Goal: Information Seeking & Learning: Learn about a topic

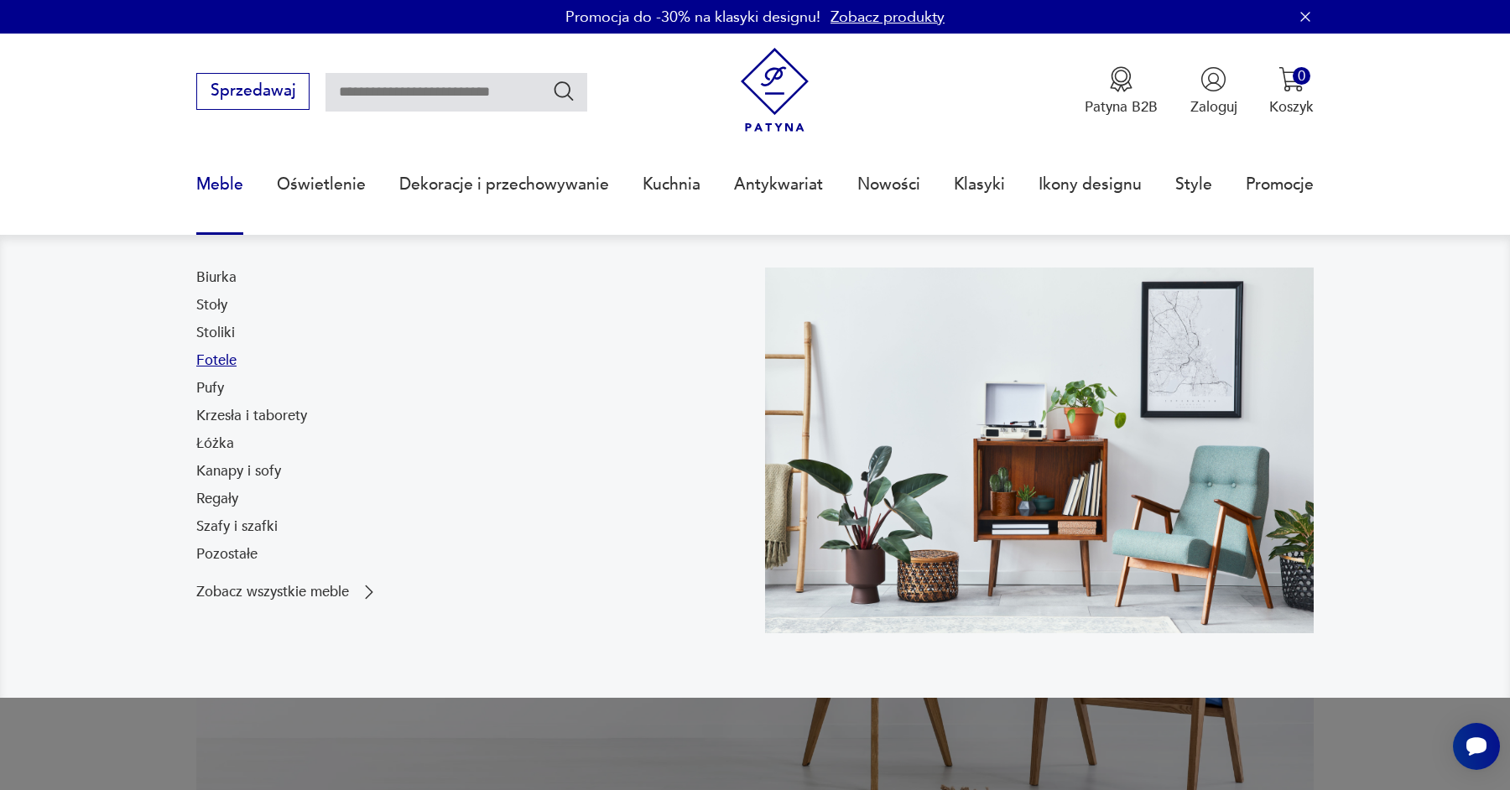
click at [217, 358] on link "Fotele" at bounding box center [216, 361] width 40 height 20
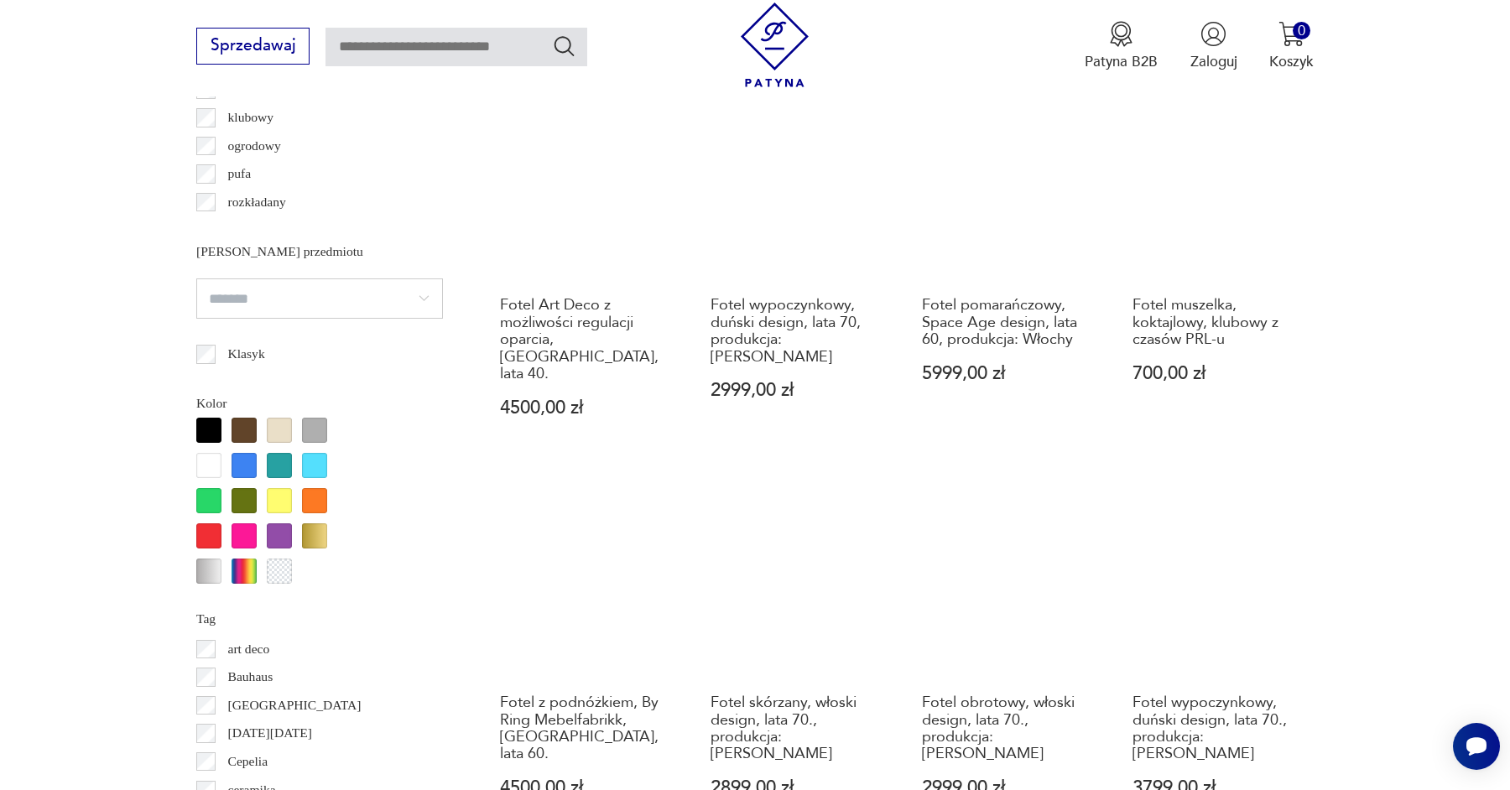
scroll to position [1792, 0]
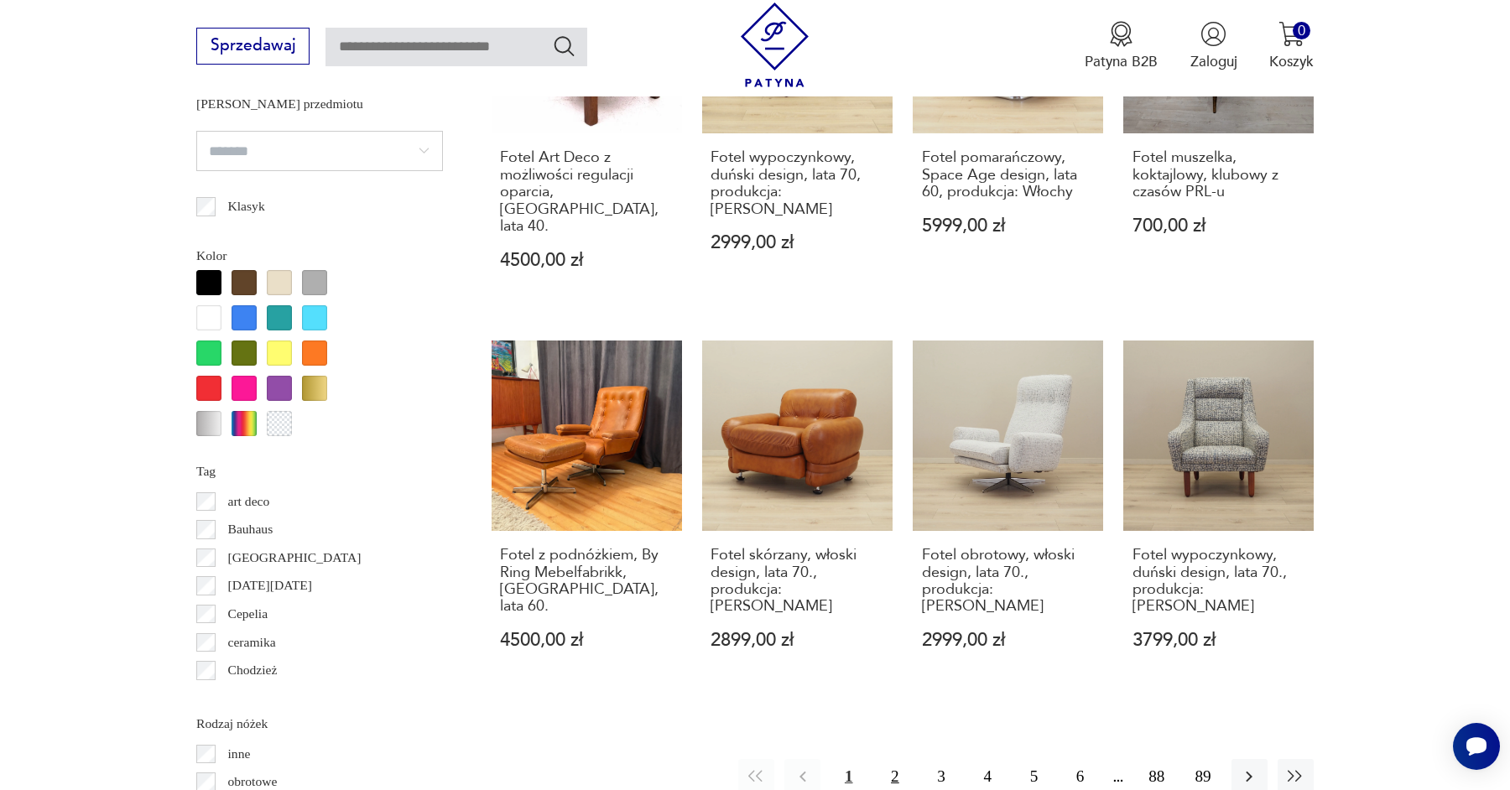
click at [888, 759] on button "2" at bounding box center [895, 777] width 36 height 36
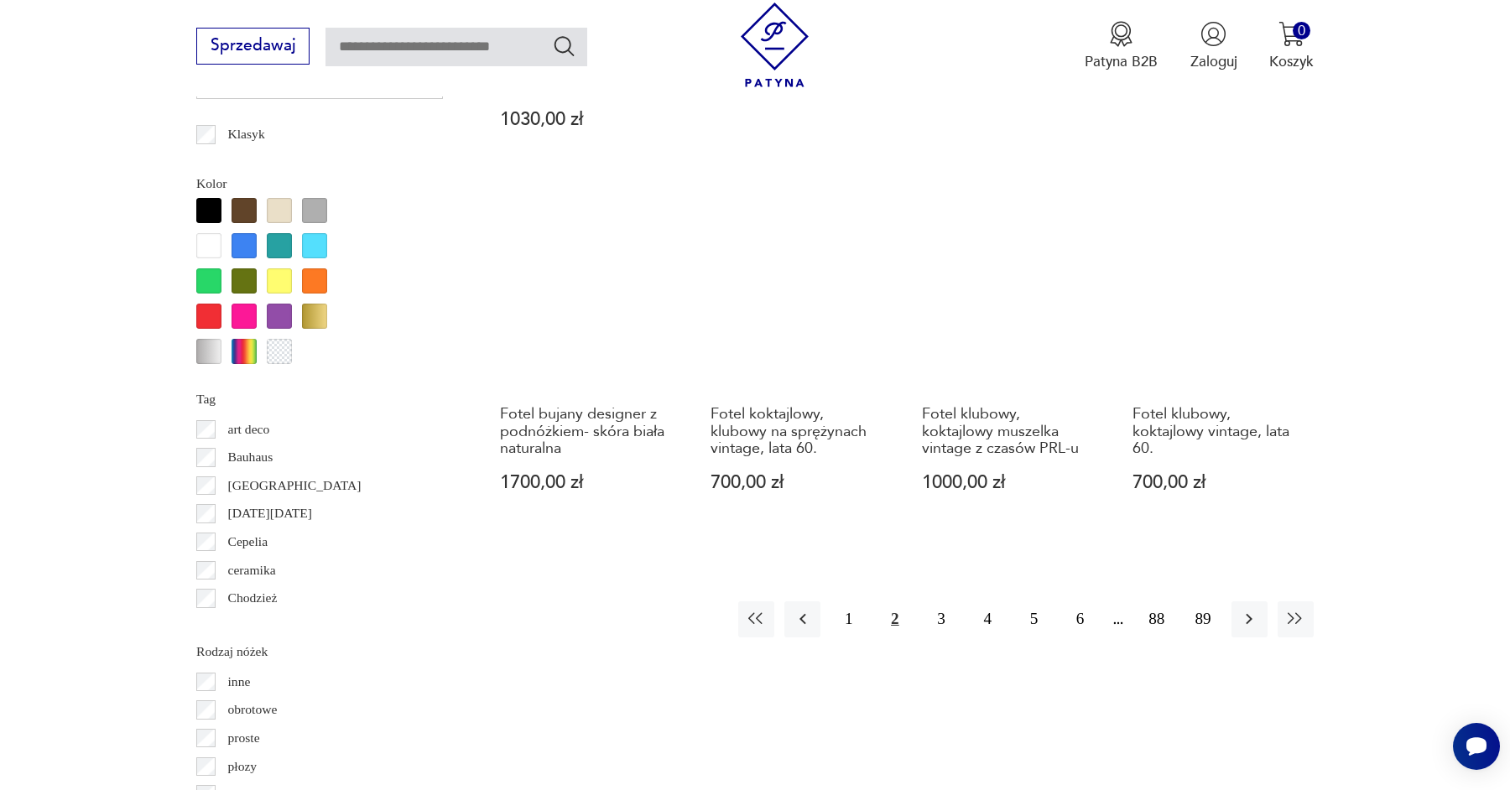
scroll to position [1867, 0]
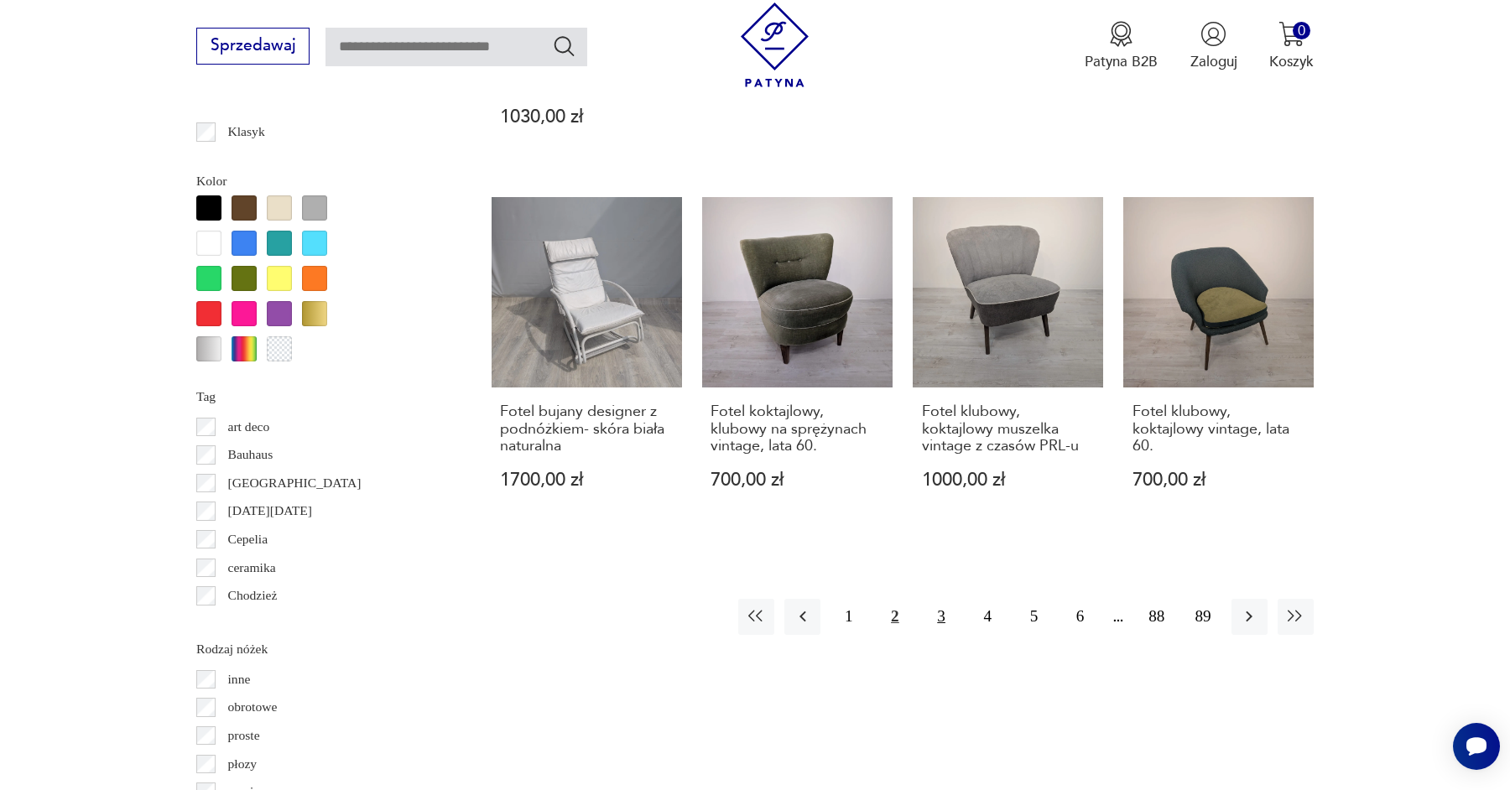
click at [944, 599] on button "3" at bounding box center [941, 617] width 36 height 36
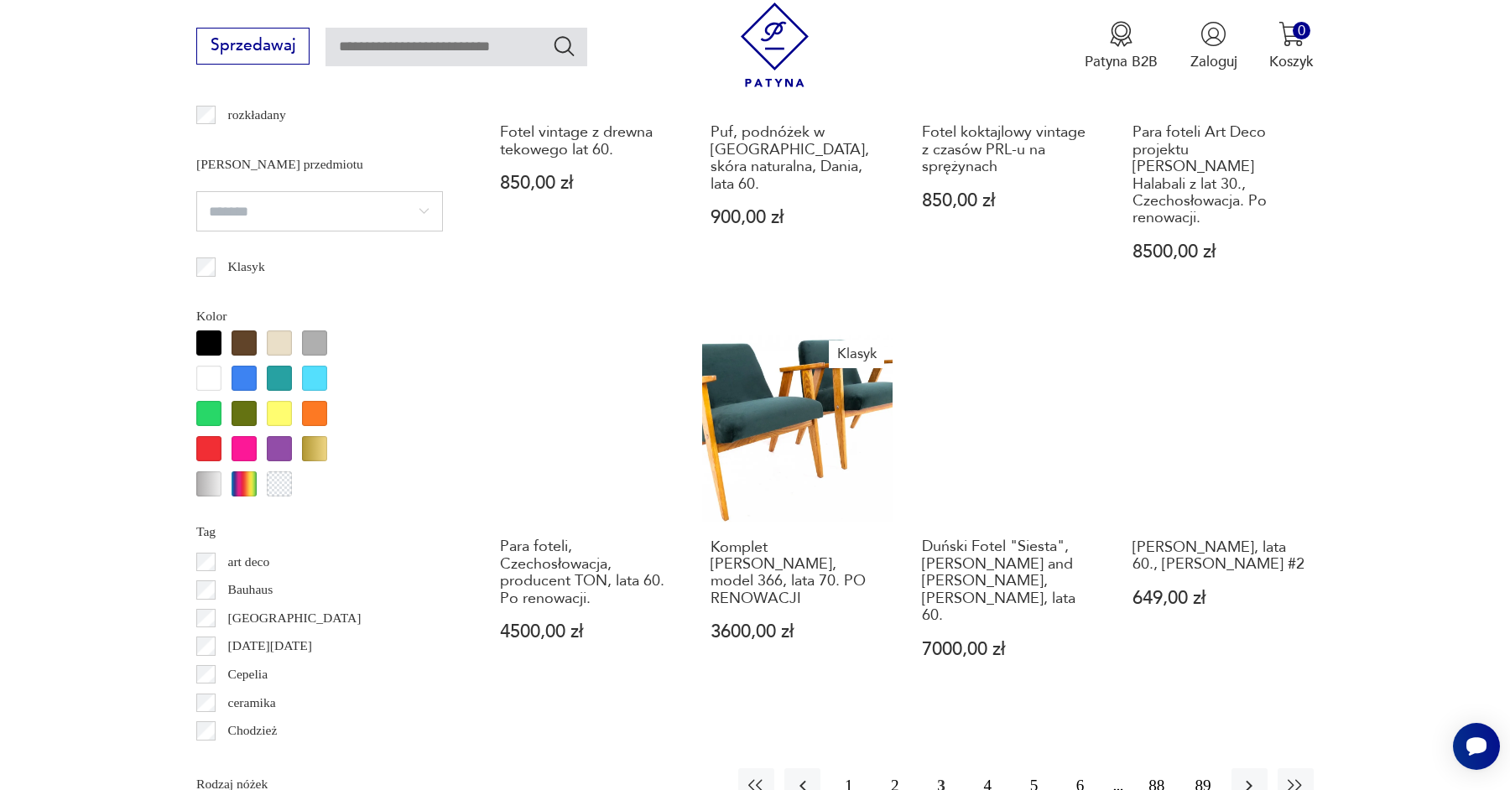
scroll to position [1748, 0]
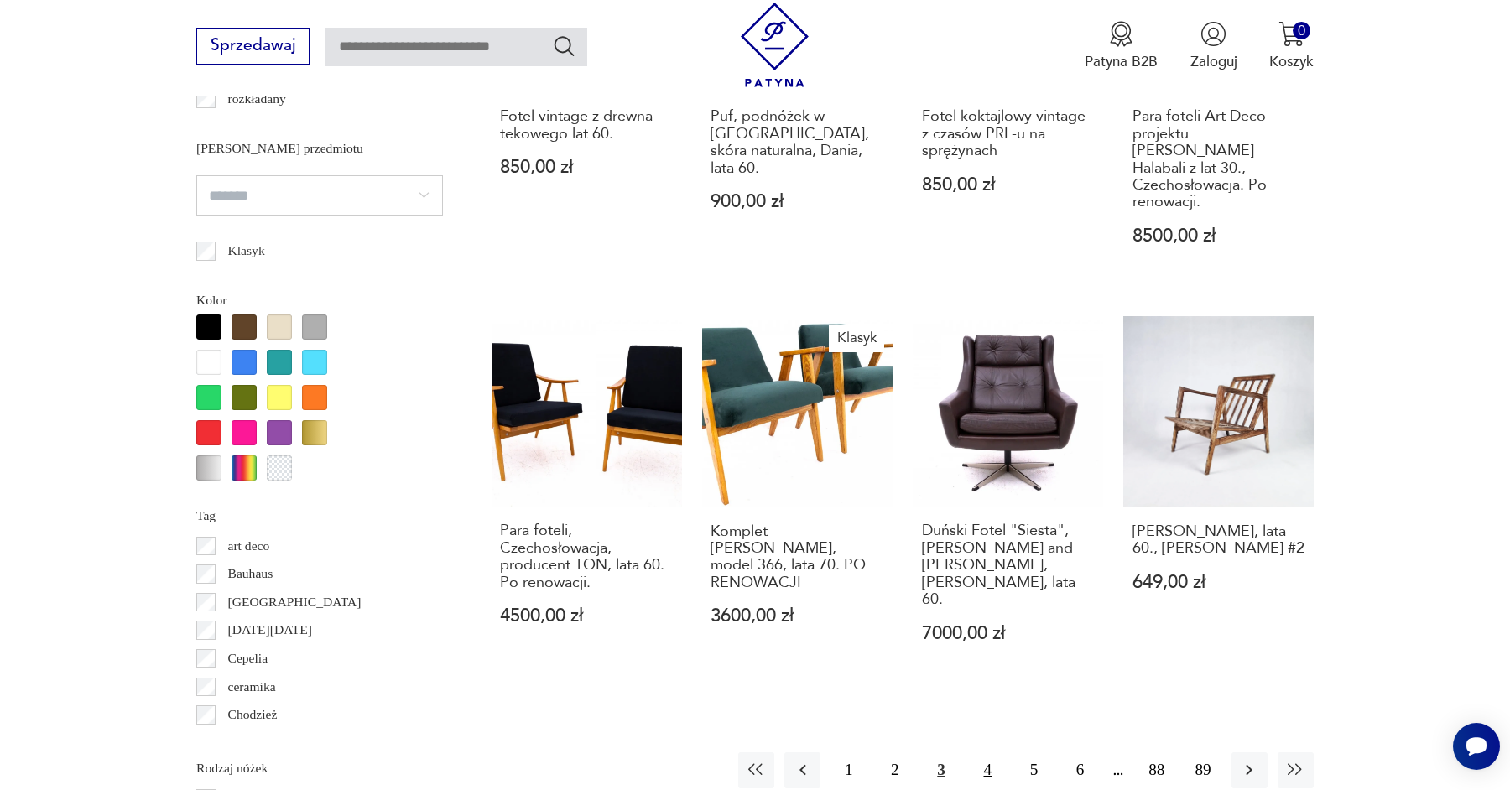
click at [991, 752] on button "4" at bounding box center [988, 770] width 36 height 36
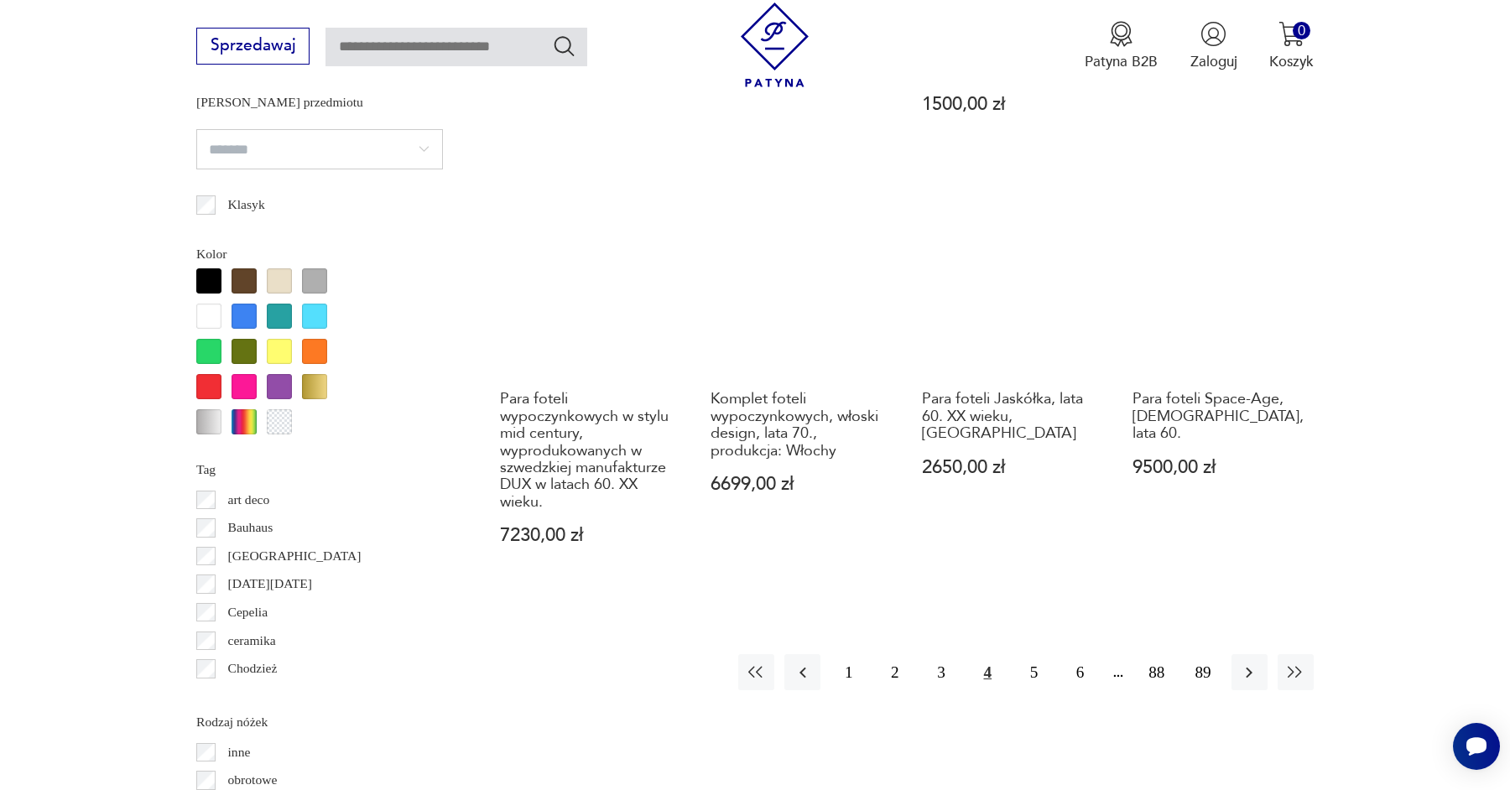
scroll to position [1799, 0]
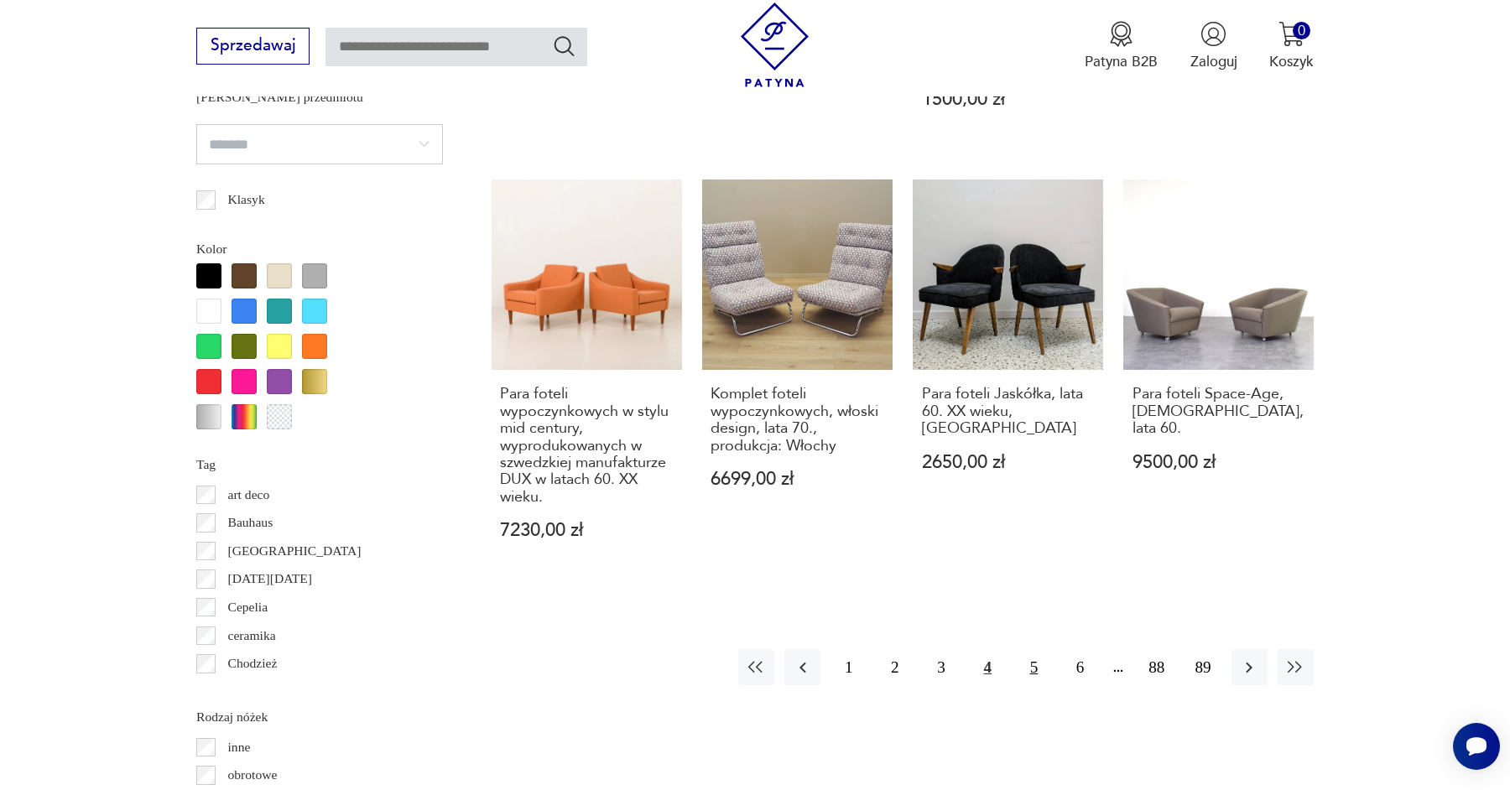
click at [1033, 649] on button "5" at bounding box center [1034, 667] width 36 height 36
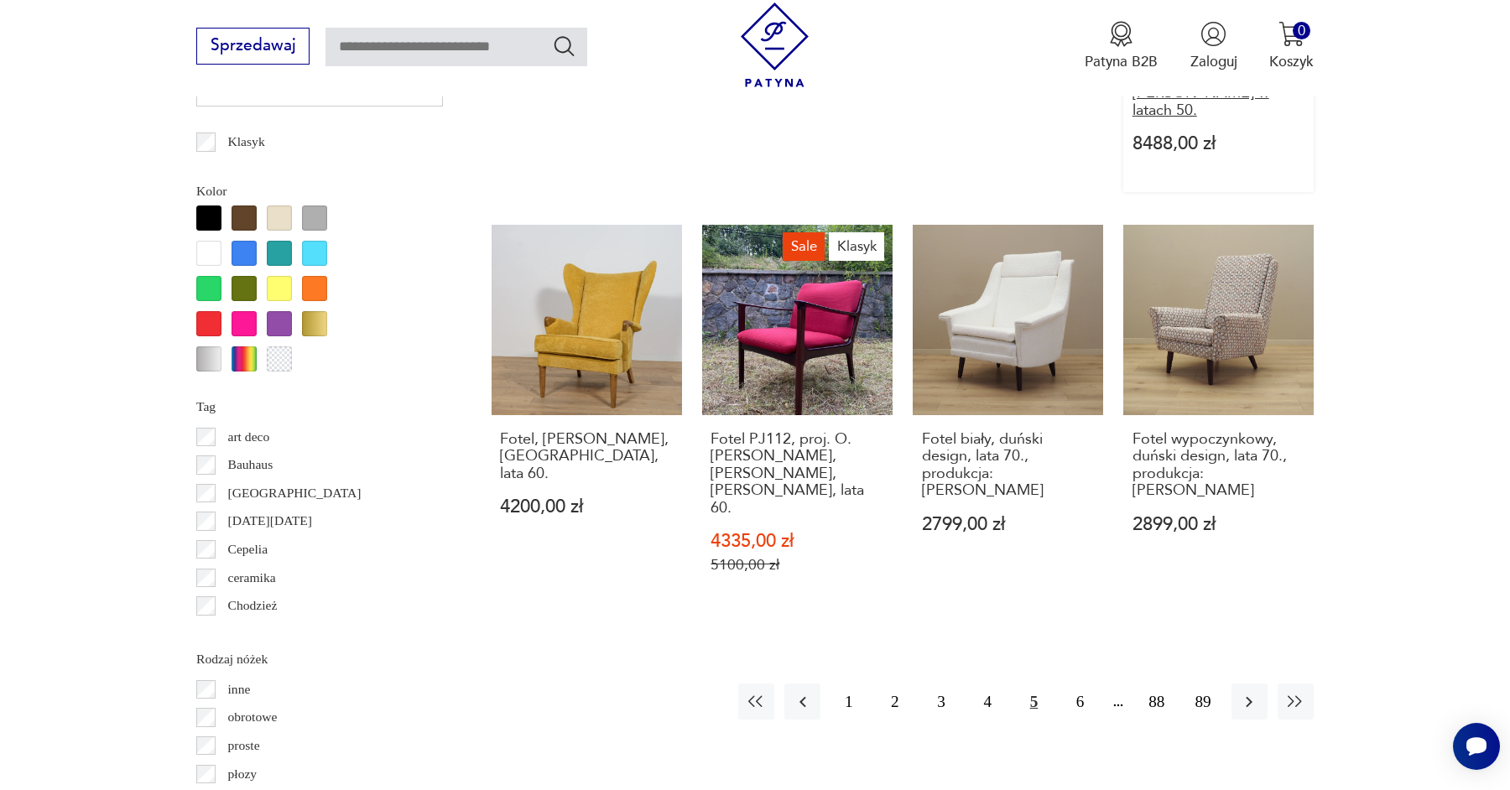
scroll to position [1856, 0]
click at [1080, 684] on button "6" at bounding box center [1080, 702] width 36 height 36
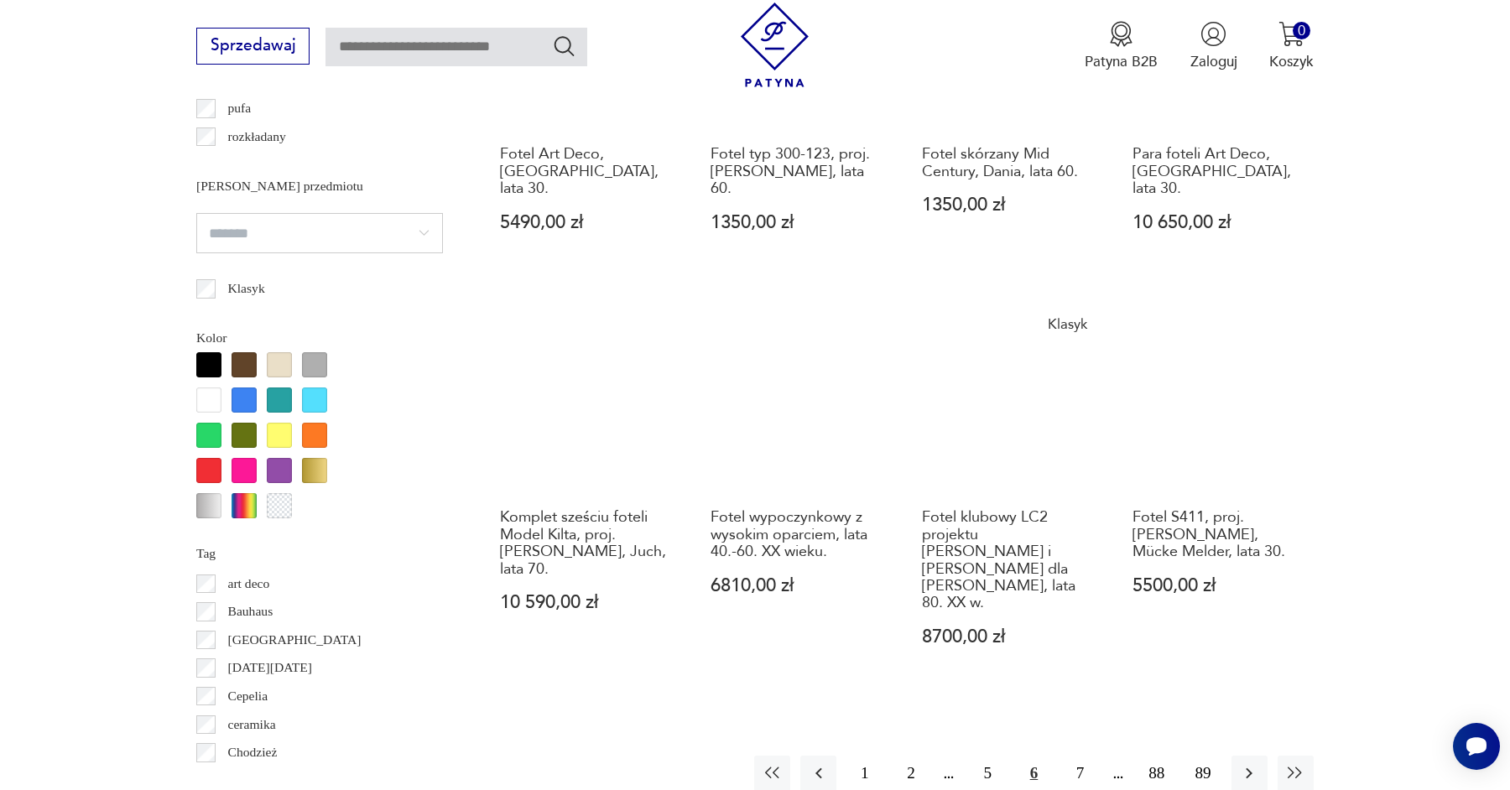
scroll to position [1711, 0]
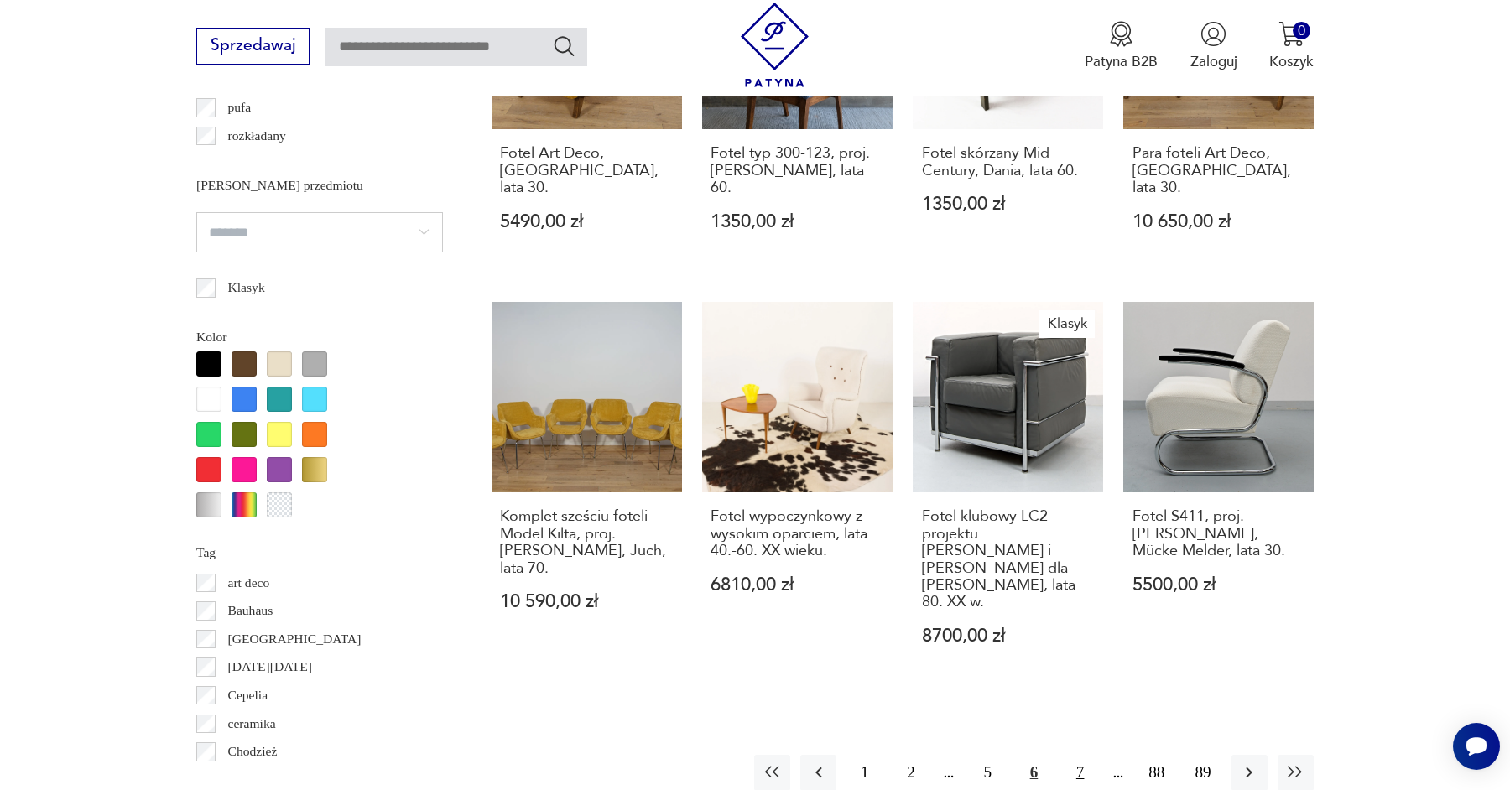
click at [1072, 755] on button "7" at bounding box center [1080, 773] width 36 height 36
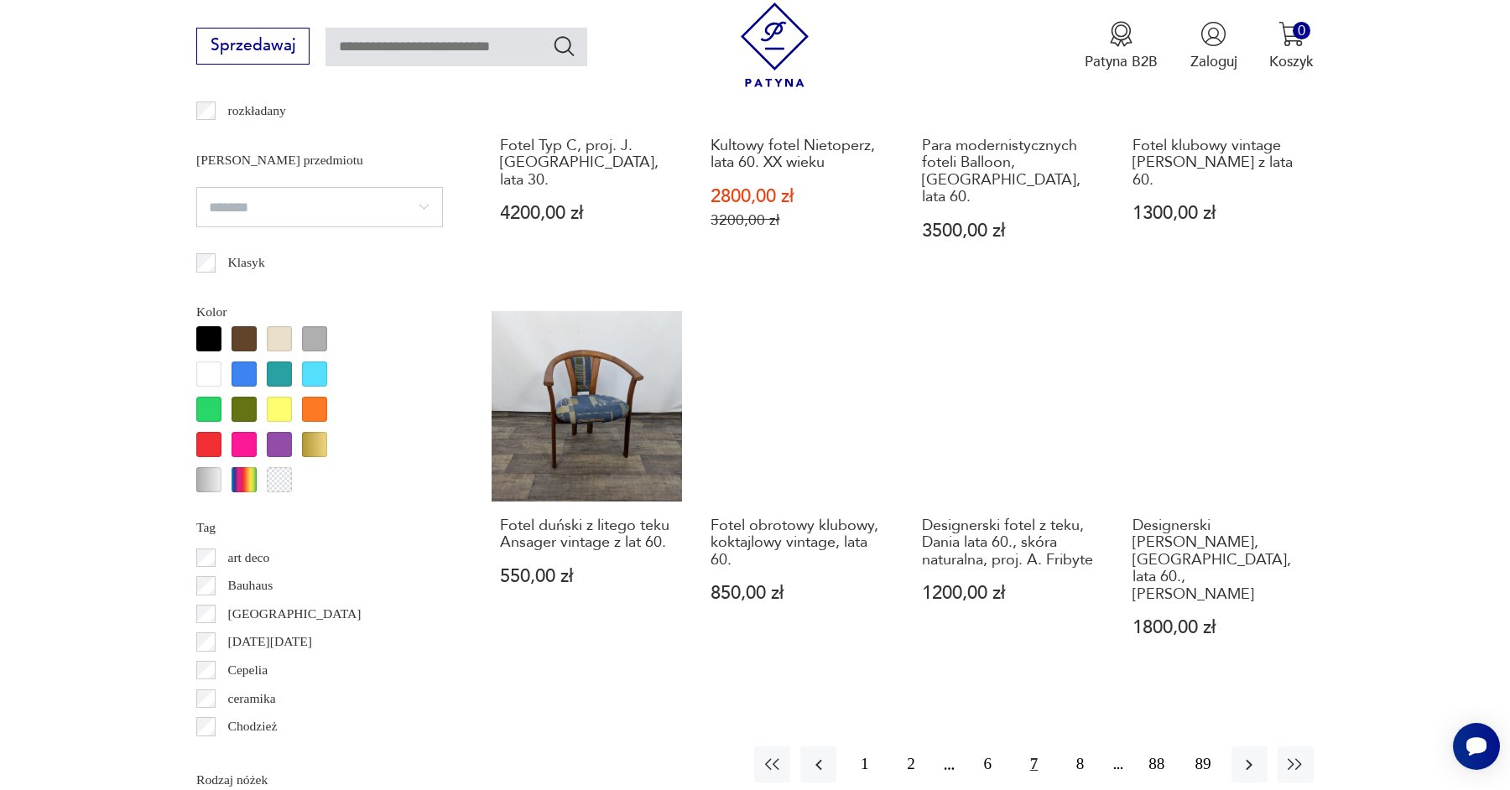
scroll to position [1835, 0]
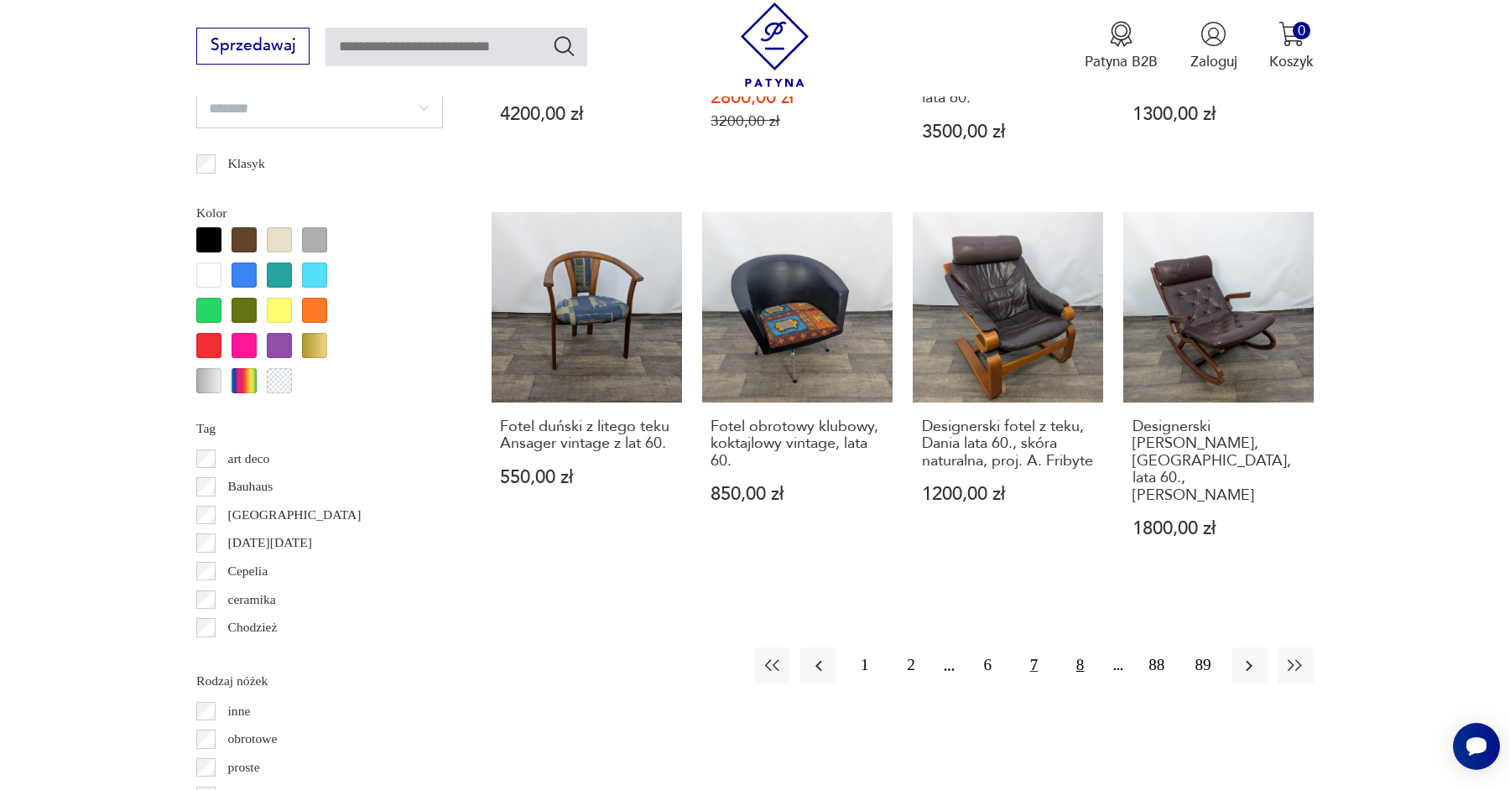
click at [1086, 648] on button "8" at bounding box center [1080, 666] width 36 height 36
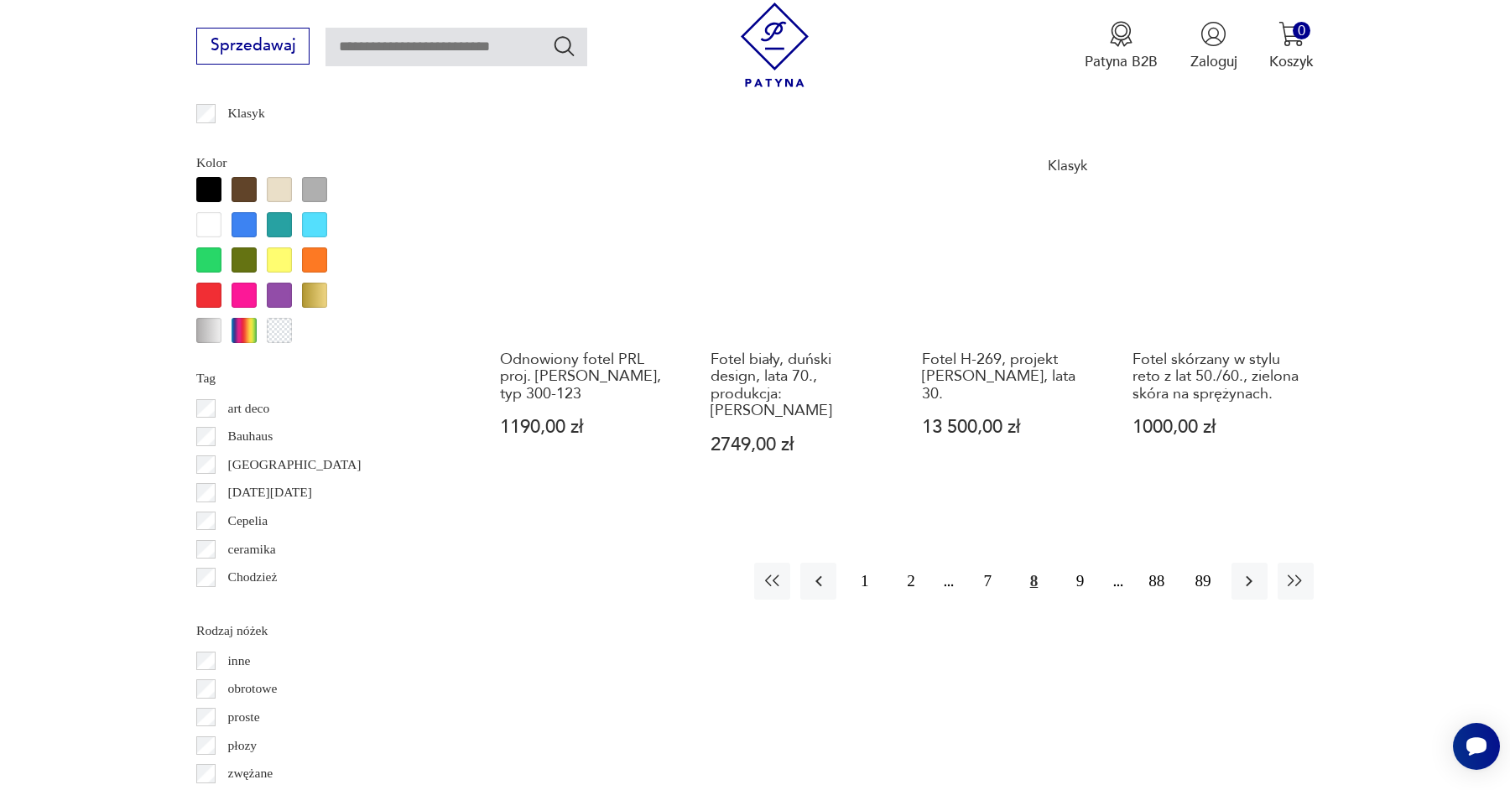
scroll to position [1888, 0]
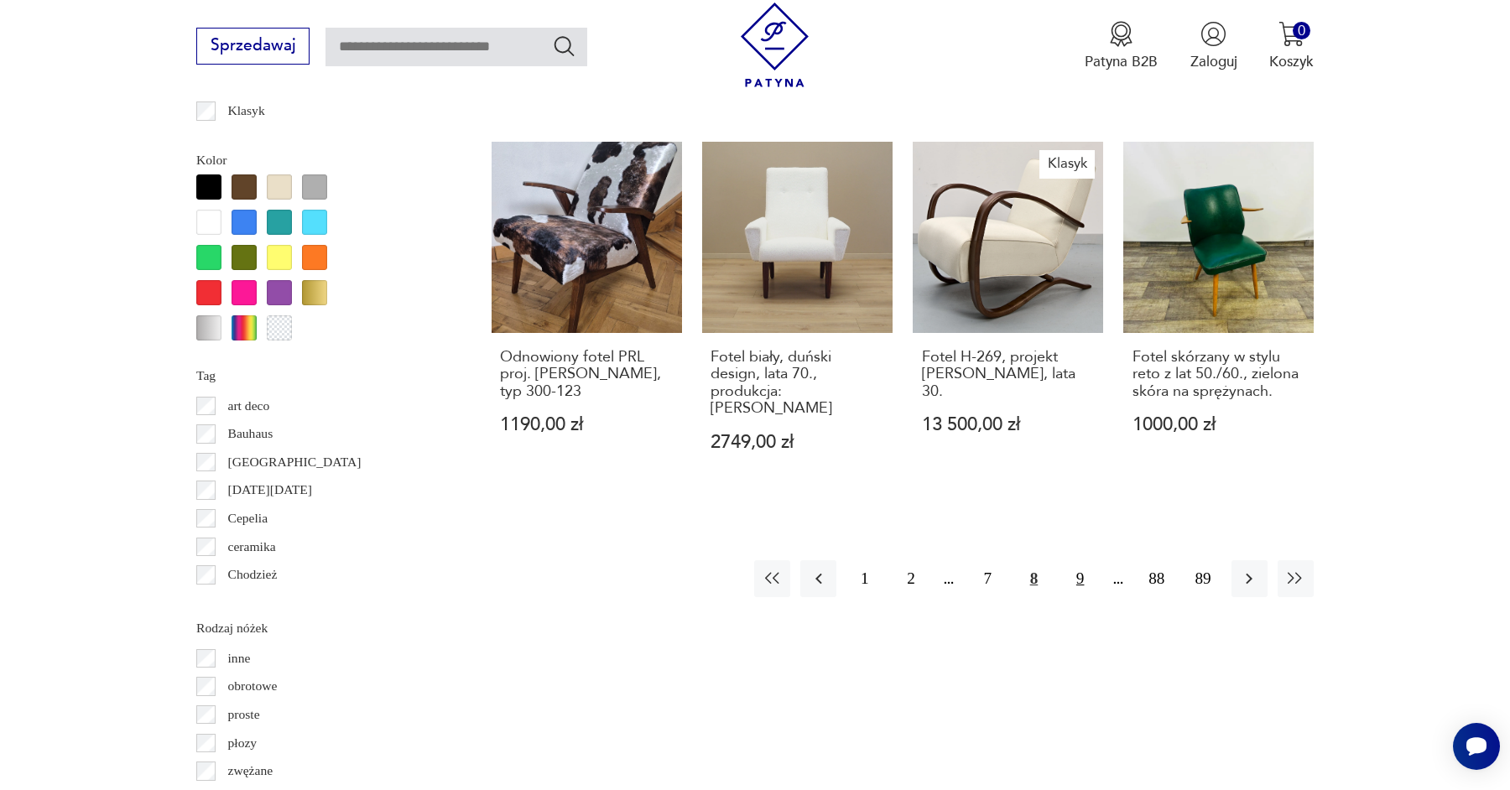
click at [1080, 560] on button "9" at bounding box center [1080, 578] width 36 height 36
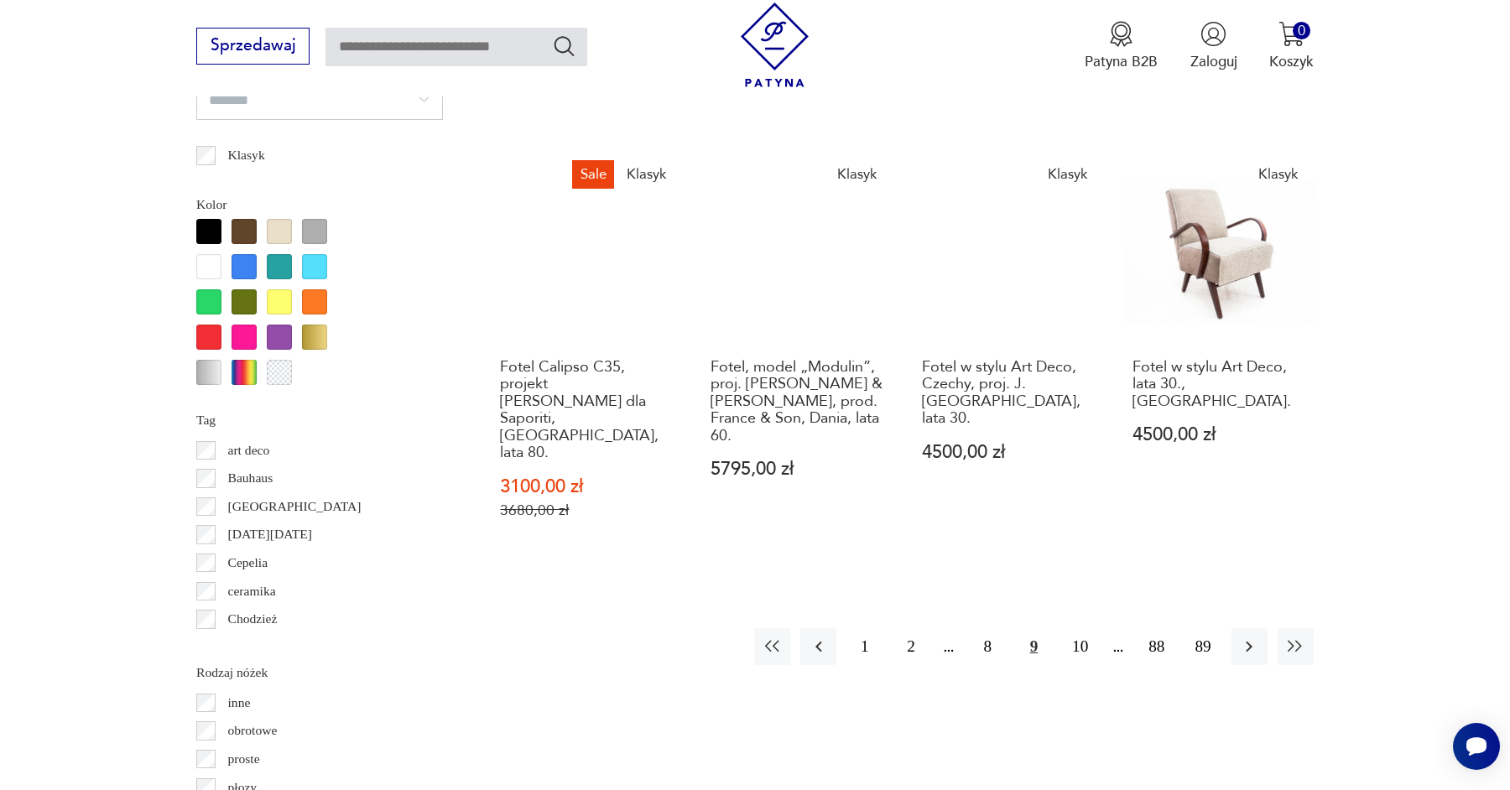
scroll to position [1873, 0]
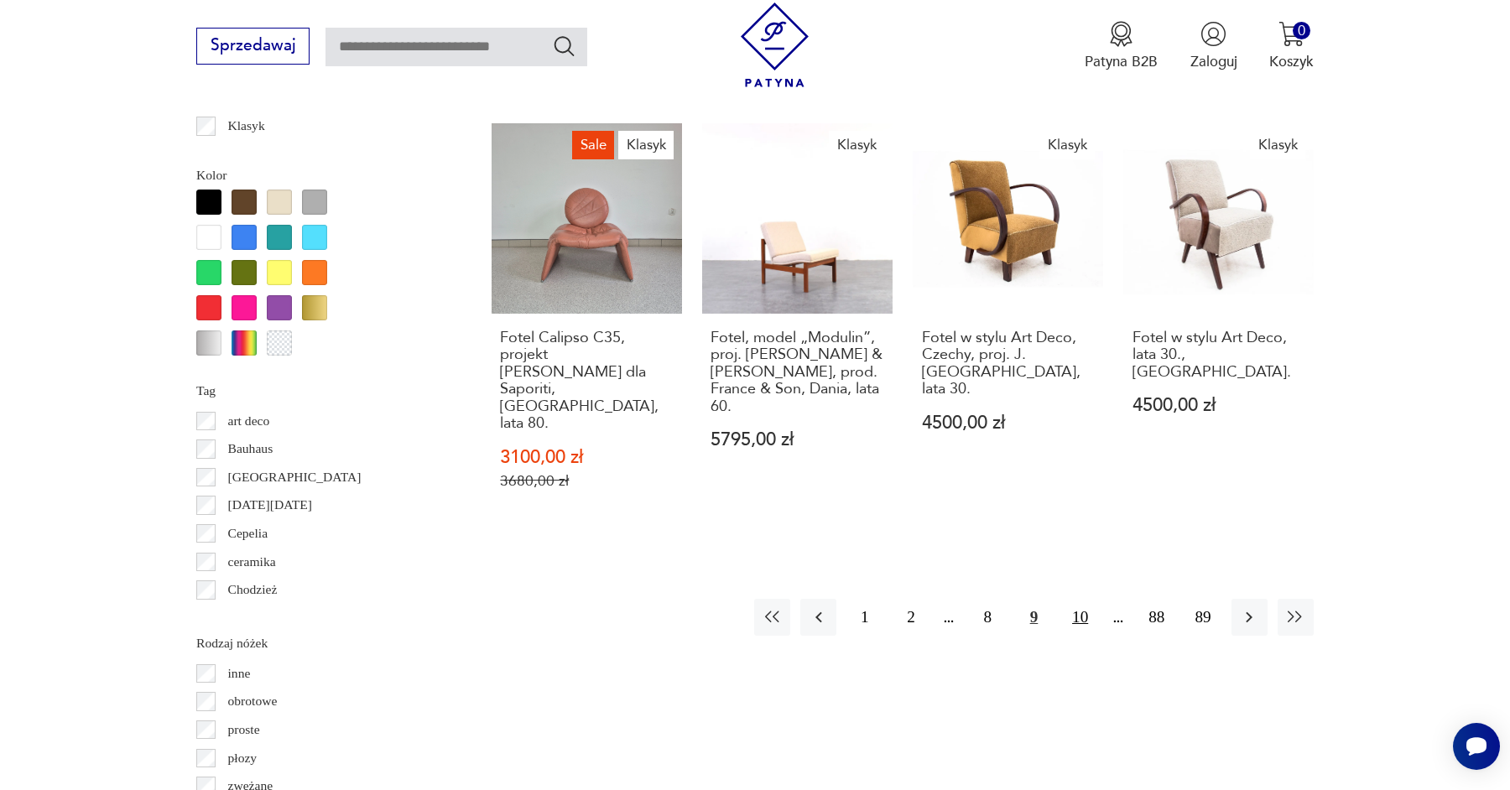
click at [1083, 599] on button "10" at bounding box center [1080, 617] width 36 height 36
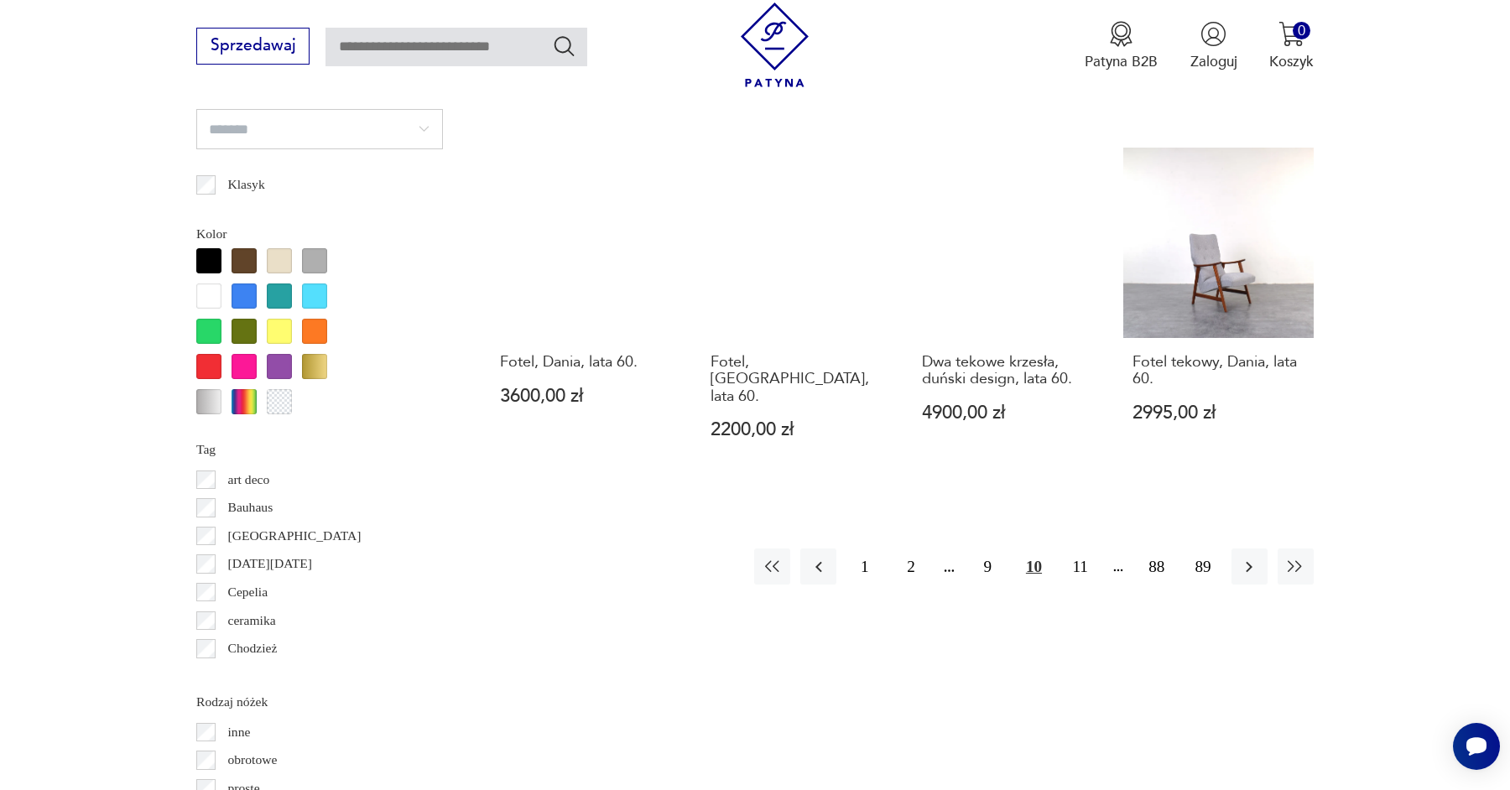
scroll to position [1861, 0]
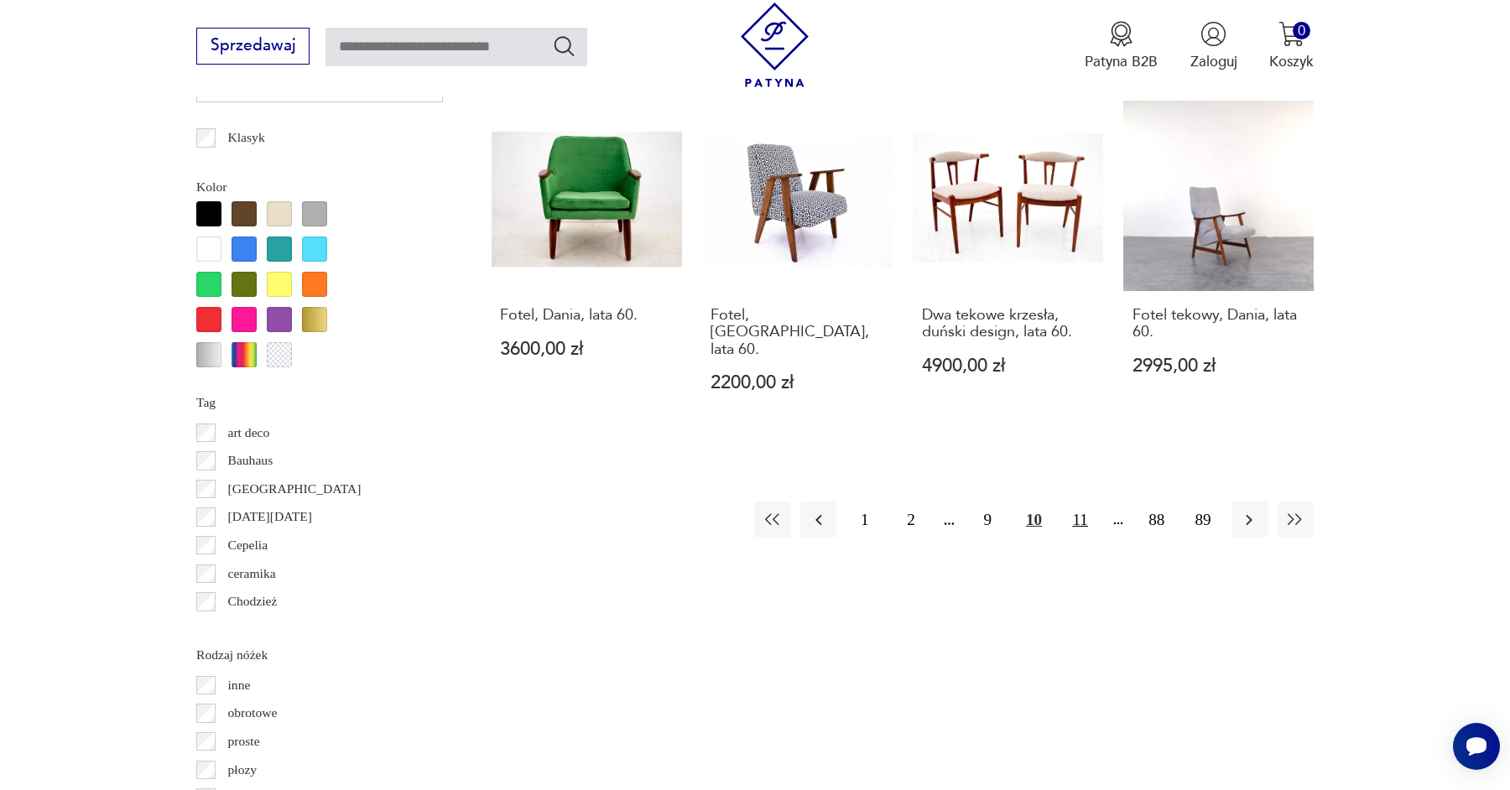
click at [1086, 503] on button "11" at bounding box center [1080, 520] width 36 height 36
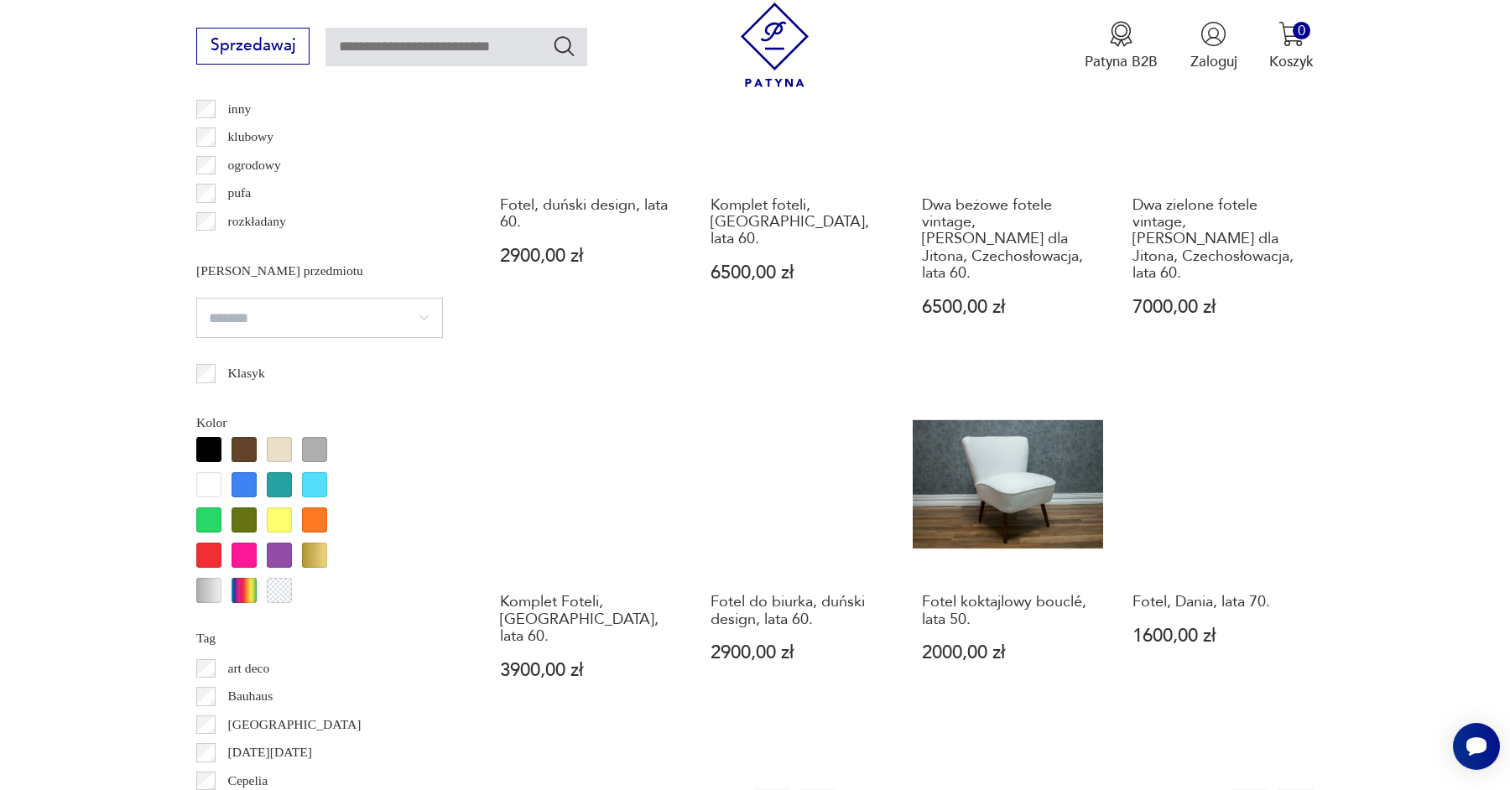
scroll to position [1630, 0]
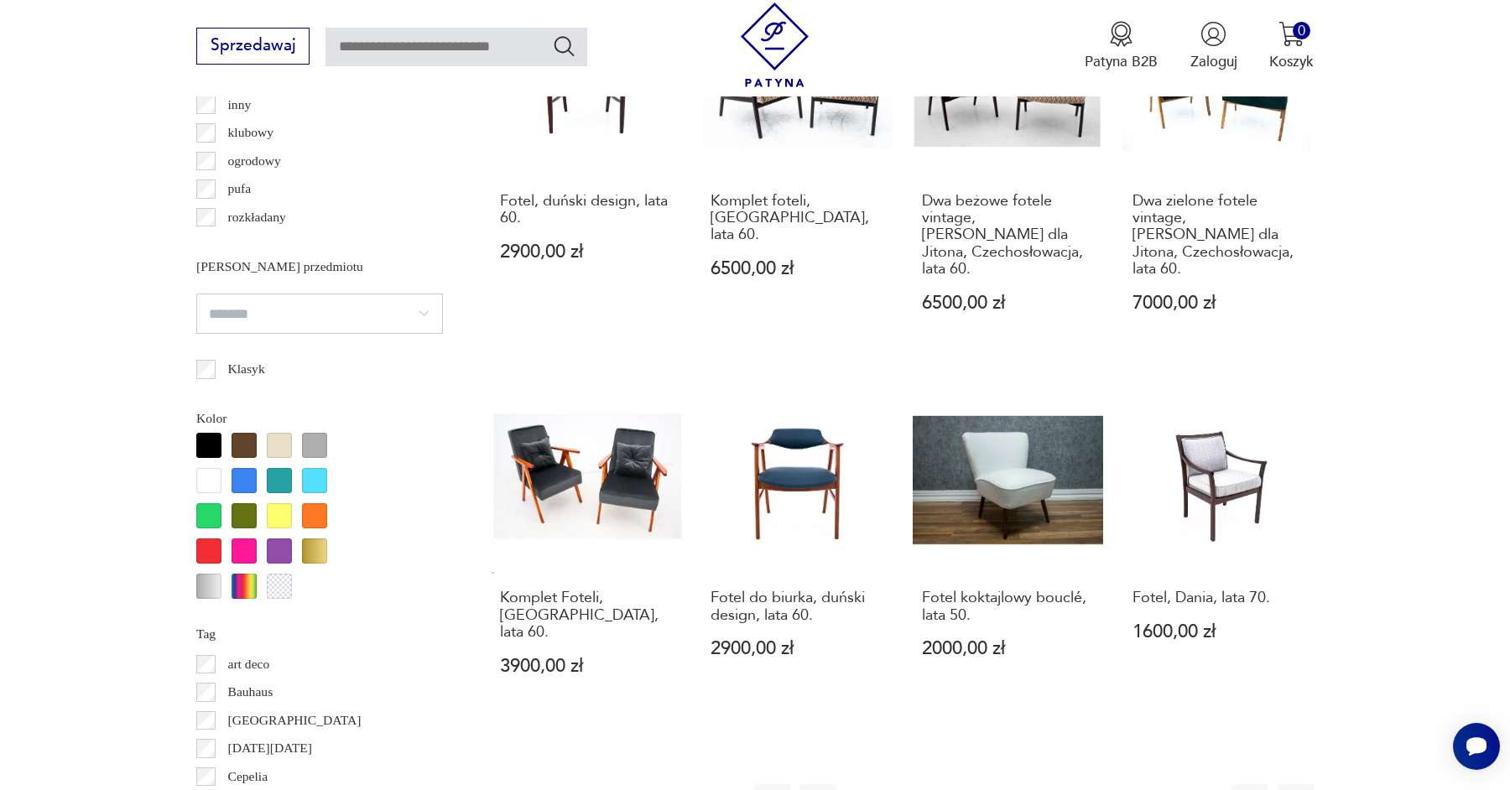
click at [1085, 784] on button "12" at bounding box center [1080, 802] width 36 height 36
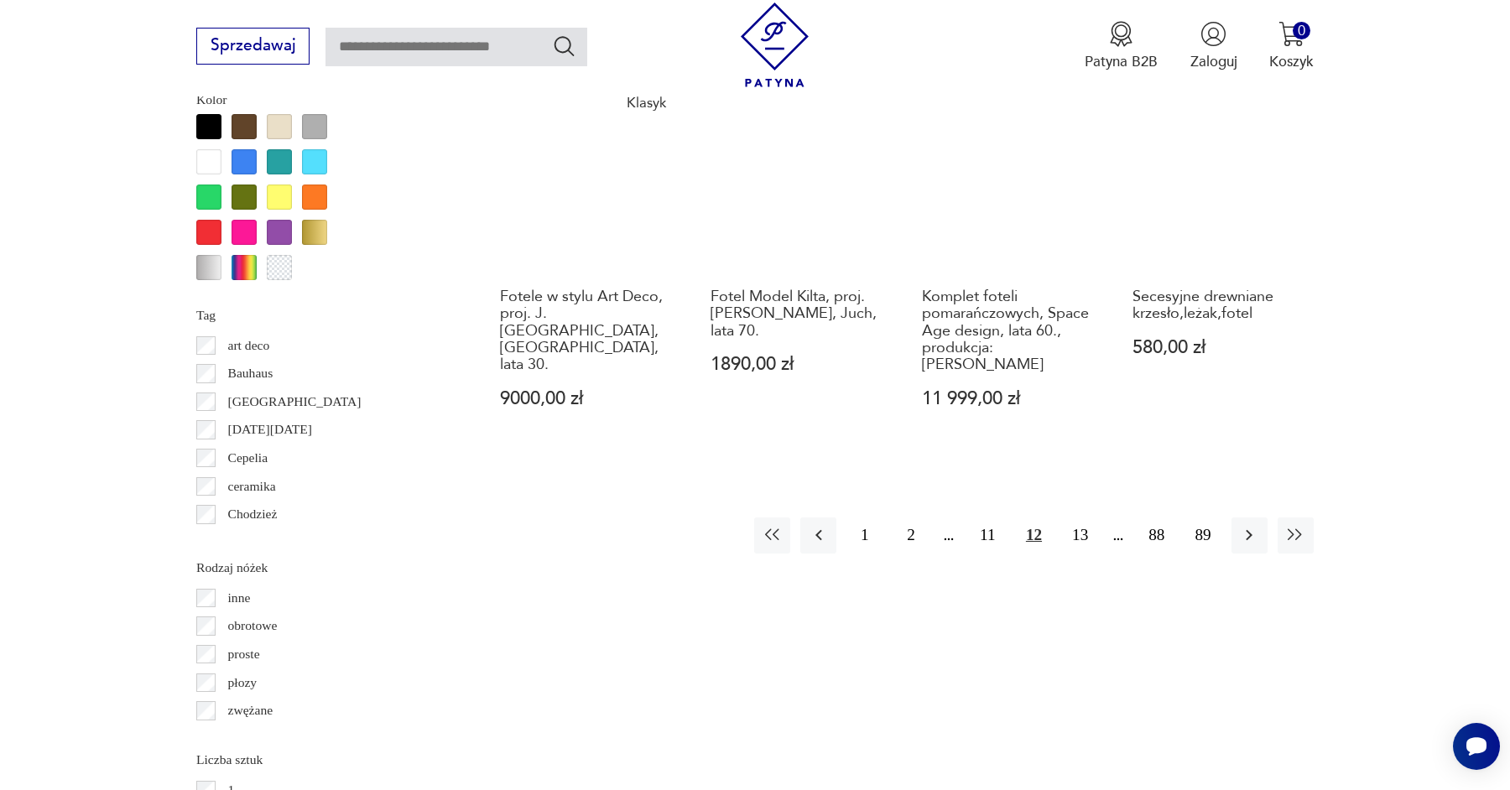
scroll to position [1989, 0]
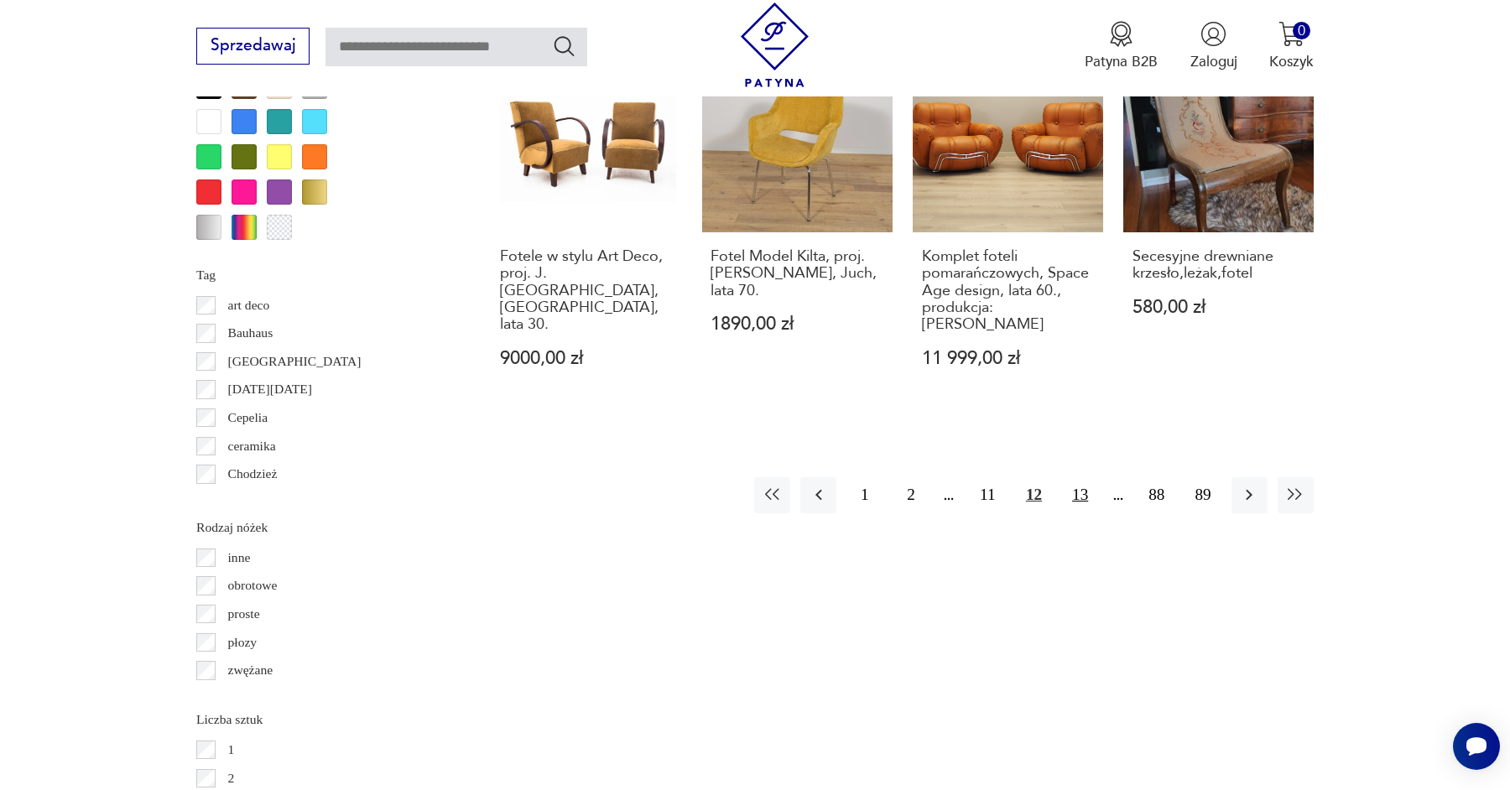
click at [1080, 477] on button "13" at bounding box center [1080, 495] width 36 height 36
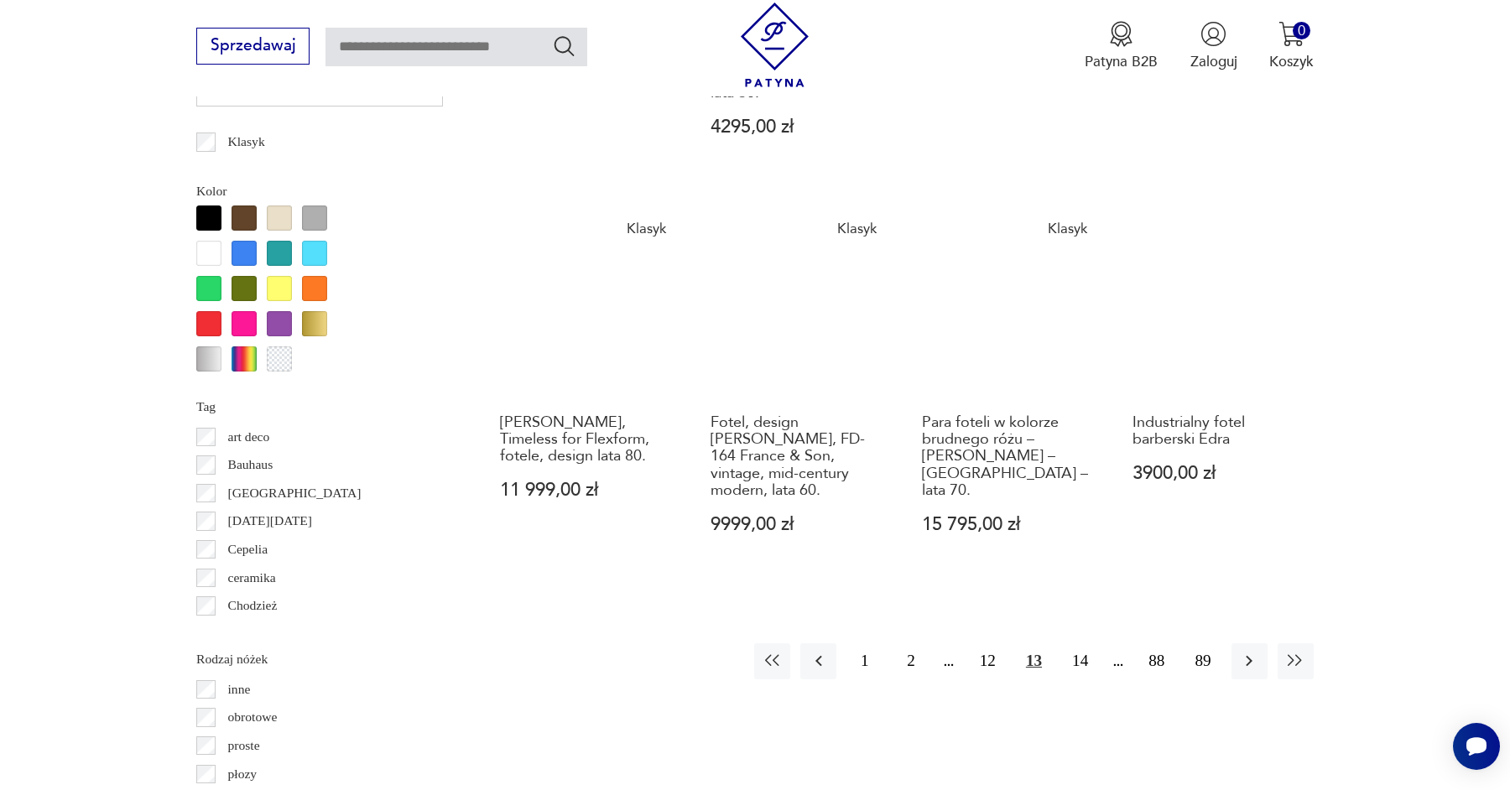
scroll to position [1921, 0]
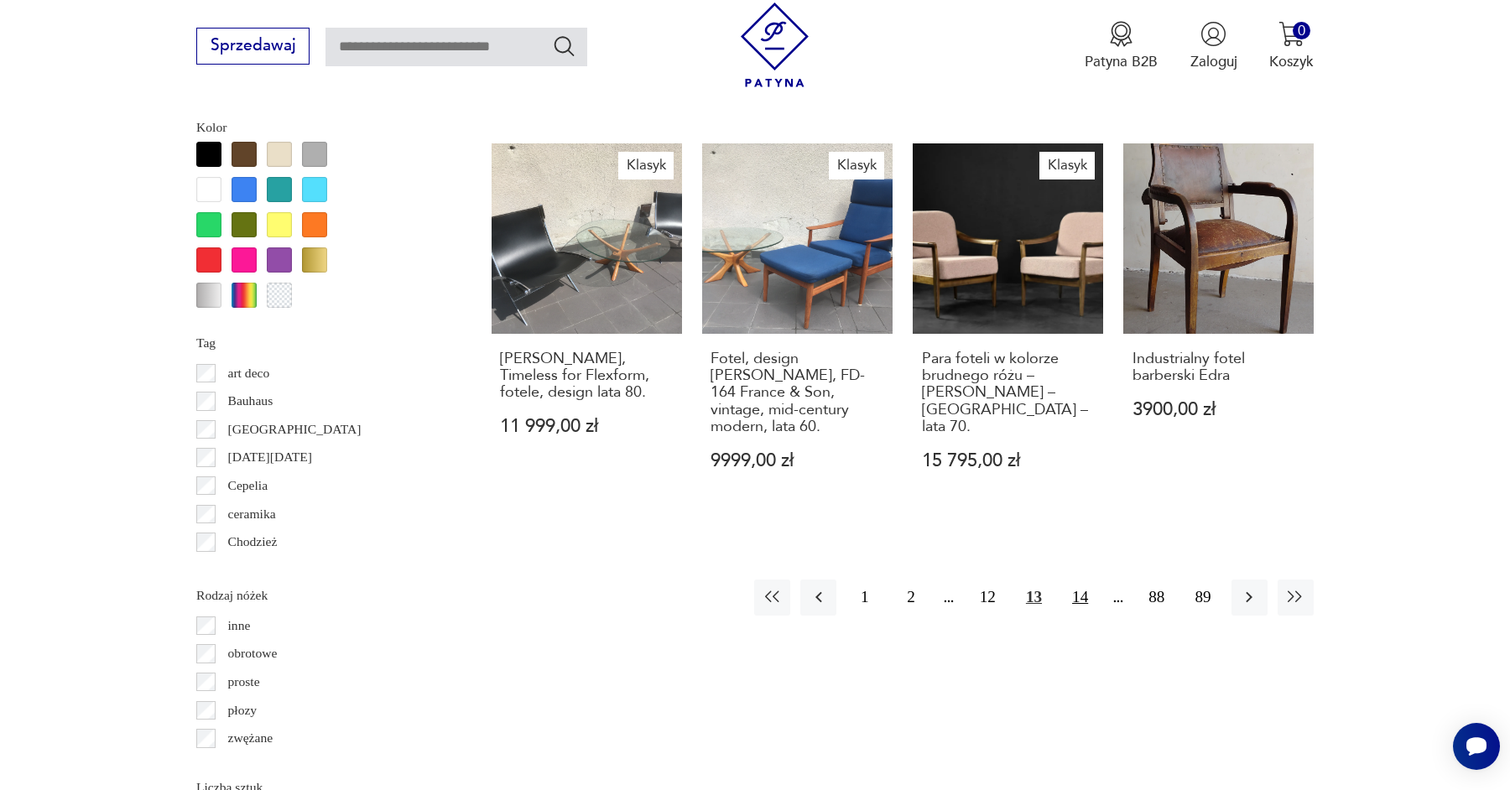
click at [1080, 580] on button "14" at bounding box center [1080, 598] width 36 height 36
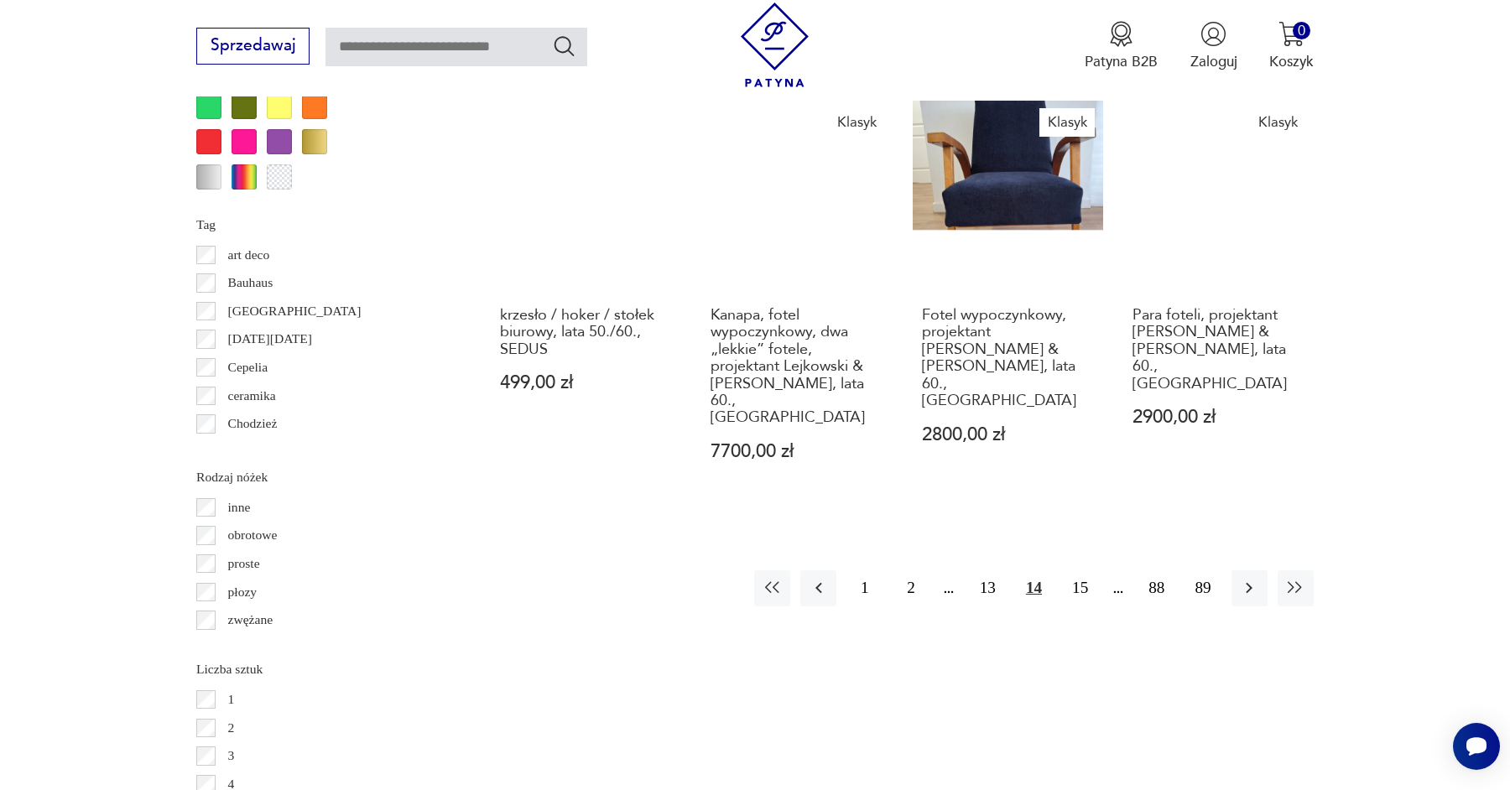
scroll to position [2058, 0]
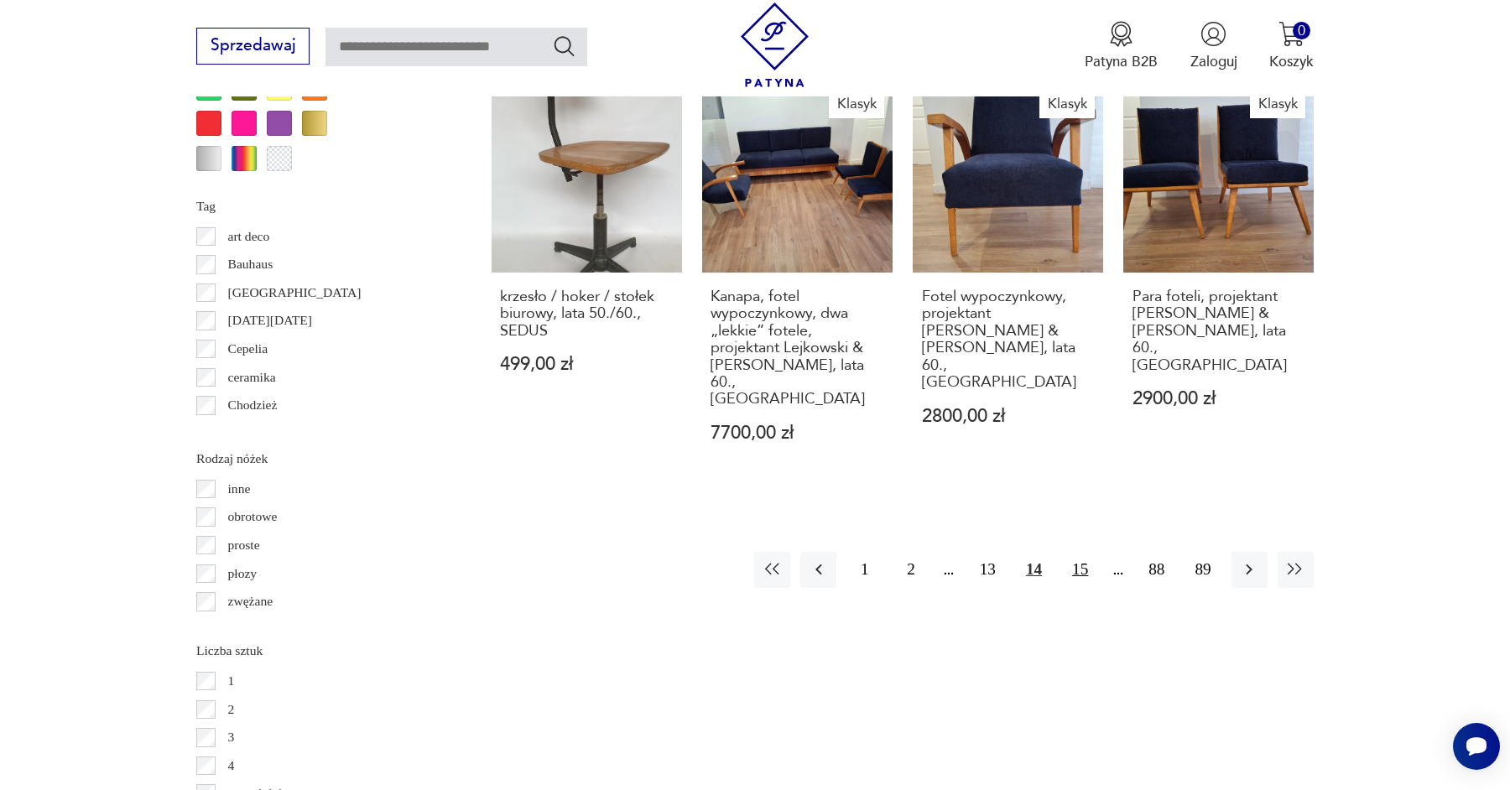
click at [1085, 552] on button "15" at bounding box center [1080, 570] width 36 height 36
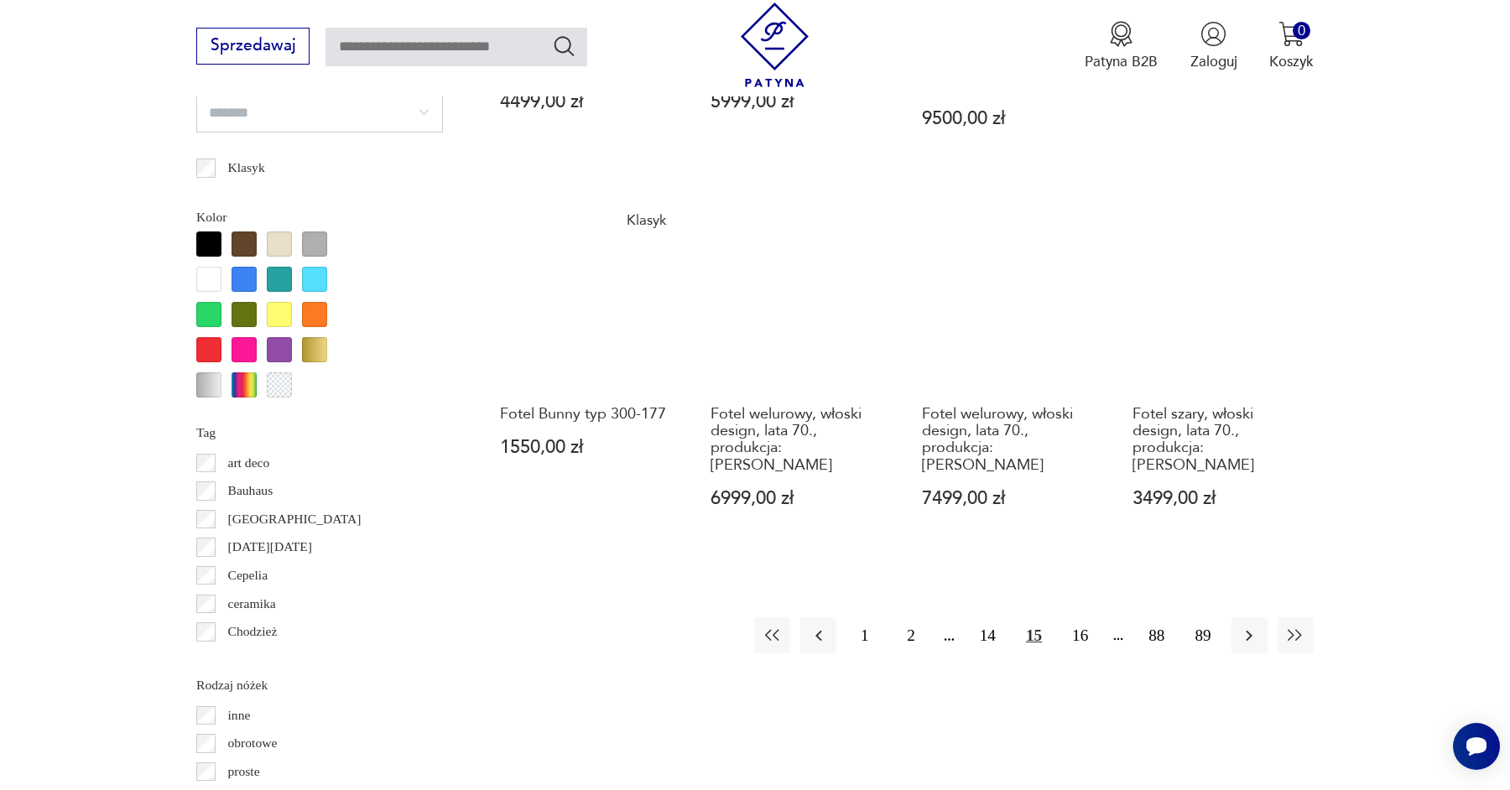
scroll to position [2110, 0]
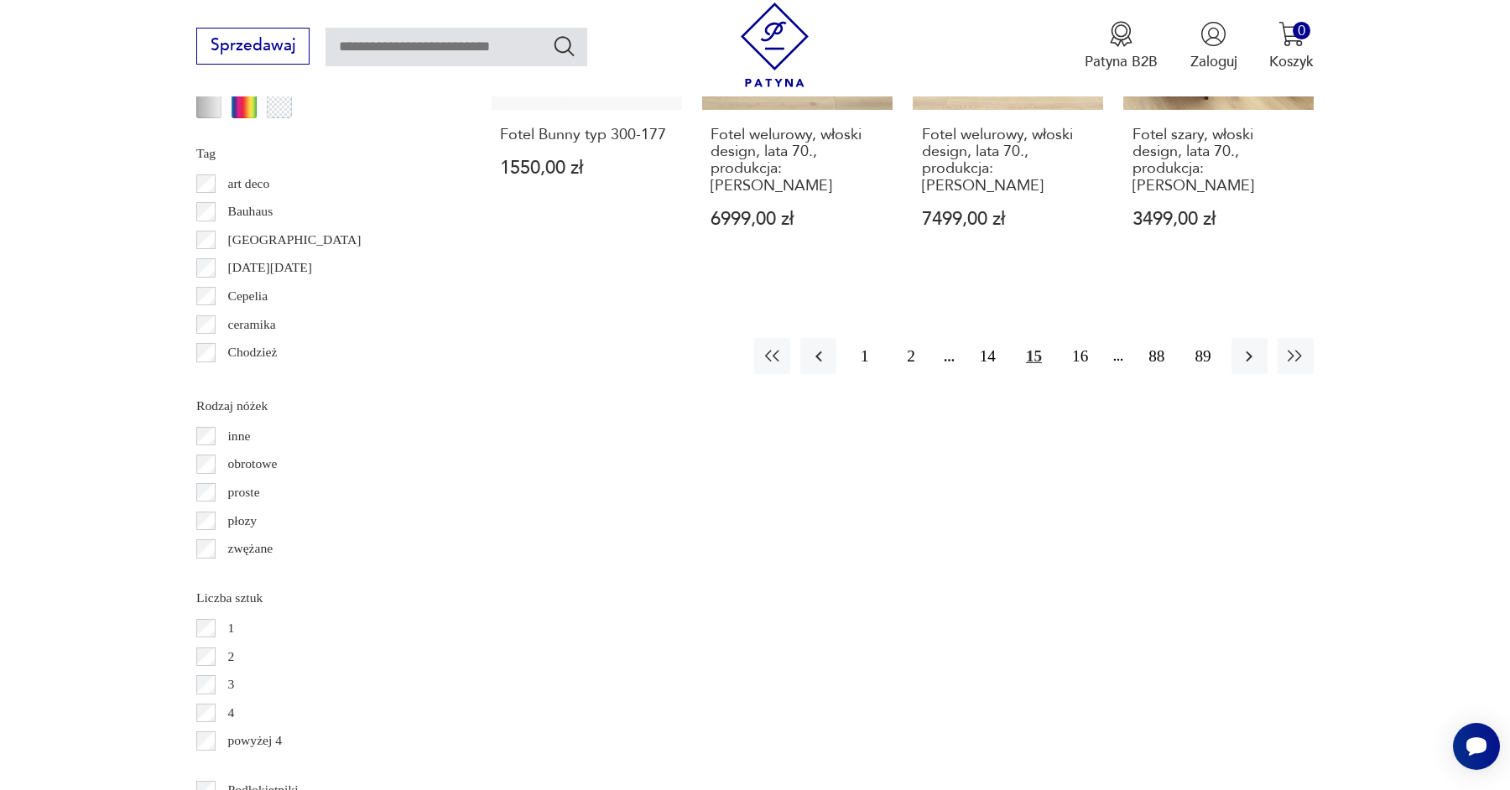
click at [1079, 338] on button "16" at bounding box center [1080, 356] width 36 height 36
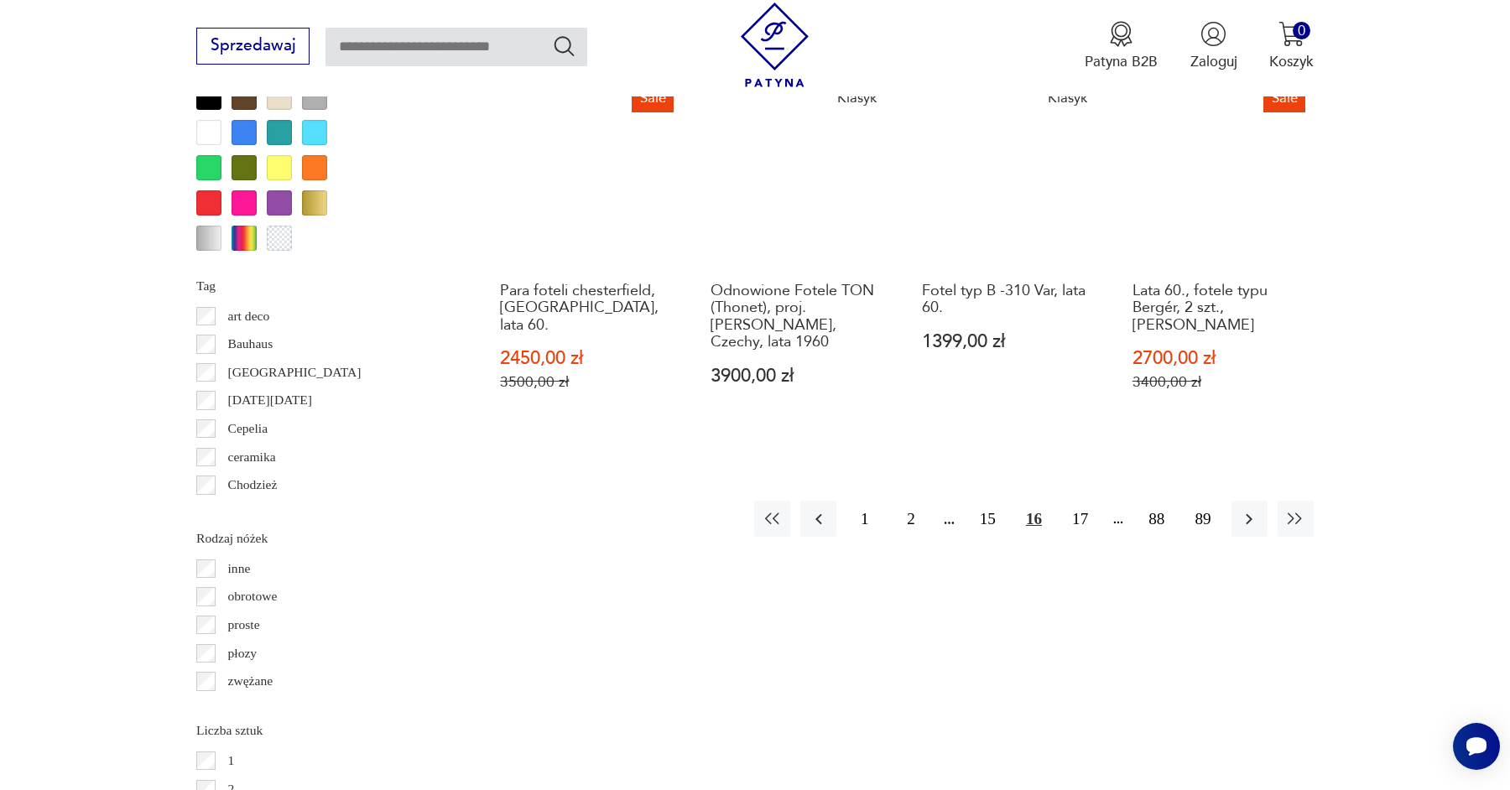
scroll to position [2137, 0]
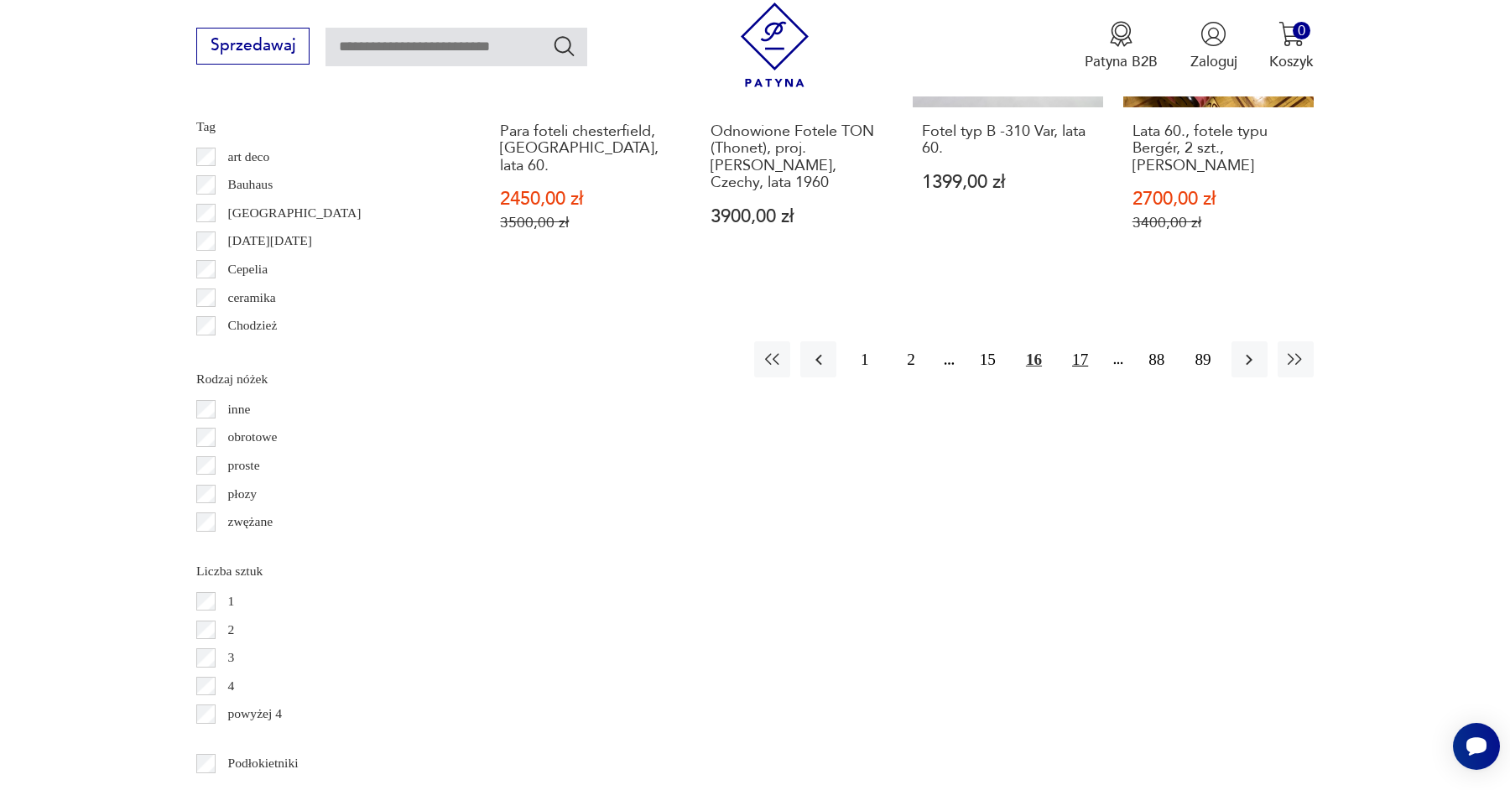
click at [1082, 341] on button "17" at bounding box center [1080, 359] width 36 height 36
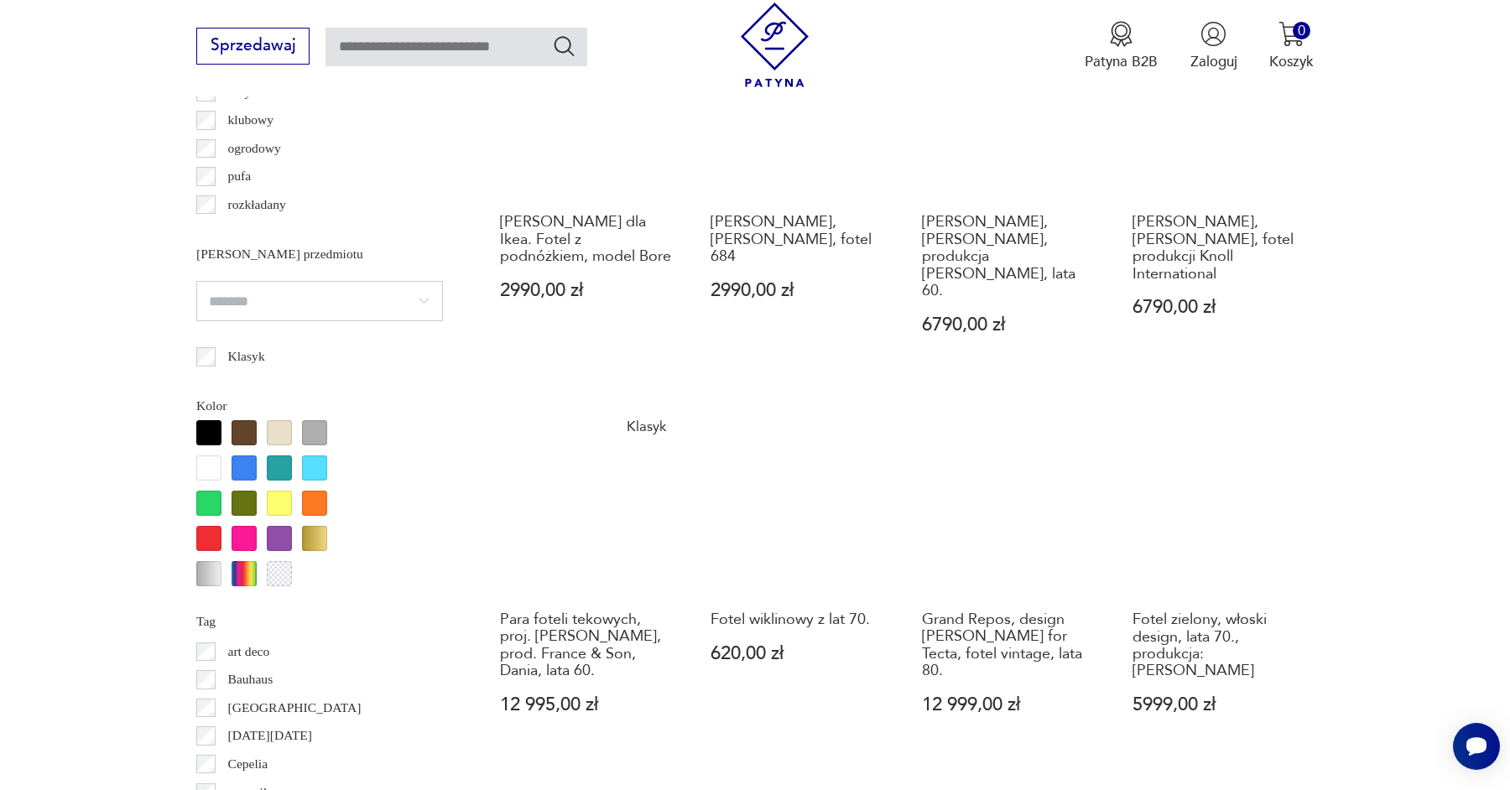
scroll to position [2104, 0]
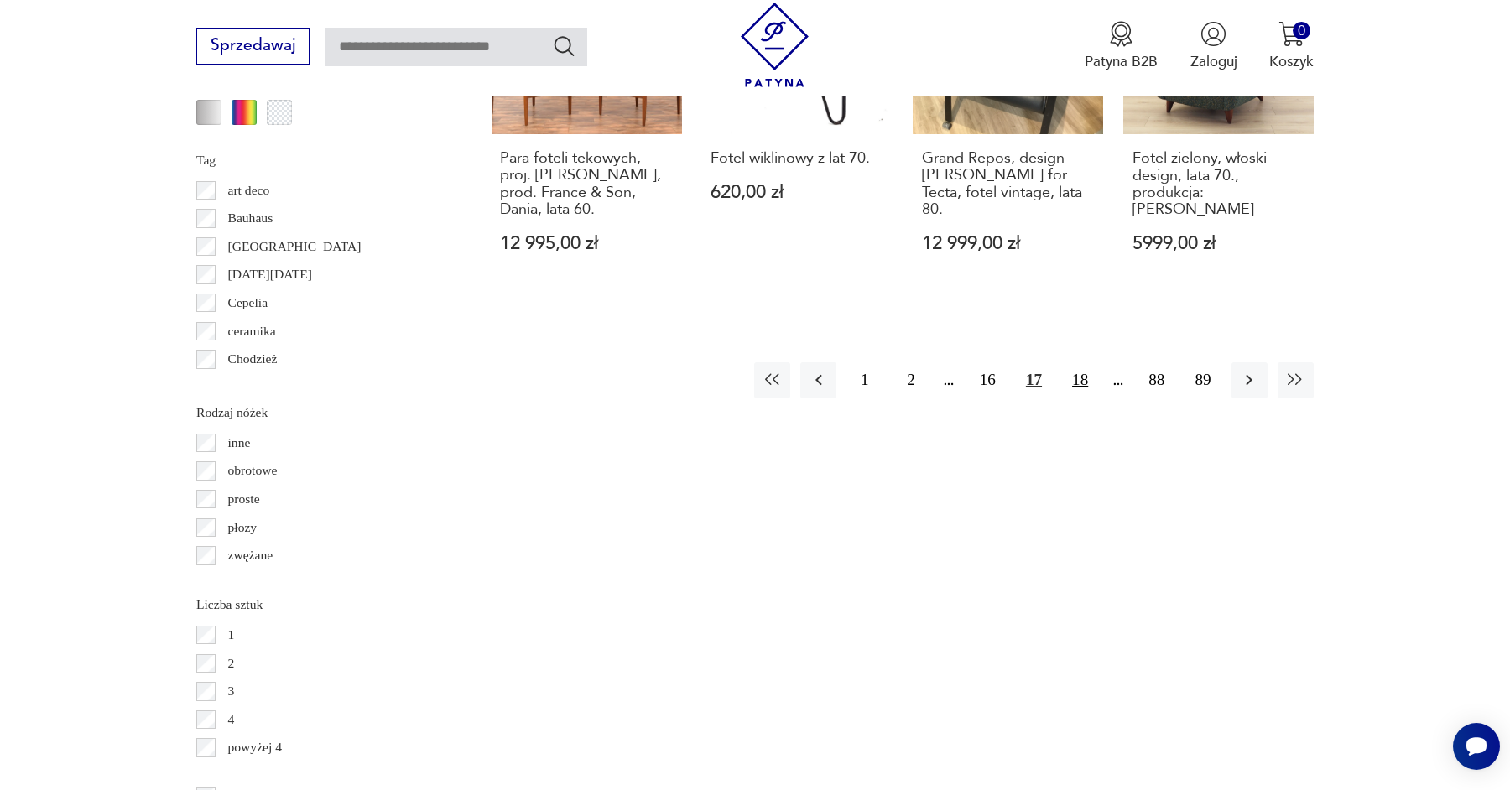
click at [1081, 362] on button "18" at bounding box center [1080, 380] width 36 height 36
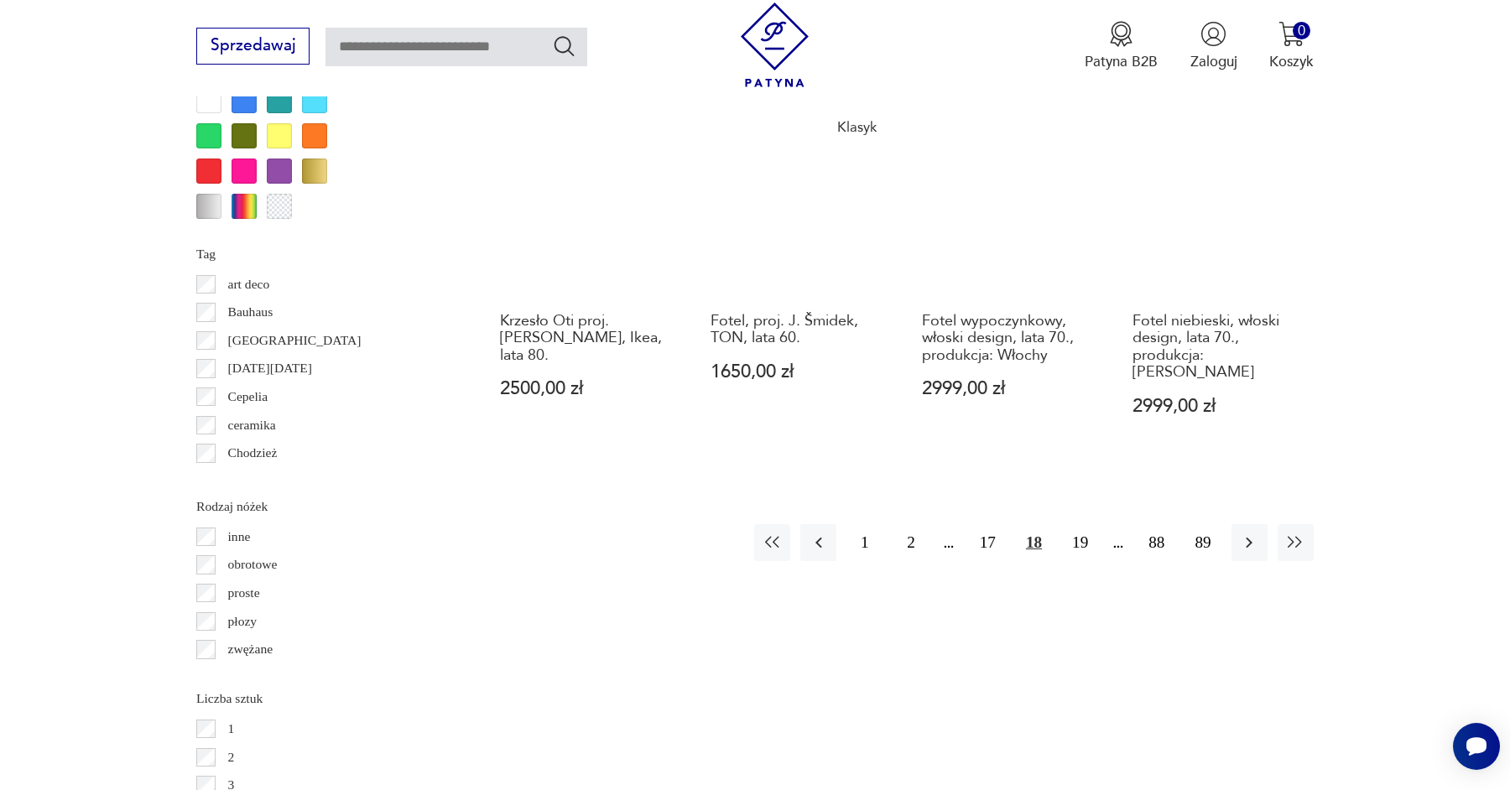
scroll to position [2016, 0]
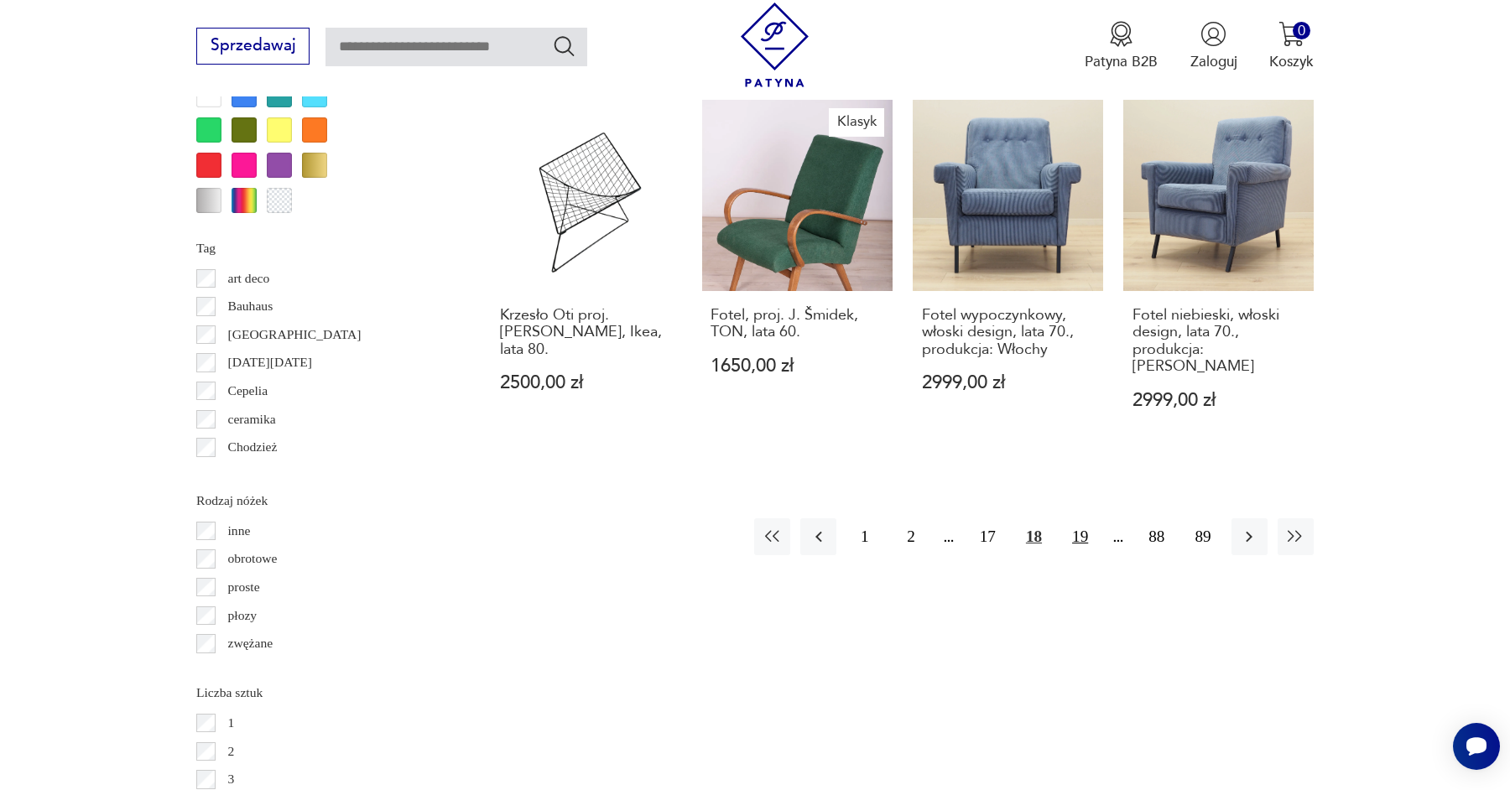
click at [1085, 518] on button "19" at bounding box center [1080, 536] width 36 height 36
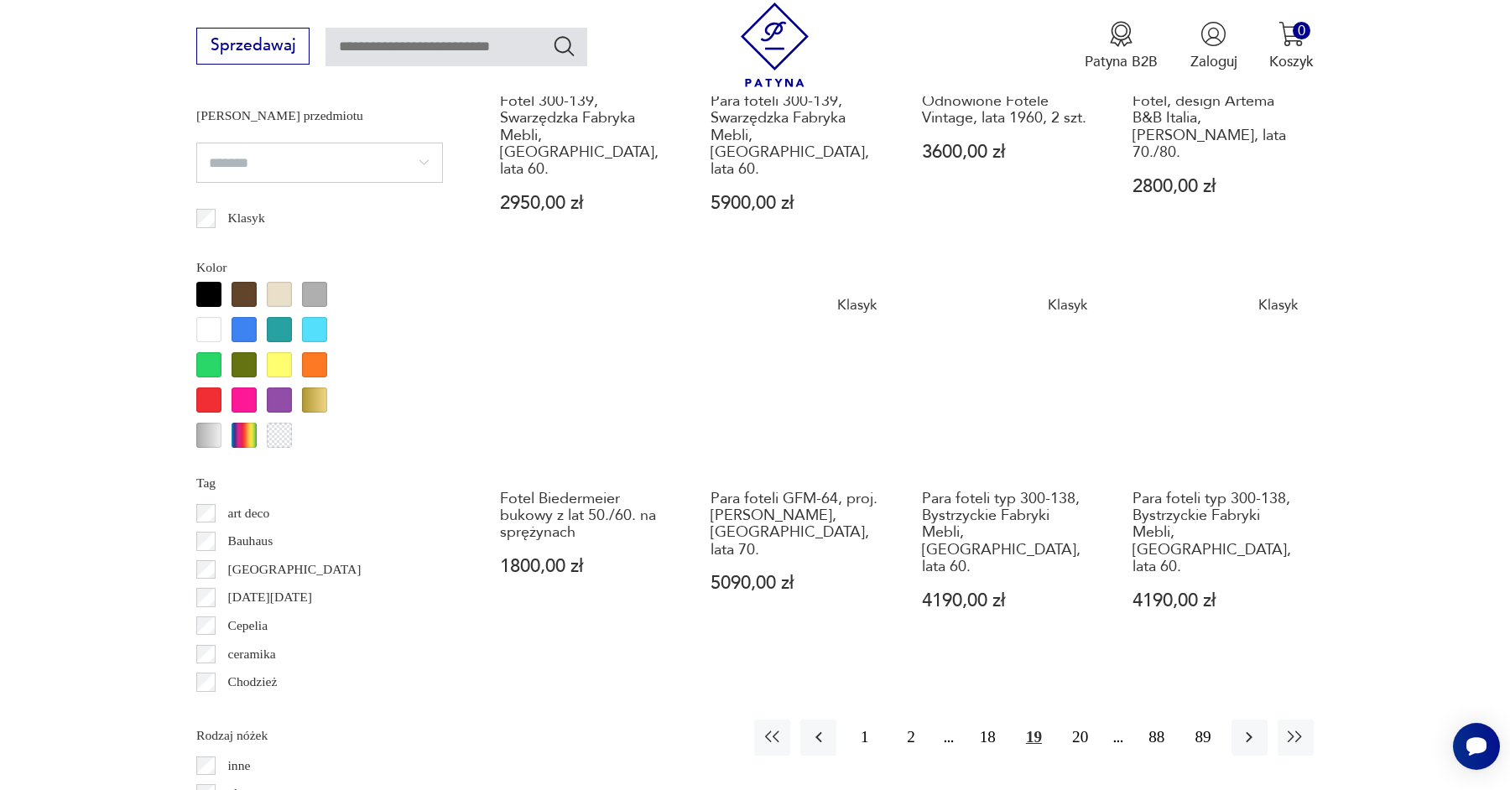
scroll to position [1887, 0]
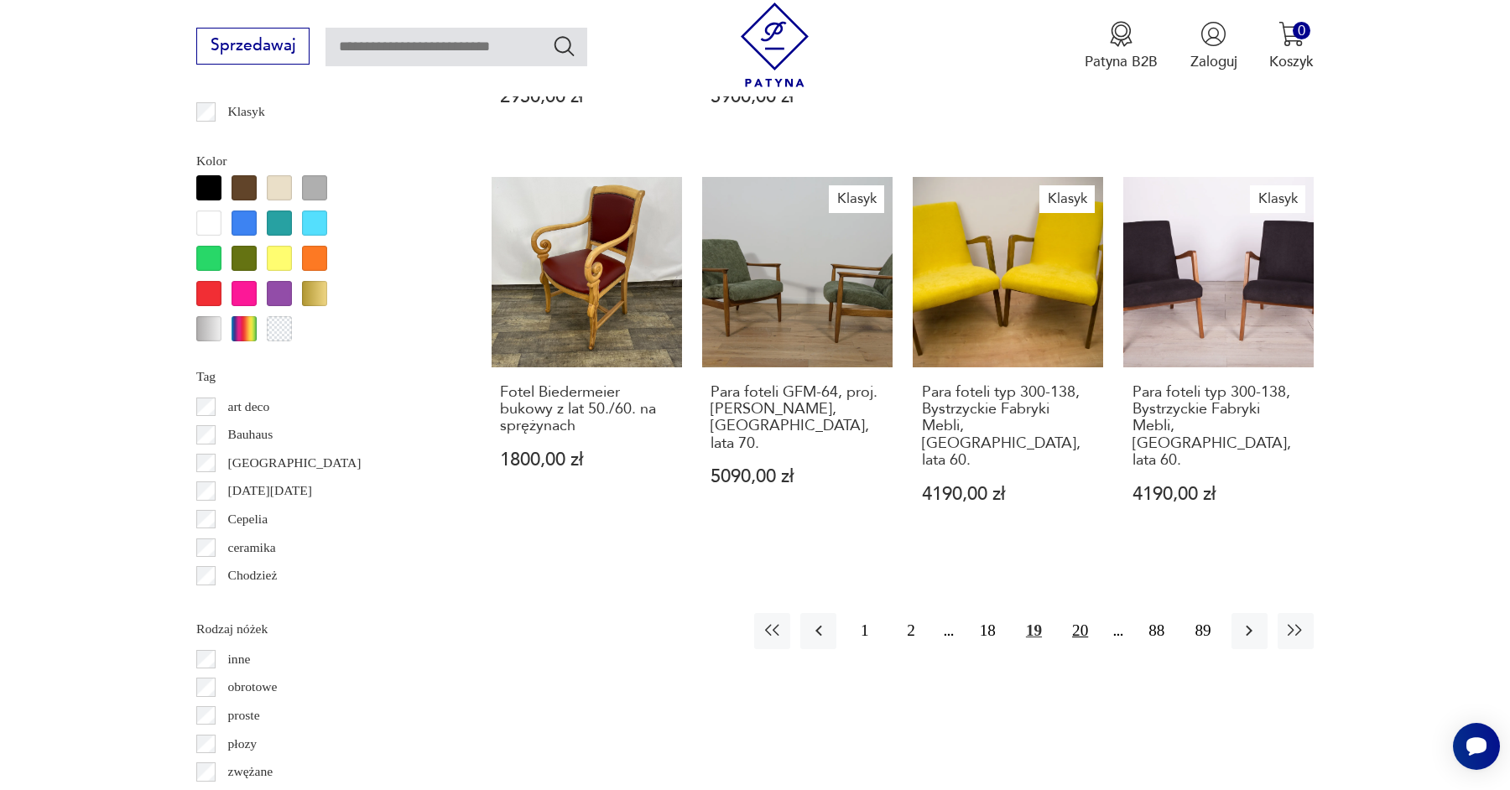
click at [1069, 613] on button "20" at bounding box center [1080, 631] width 36 height 36
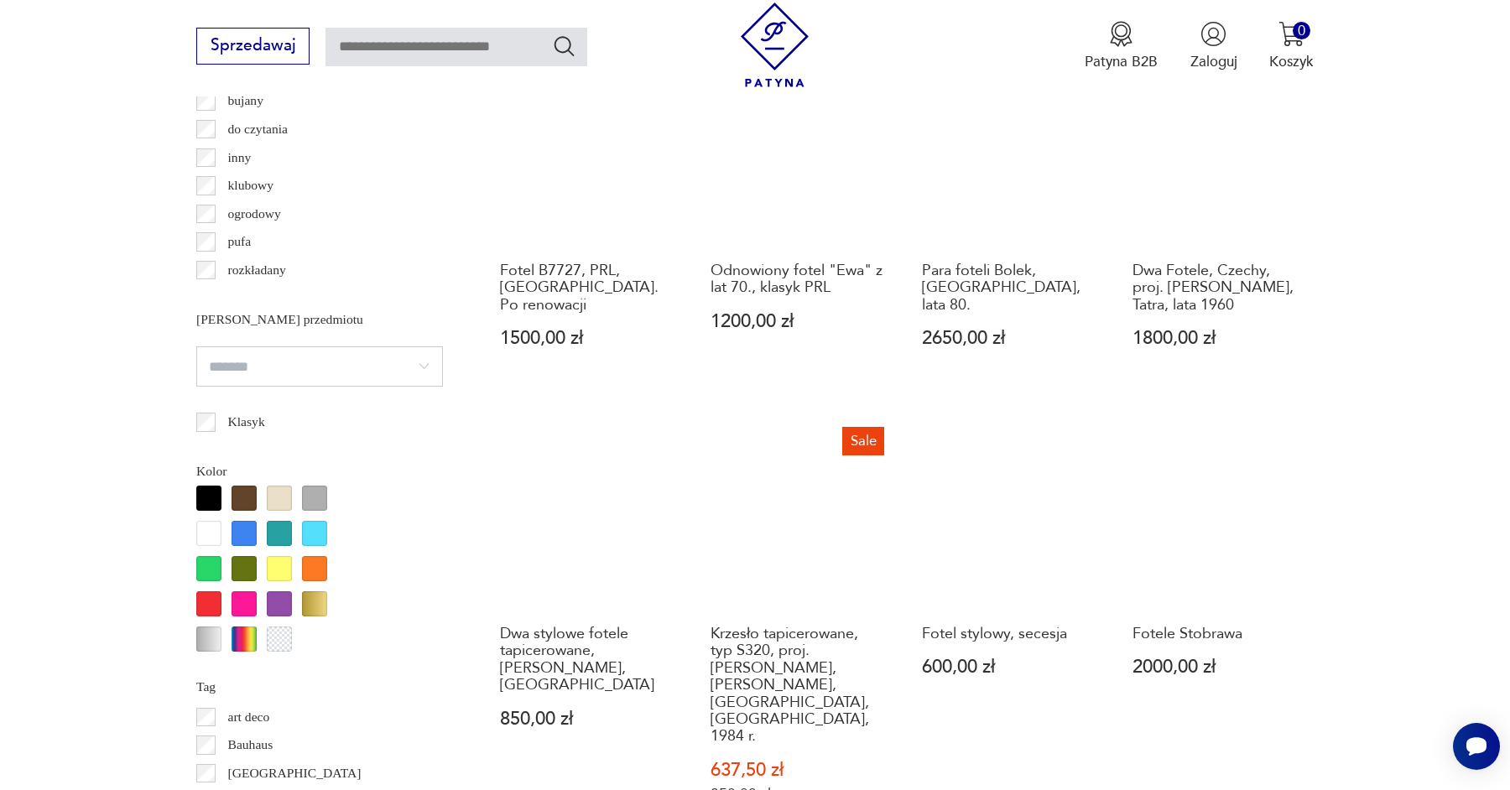
scroll to position [1712, 0]
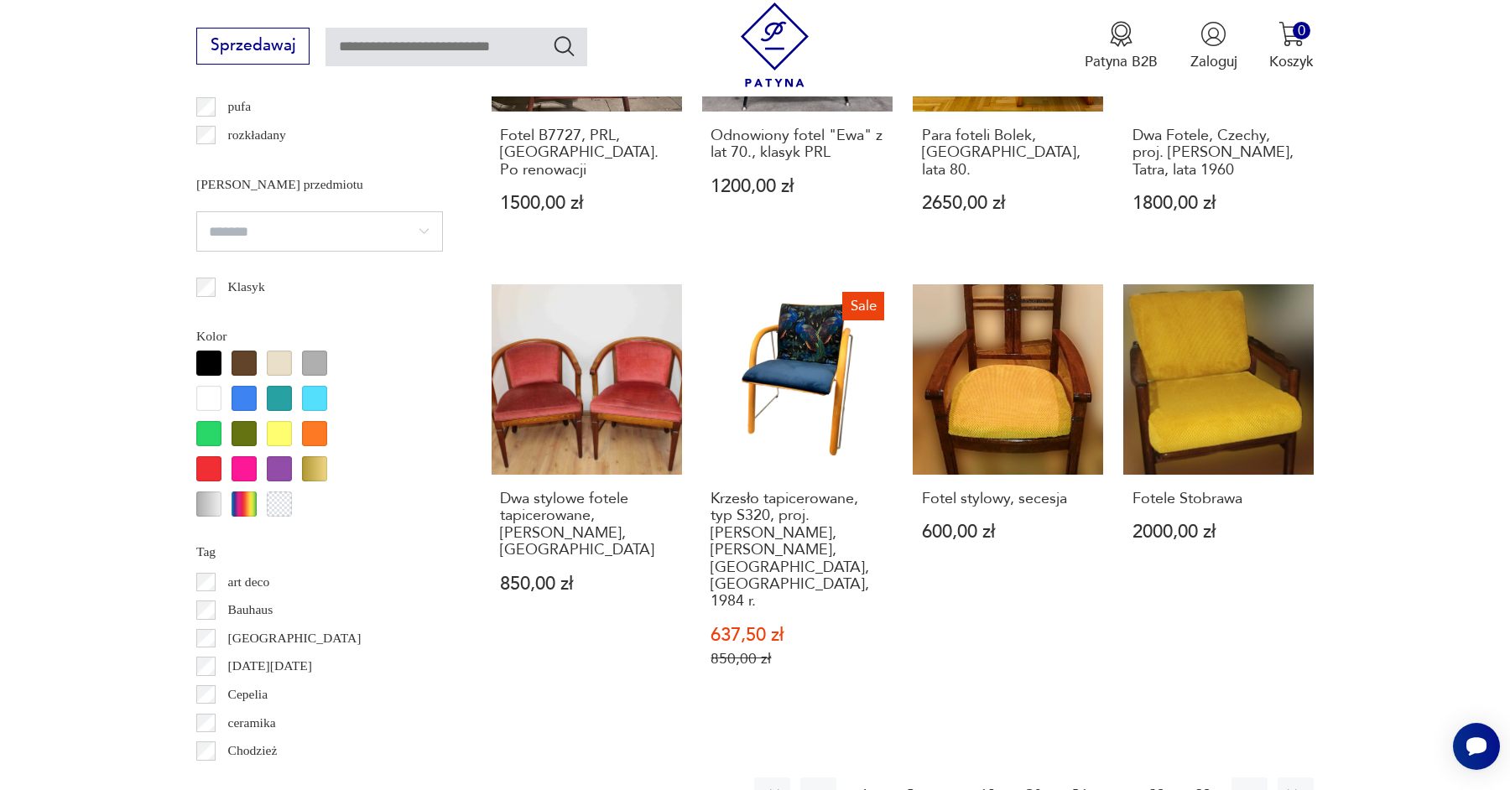
click at [1078, 778] on button "21" at bounding box center [1080, 796] width 36 height 36
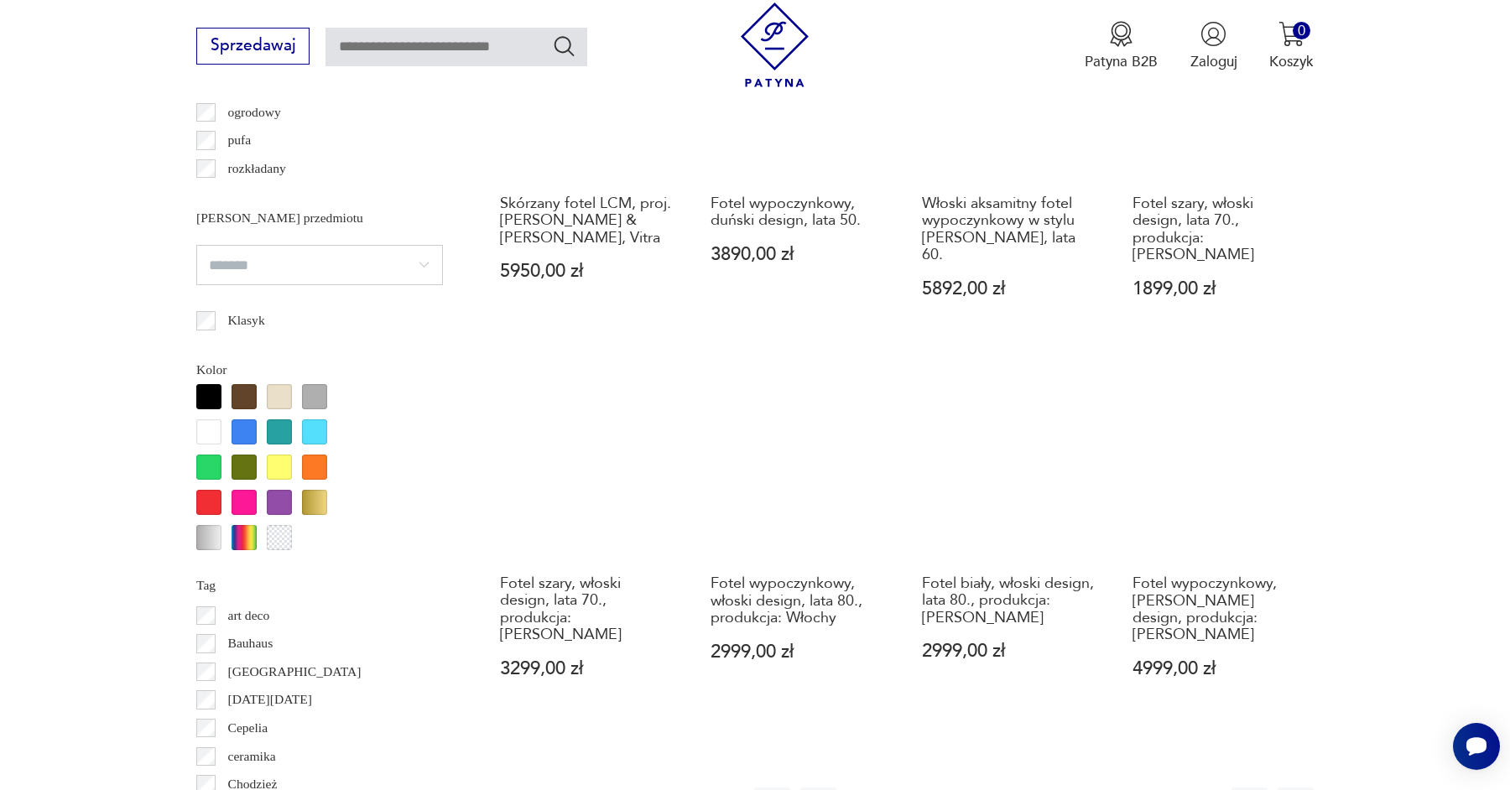
scroll to position [1795, 0]
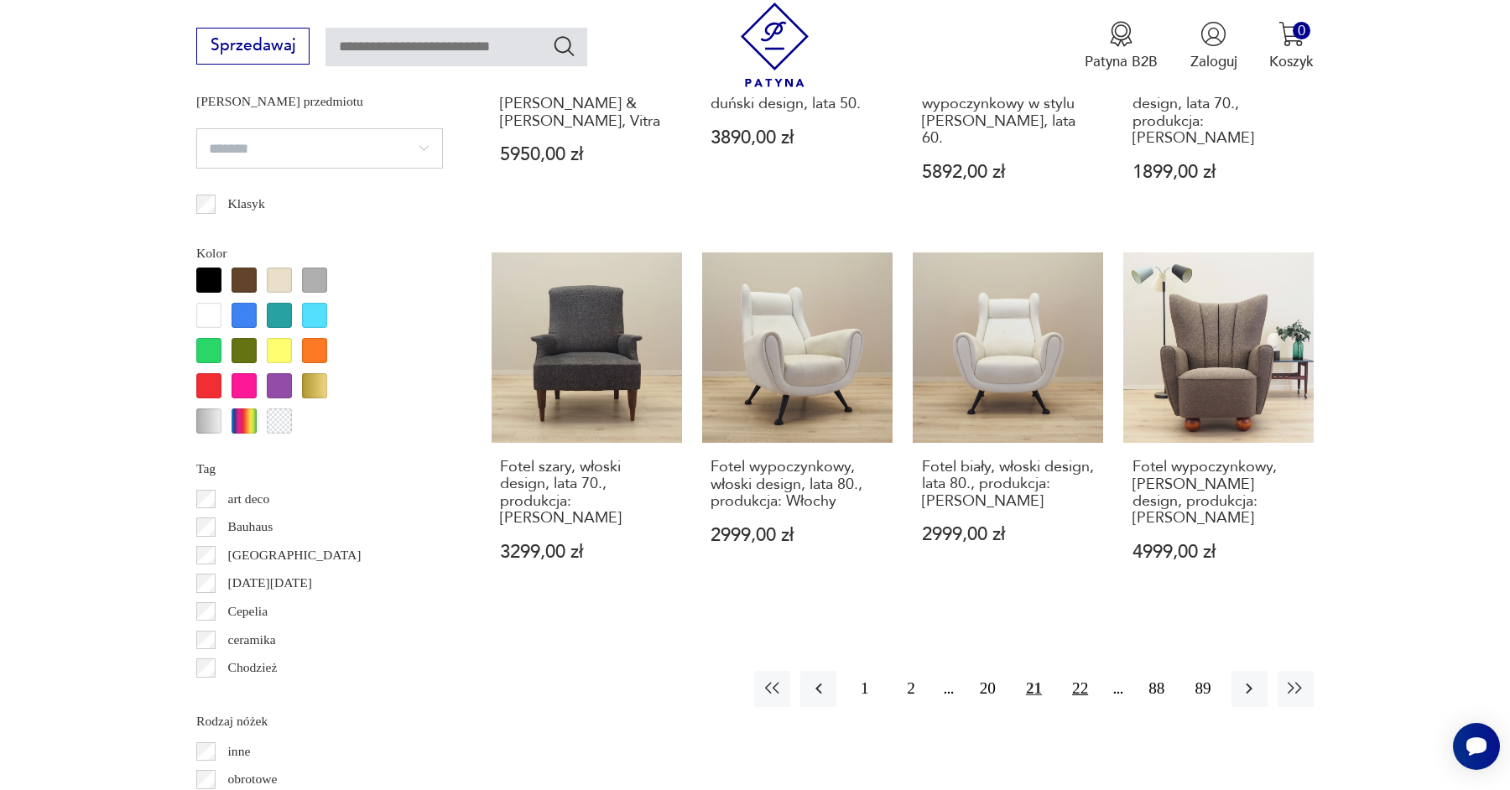
click at [1080, 671] on button "22" at bounding box center [1080, 689] width 36 height 36
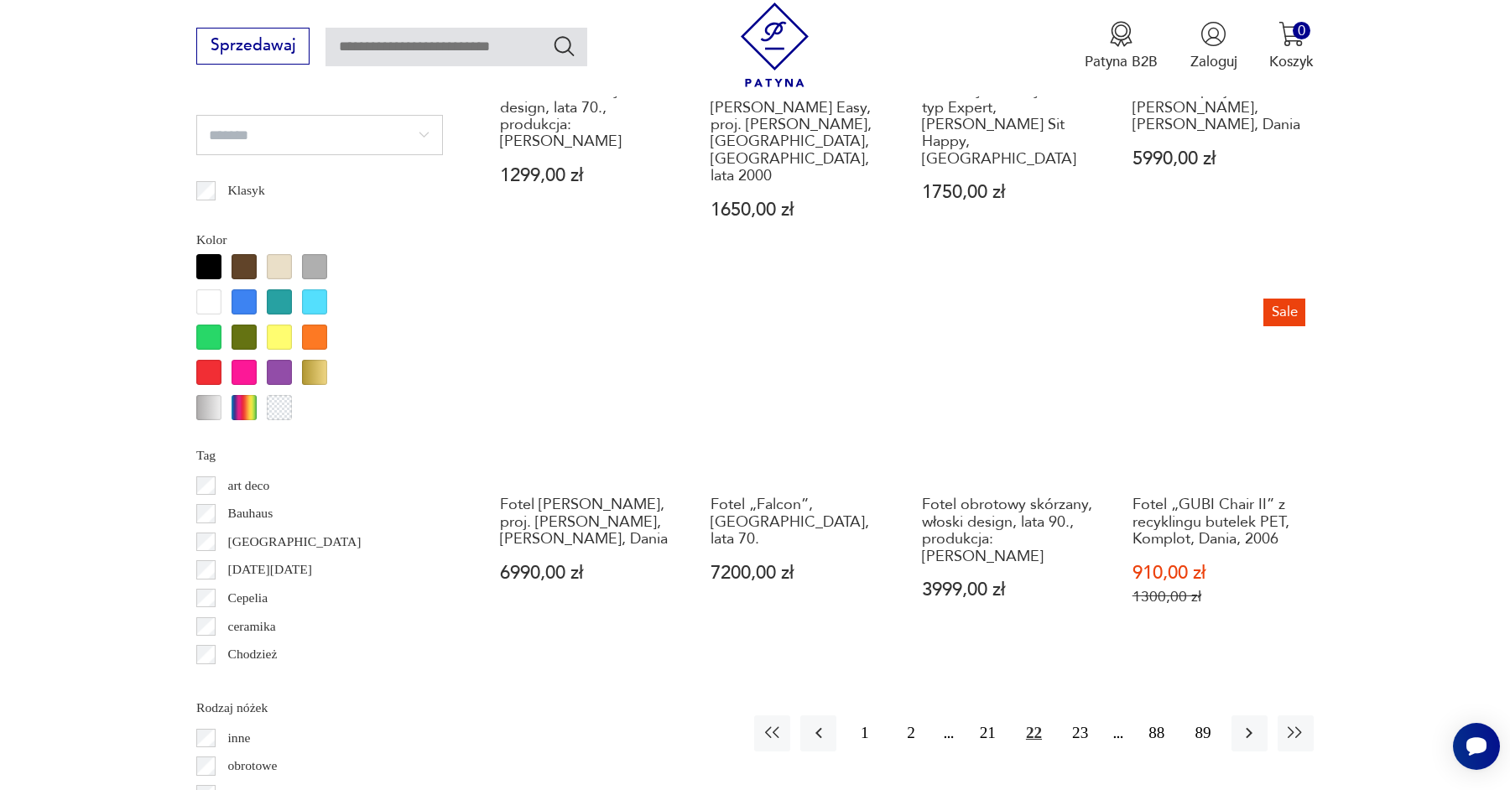
scroll to position [1813, 0]
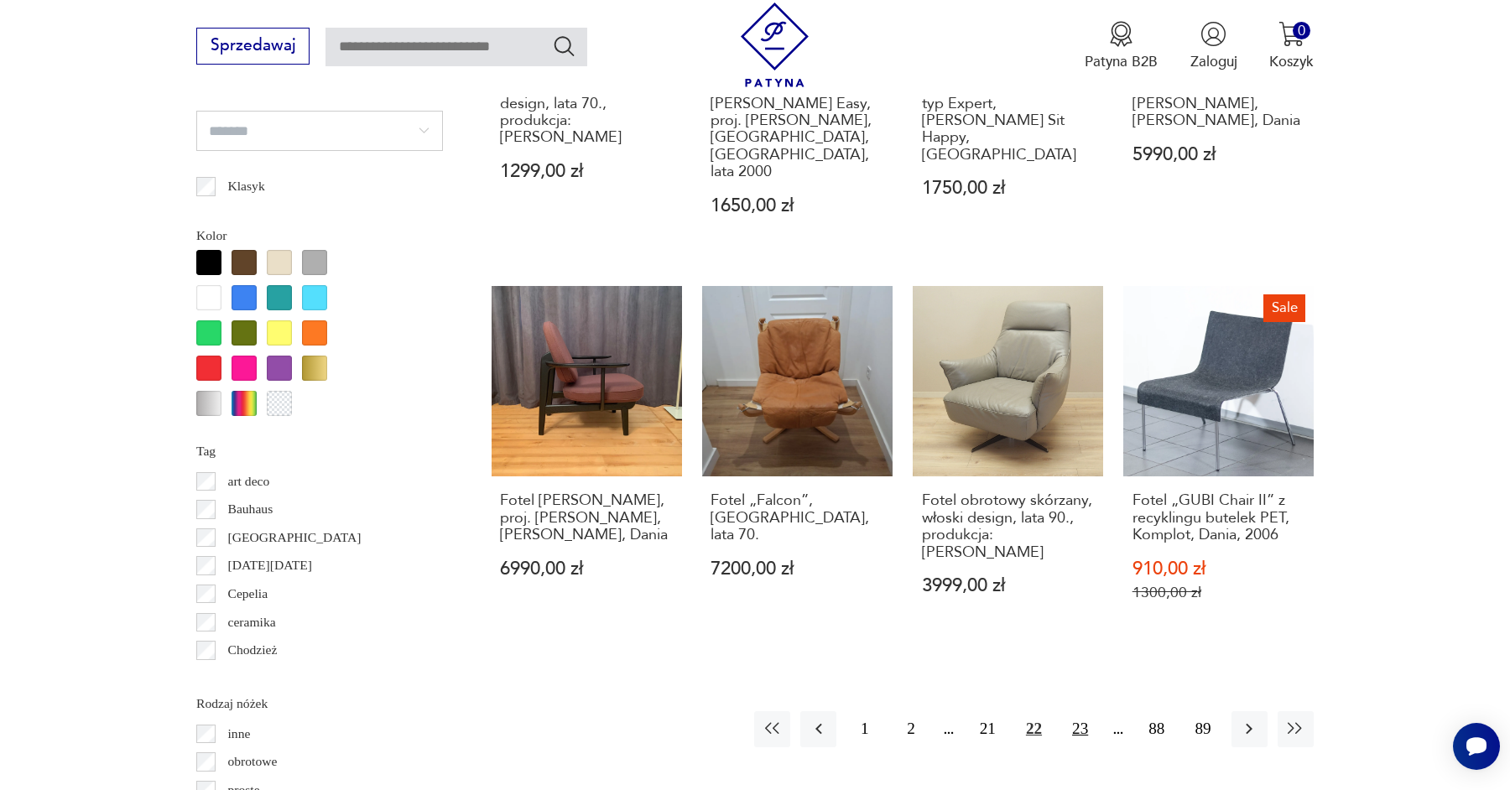
click at [1090, 711] on button "23" at bounding box center [1080, 729] width 36 height 36
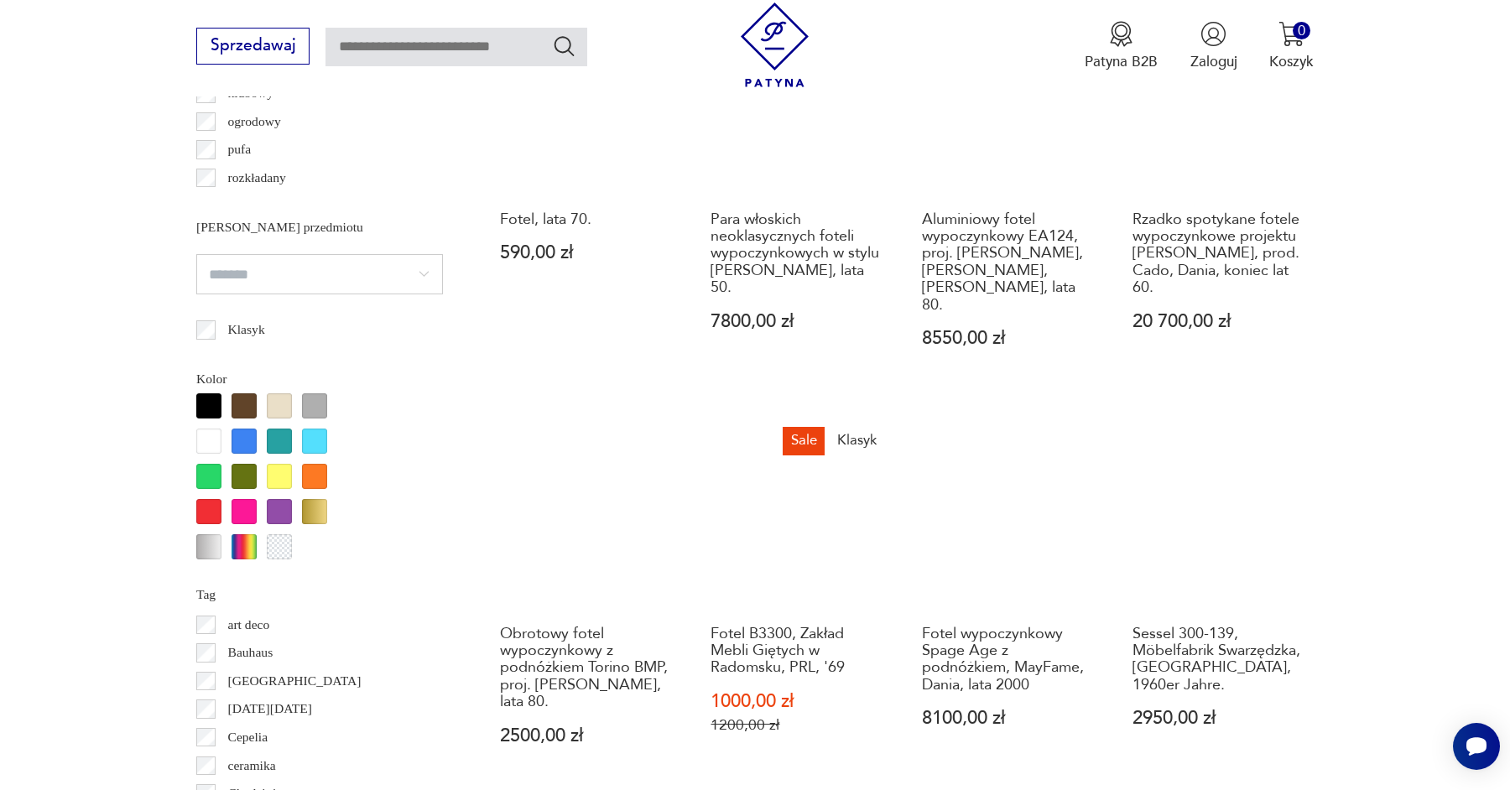
scroll to position [1824, 0]
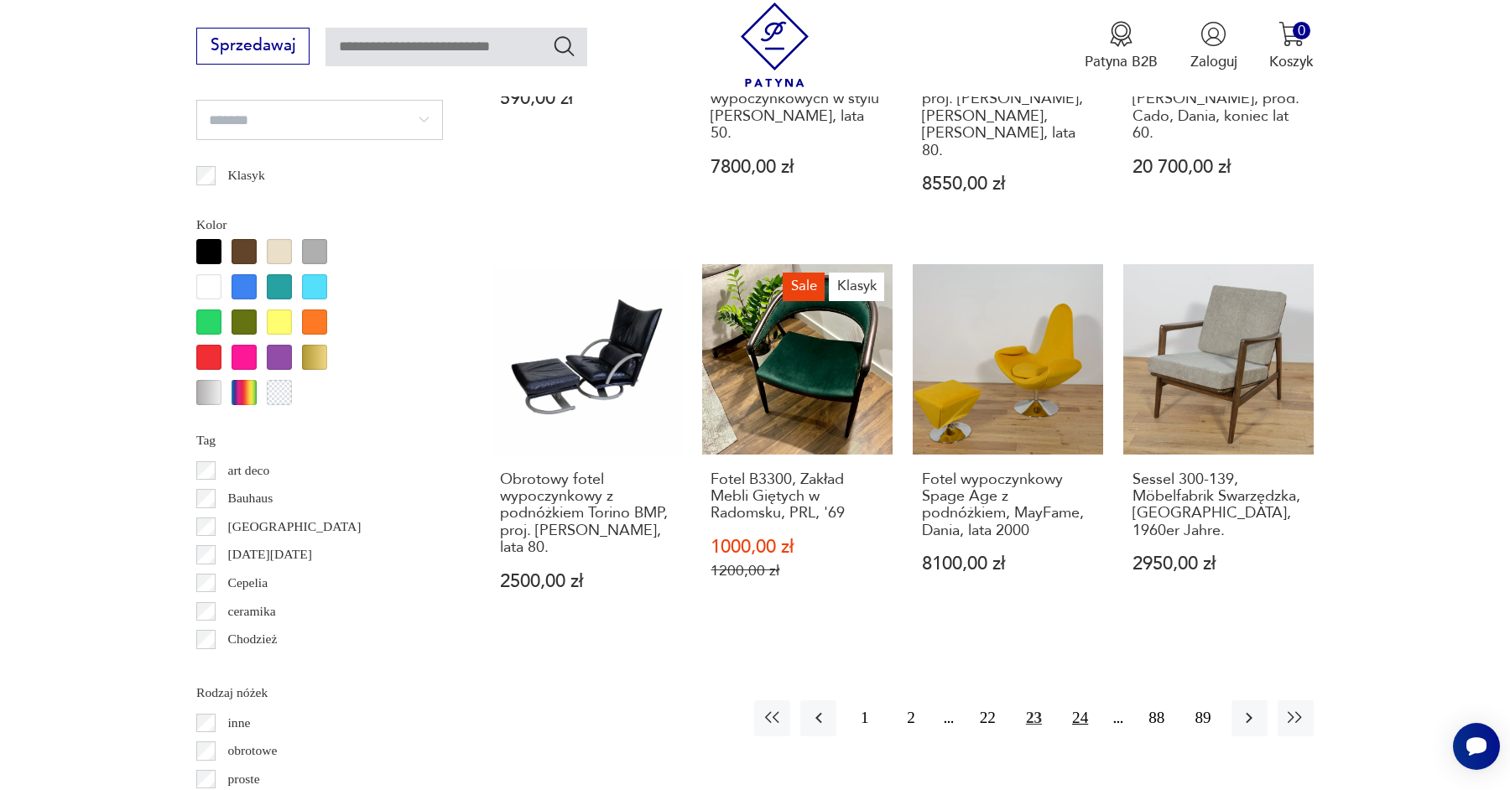
click at [1079, 700] on button "24" at bounding box center [1080, 718] width 36 height 36
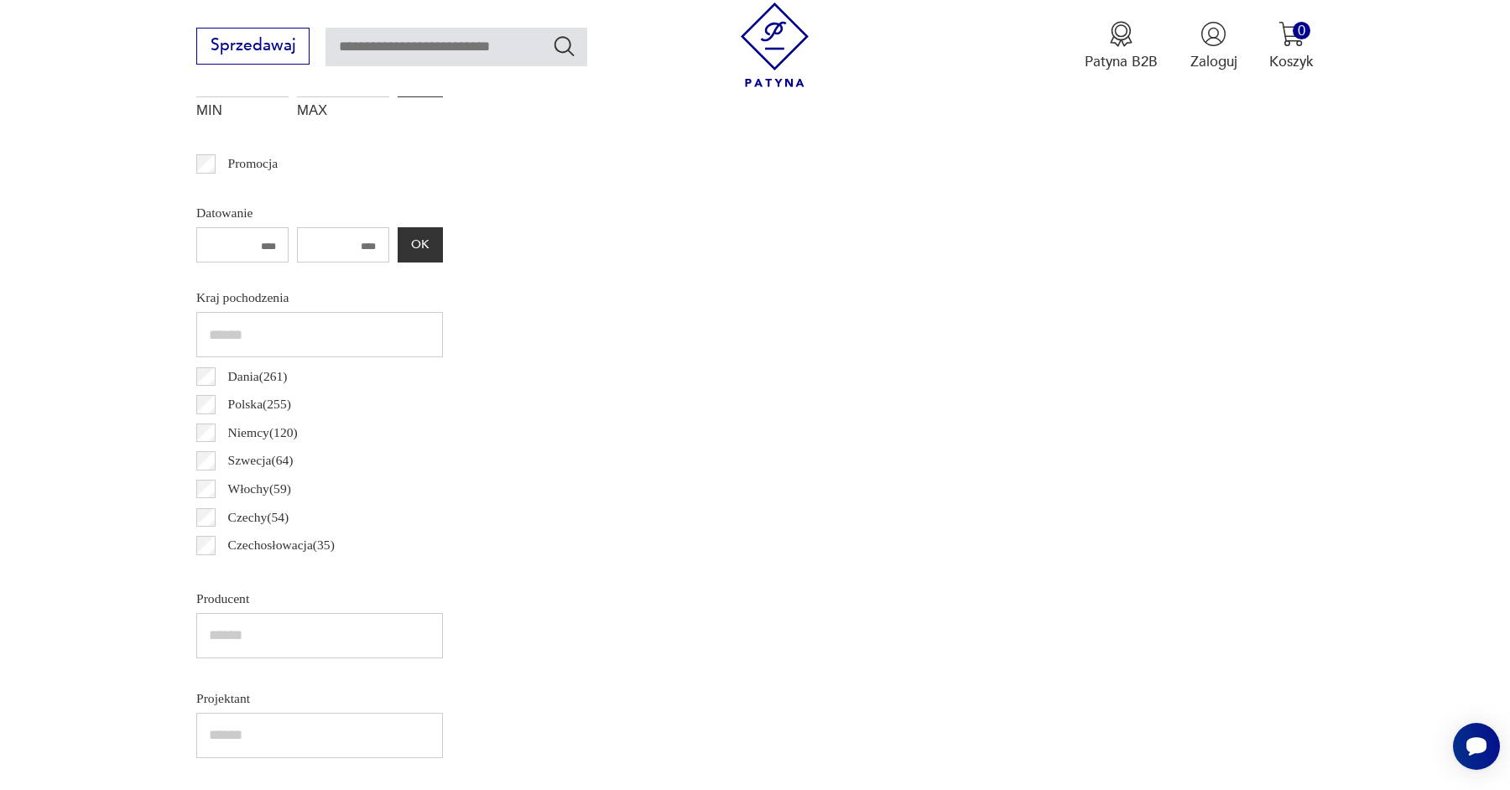
scroll to position [557, 0]
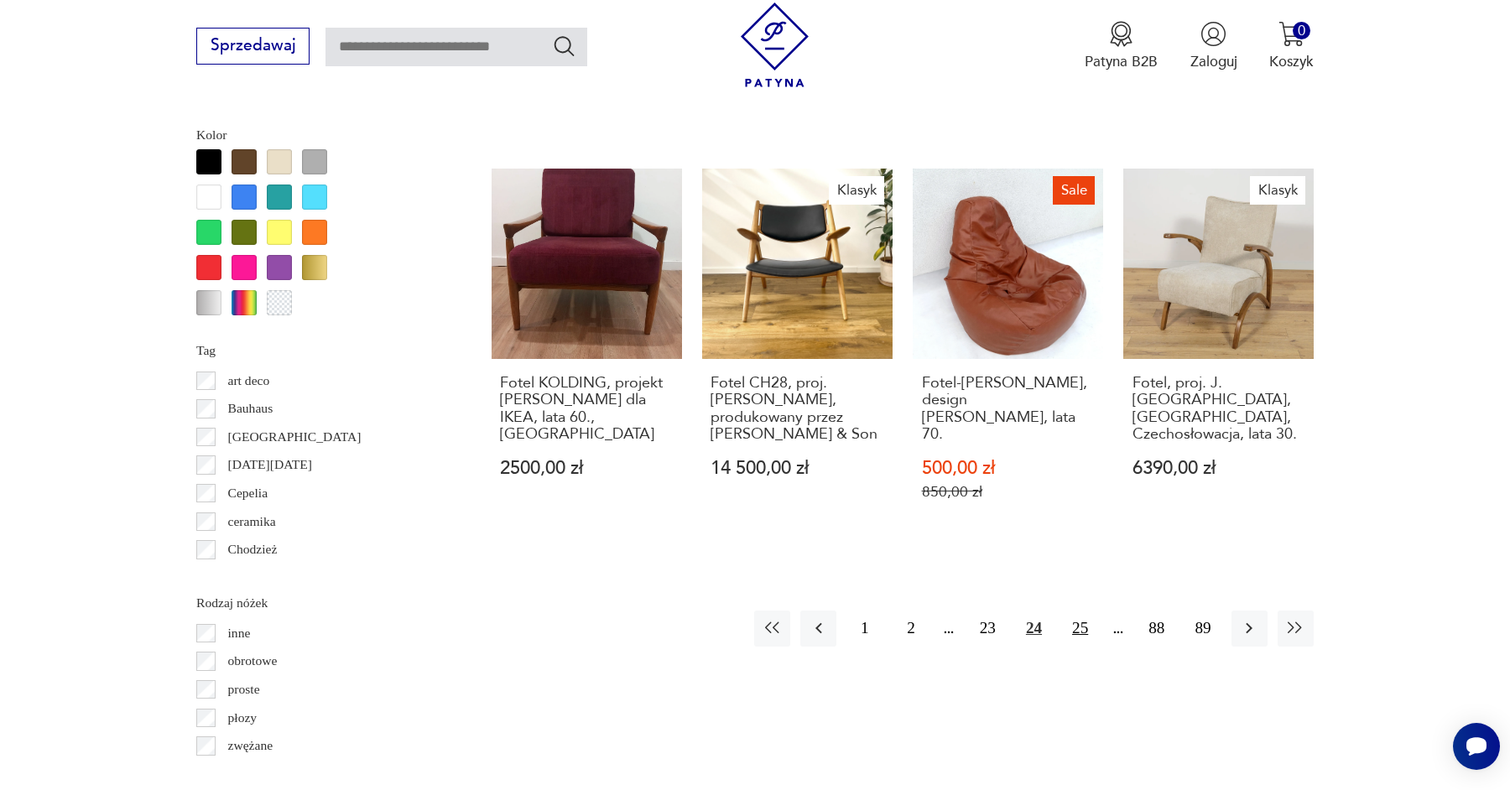
click at [1082, 611] on button "25" at bounding box center [1080, 629] width 36 height 36
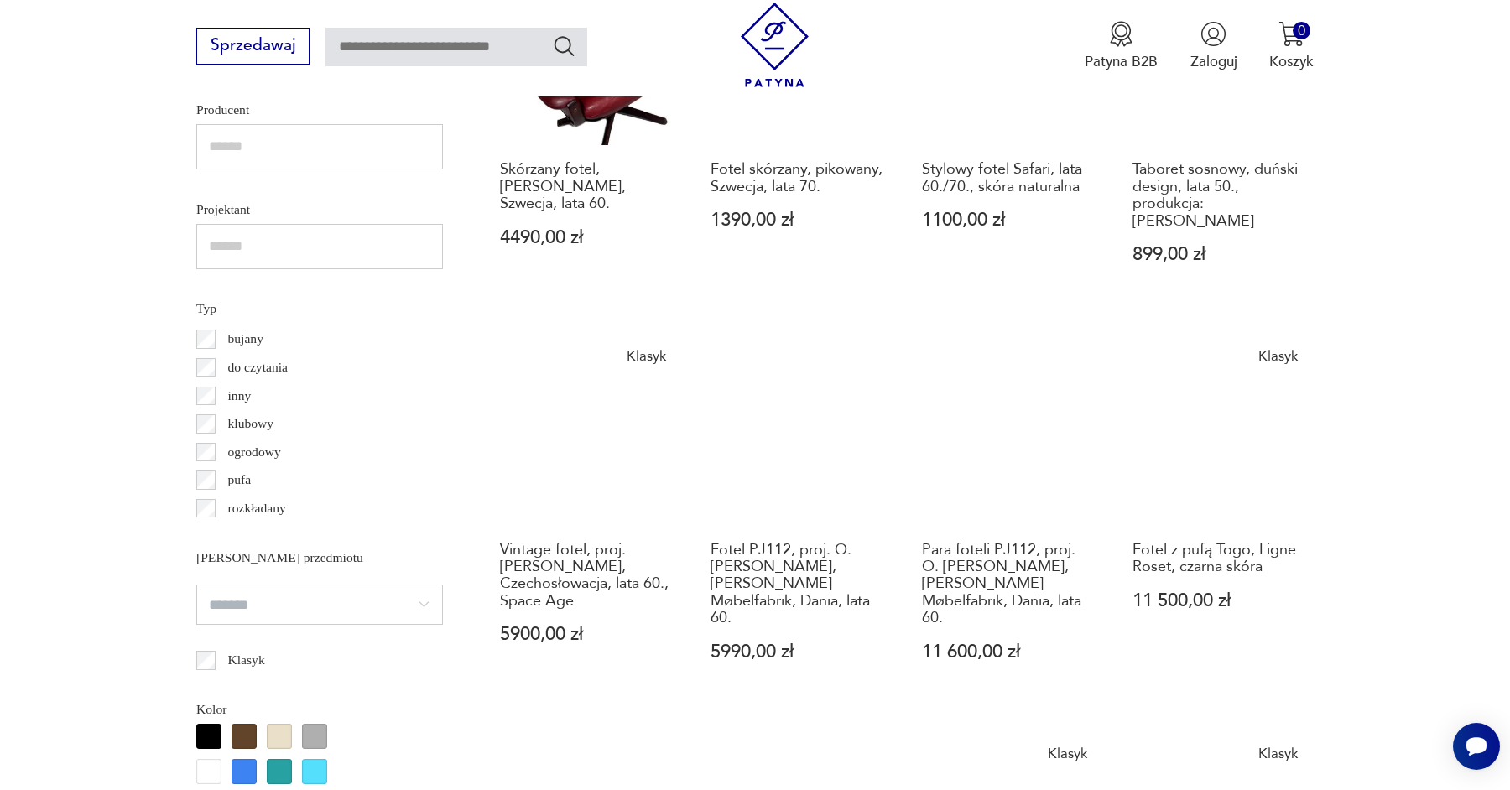
scroll to position [1345, 0]
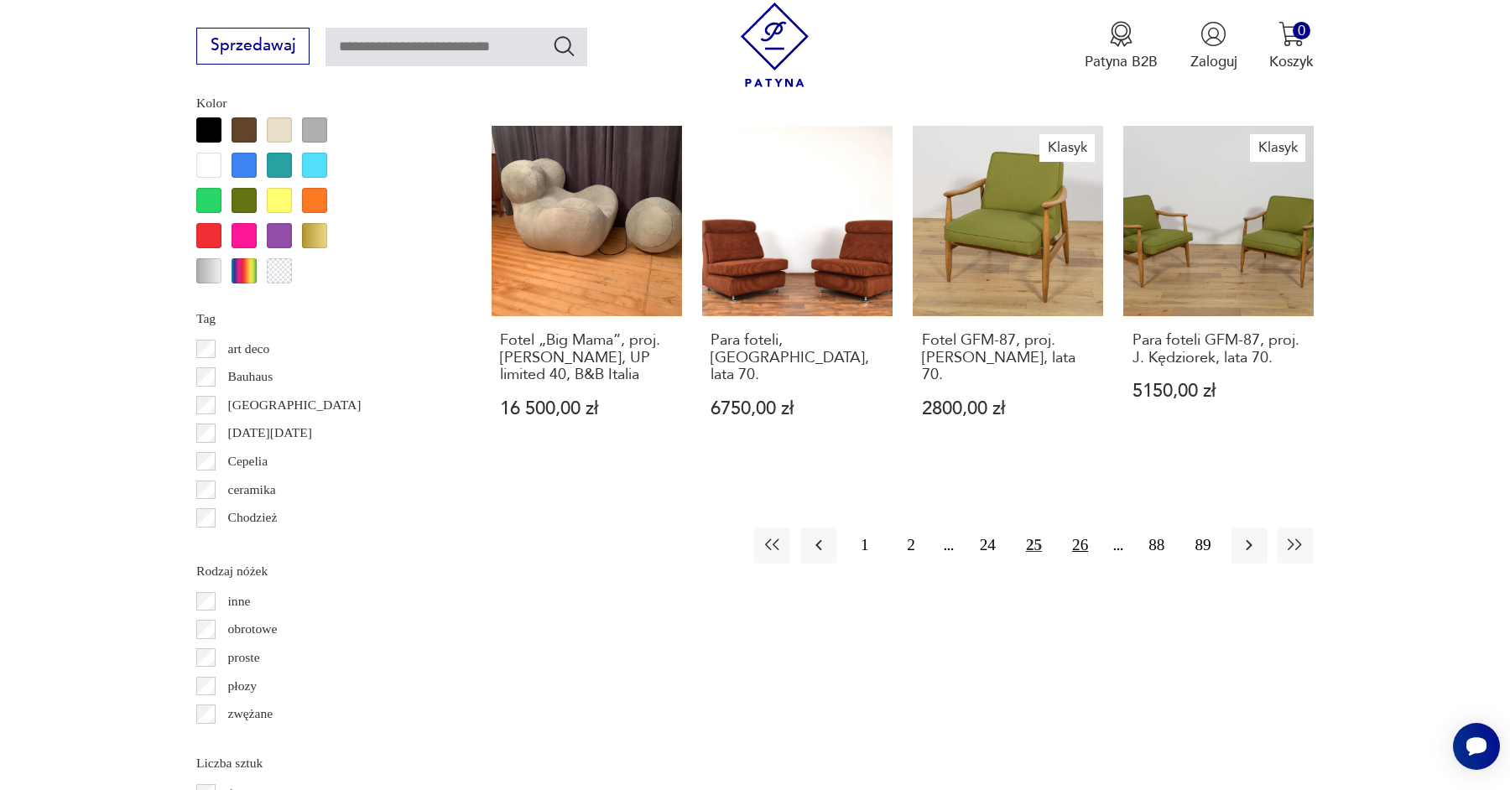
click at [1070, 528] on button "26" at bounding box center [1080, 546] width 36 height 36
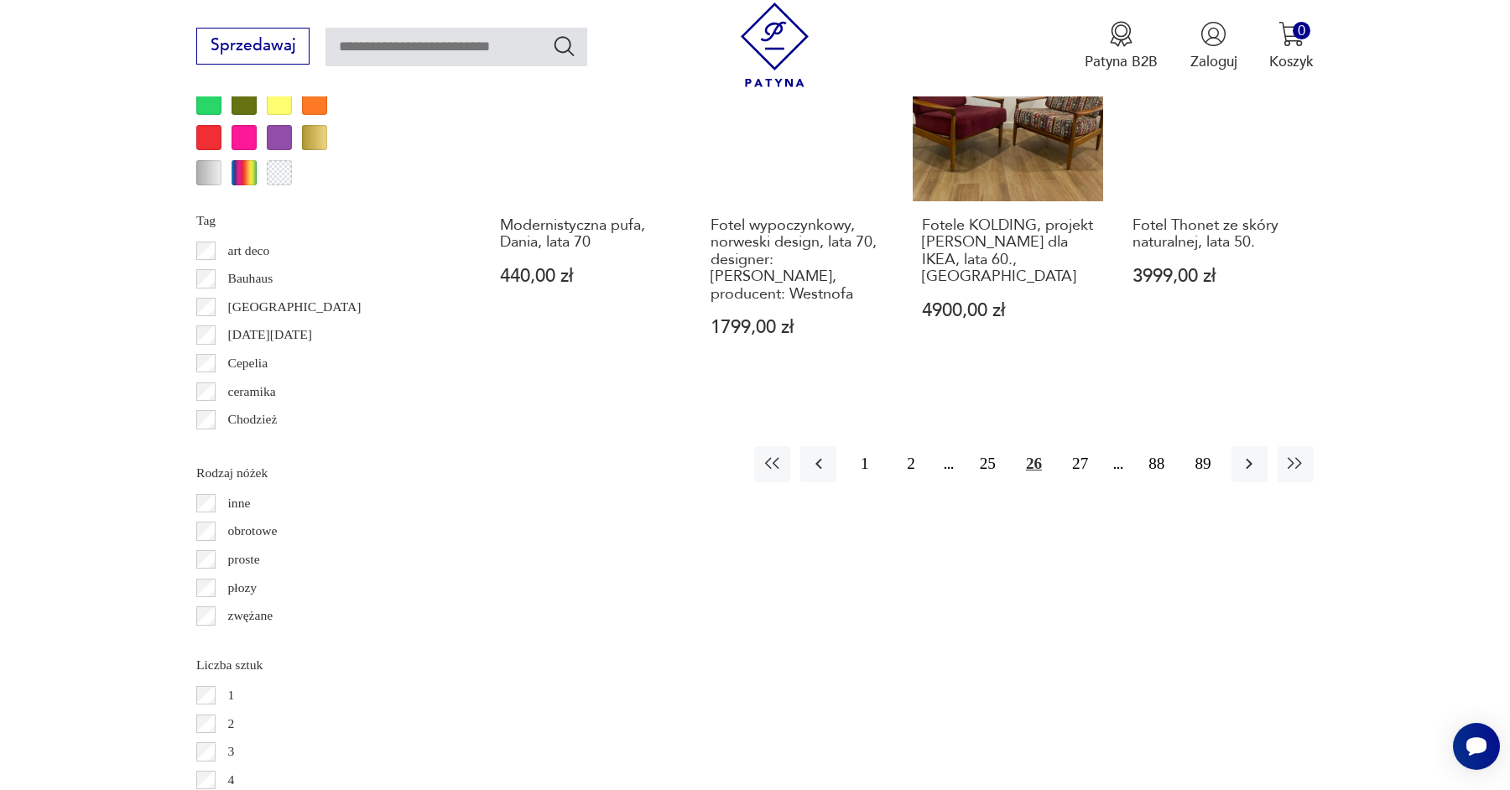
scroll to position [2047, 0]
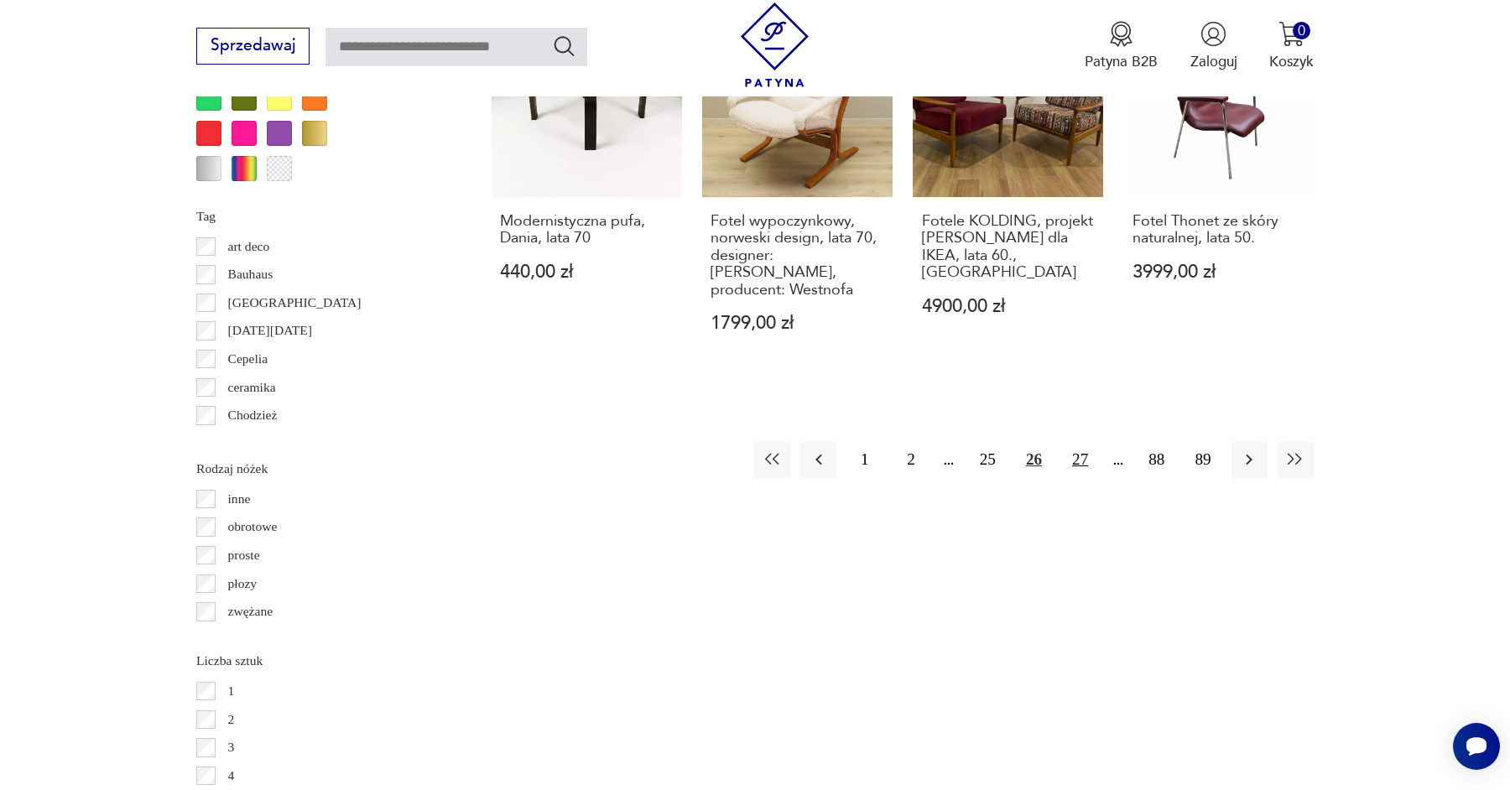
click at [1081, 442] on button "27" at bounding box center [1080, 460] width 36 height 36
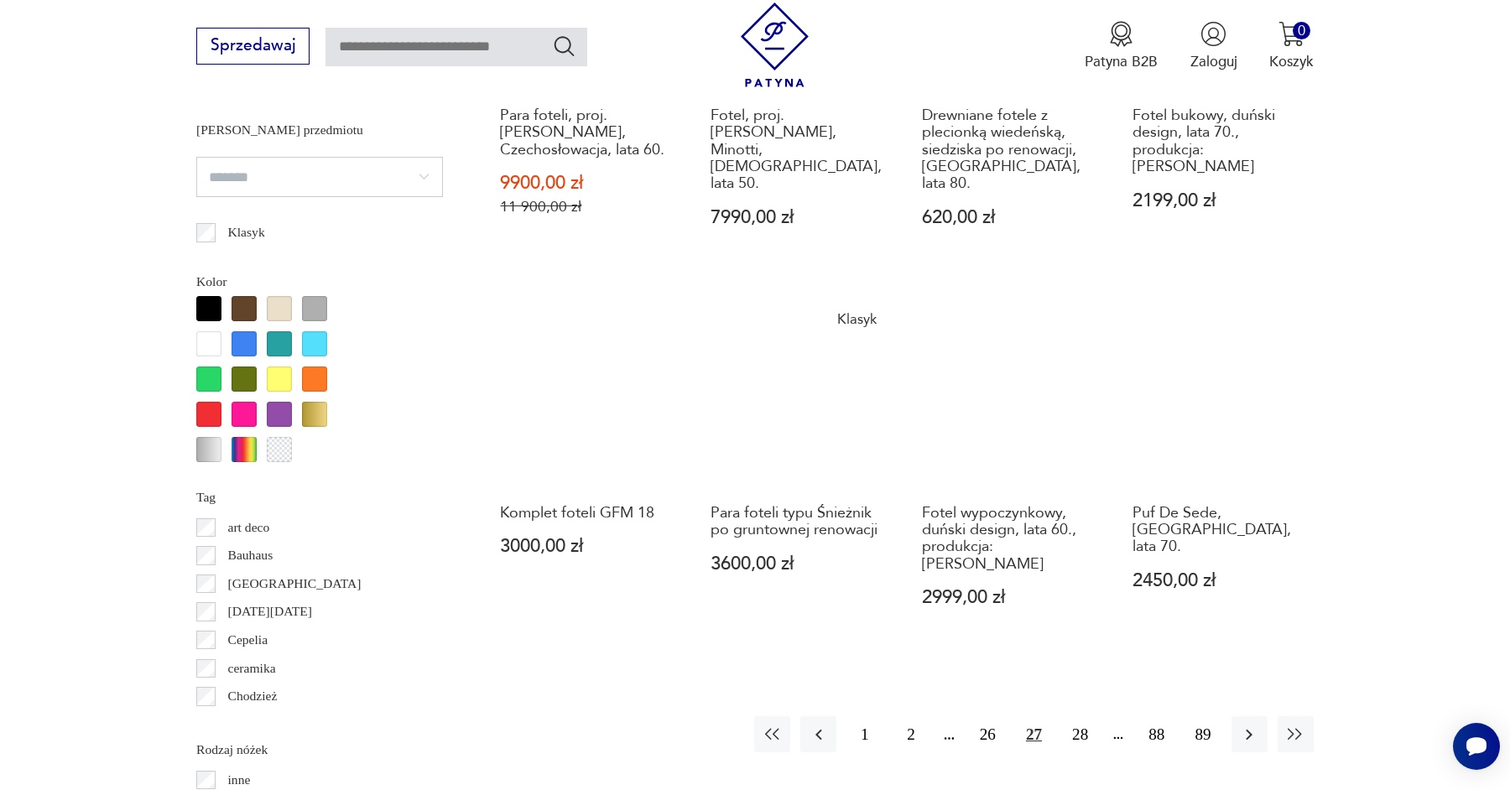
scroll to position [1765, 0]
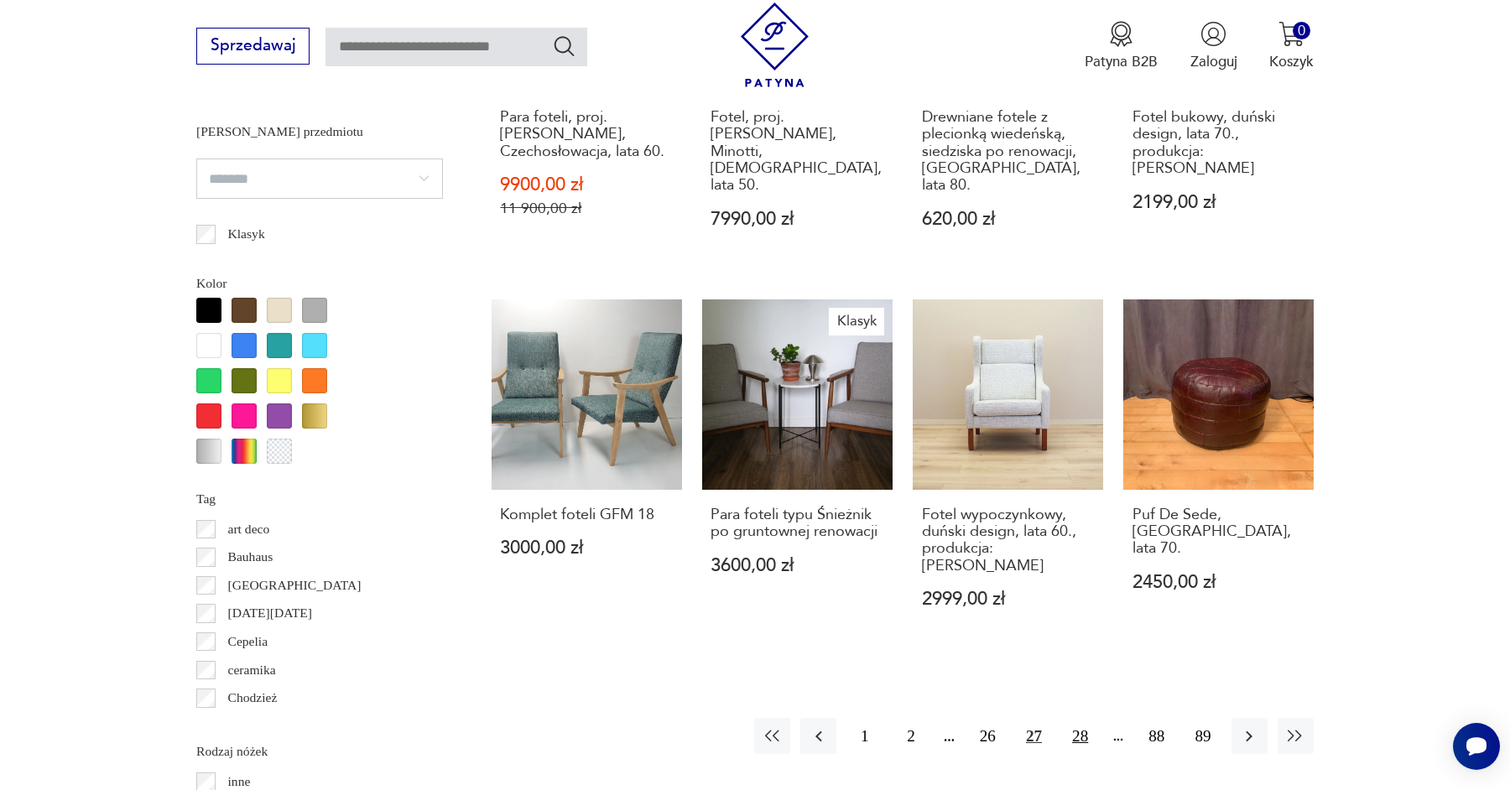
click at [1078, 718] on button "28" at bounding box center [1080, 736] width 36 height 36
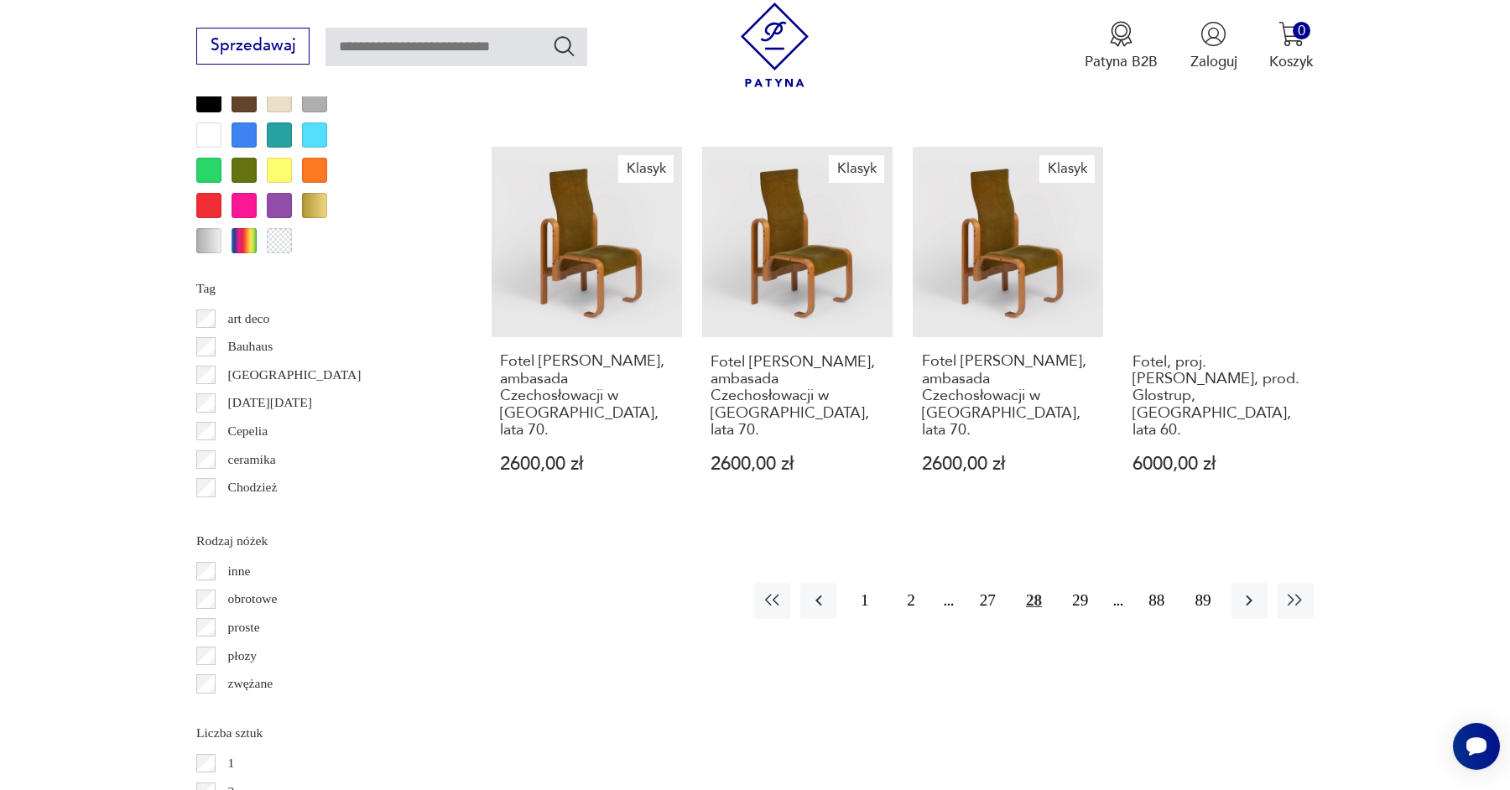
scroll to position [2079, 0]
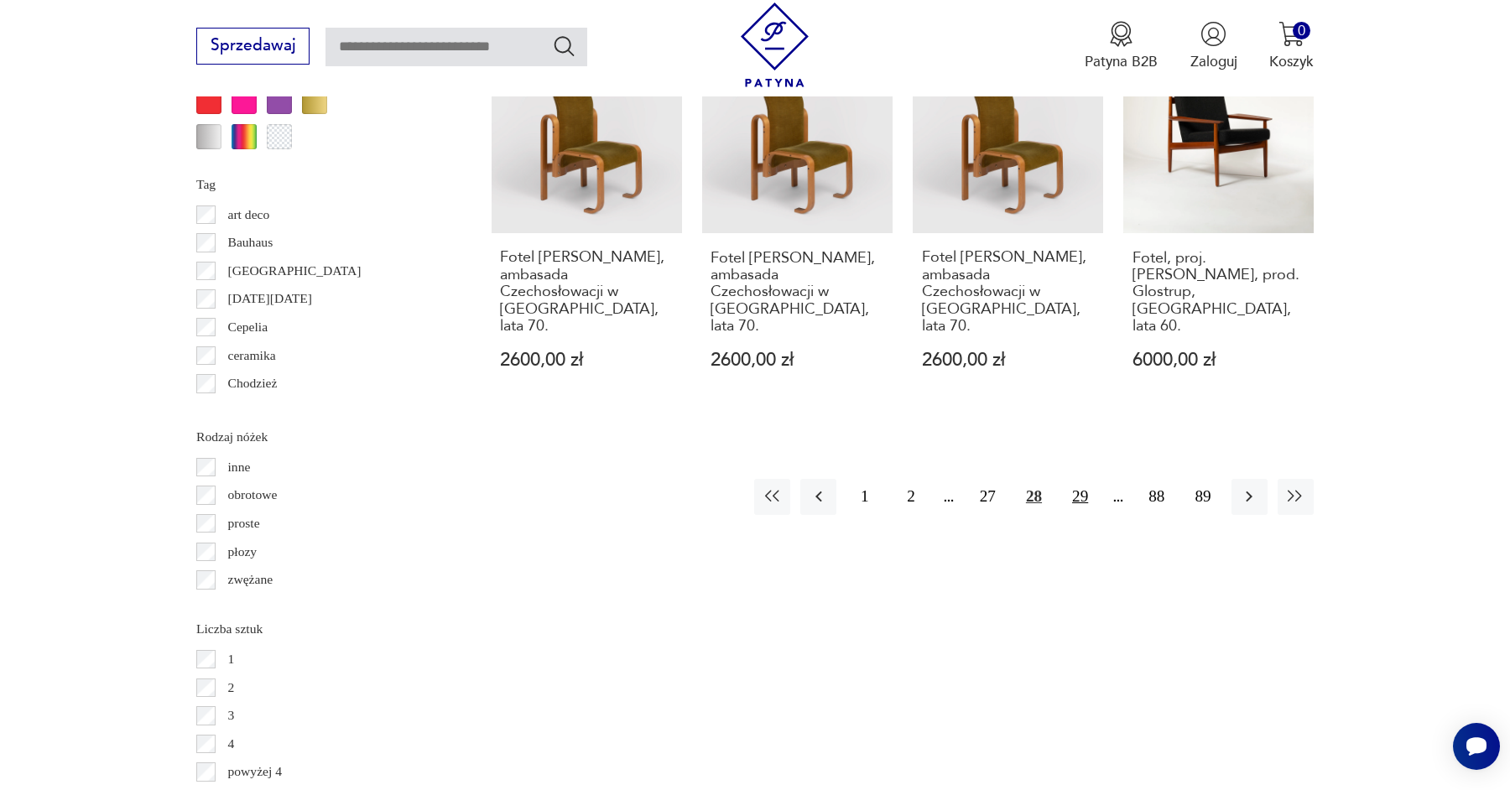
click at [1080, 479] on button "29" at bounding box center [1080, 497] width 36 height 36
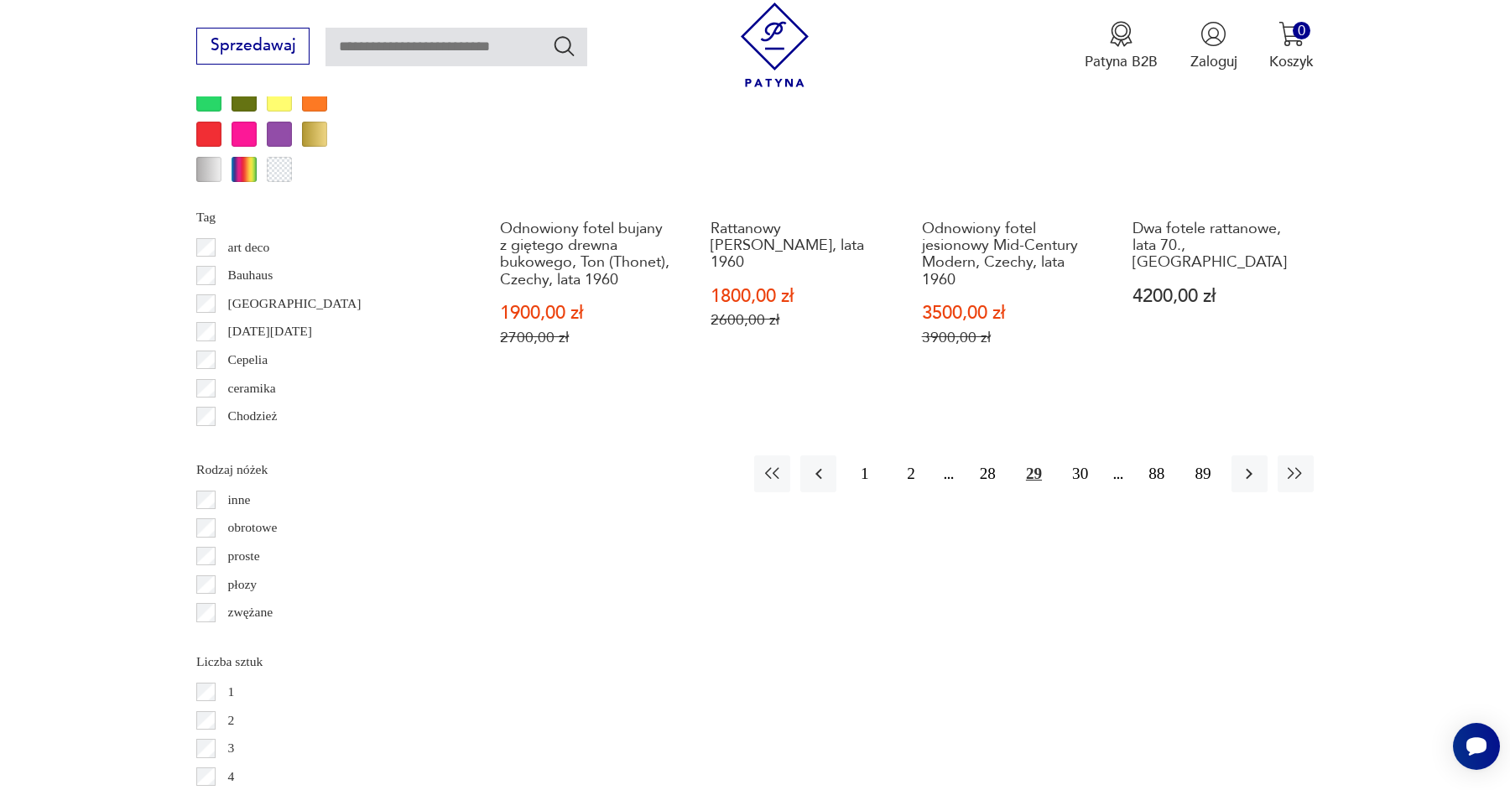
scroll to position [2267, 0]
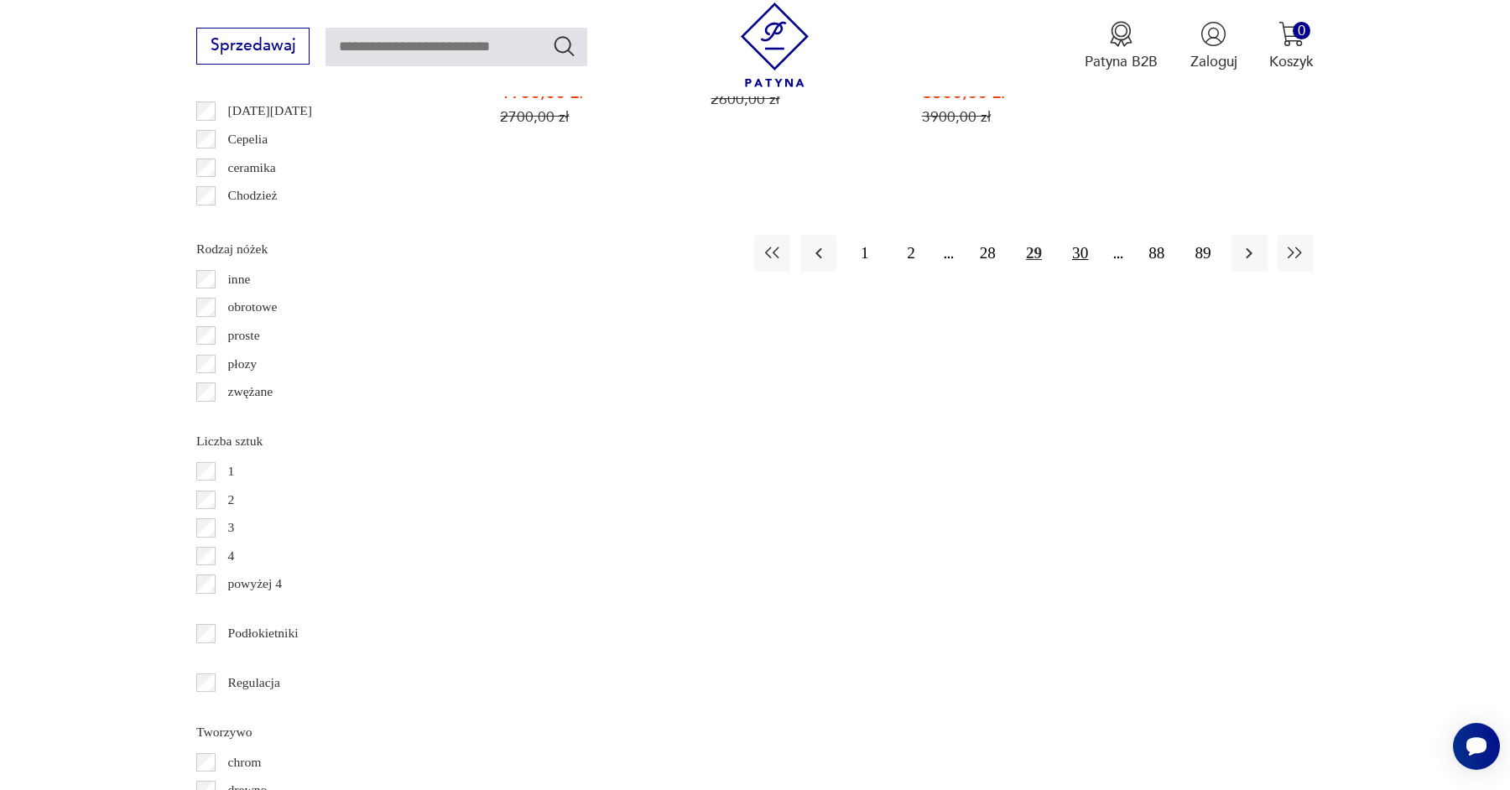
click at [1069, 235] on button "30" at bounding box center [1080, 253] width 36 height 36
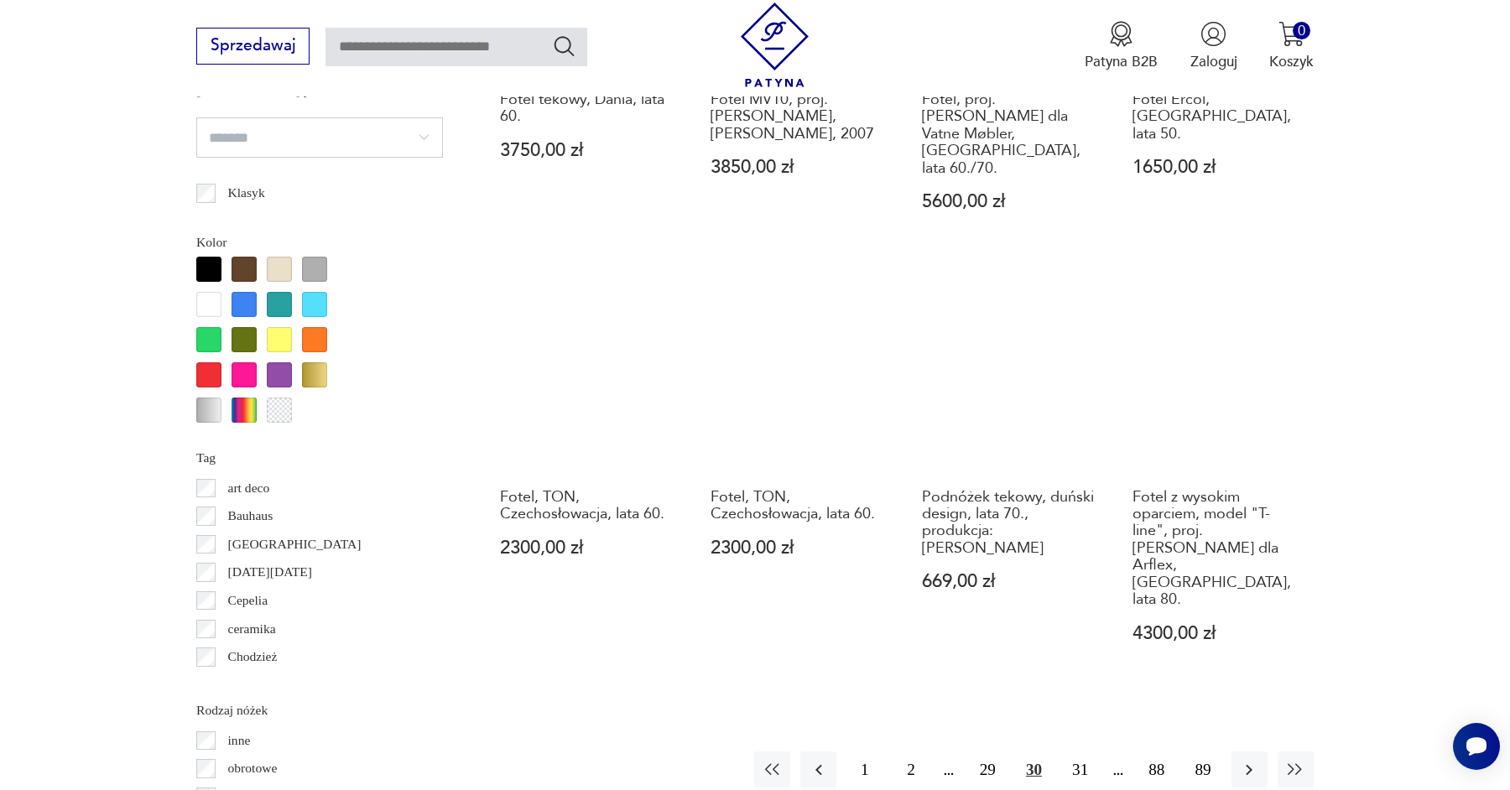
scroll to position [1808, 0]
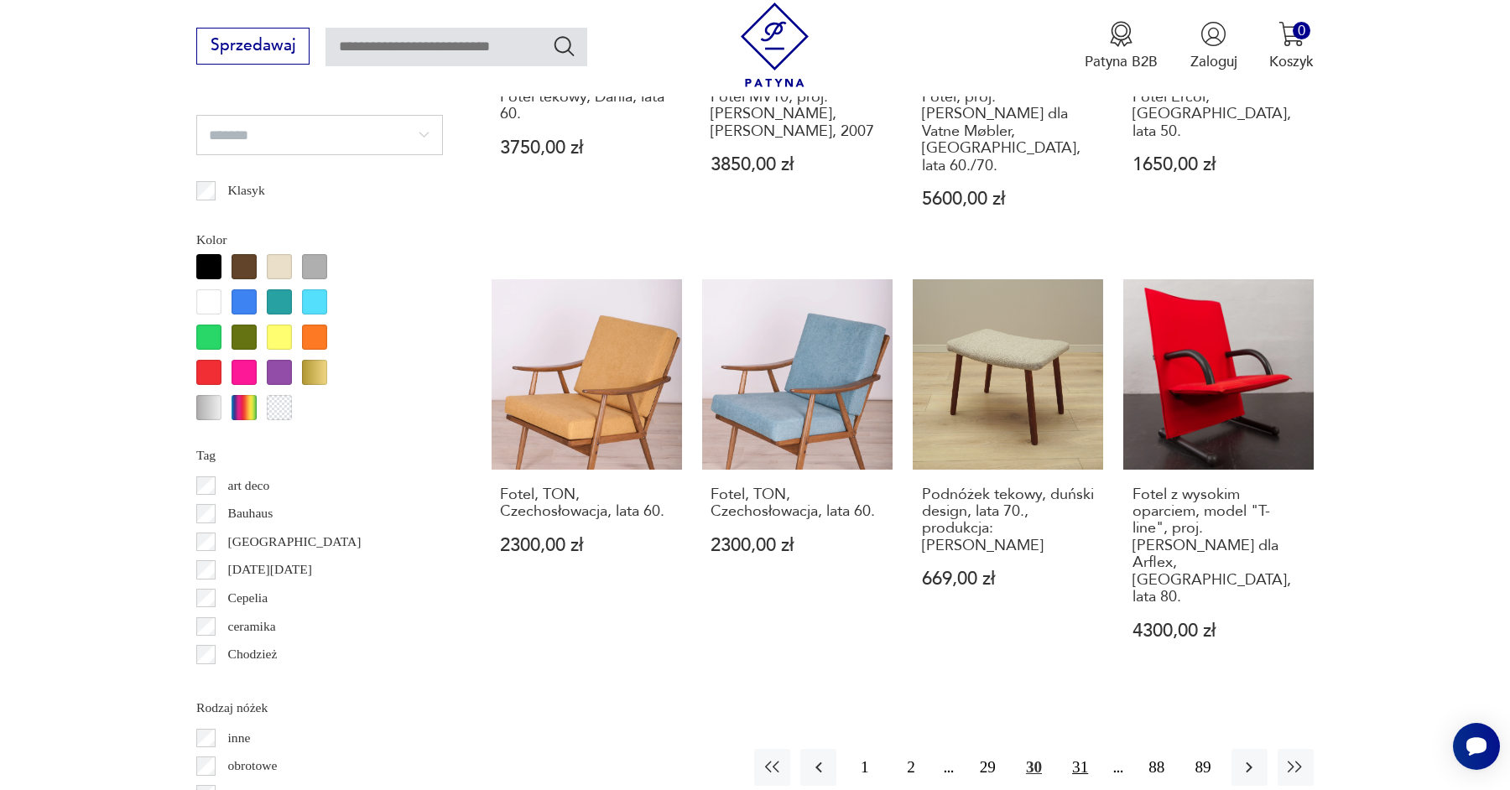
click at [1069, 749] on button "31" at bounding box center [1080, 767] width 36 height 36
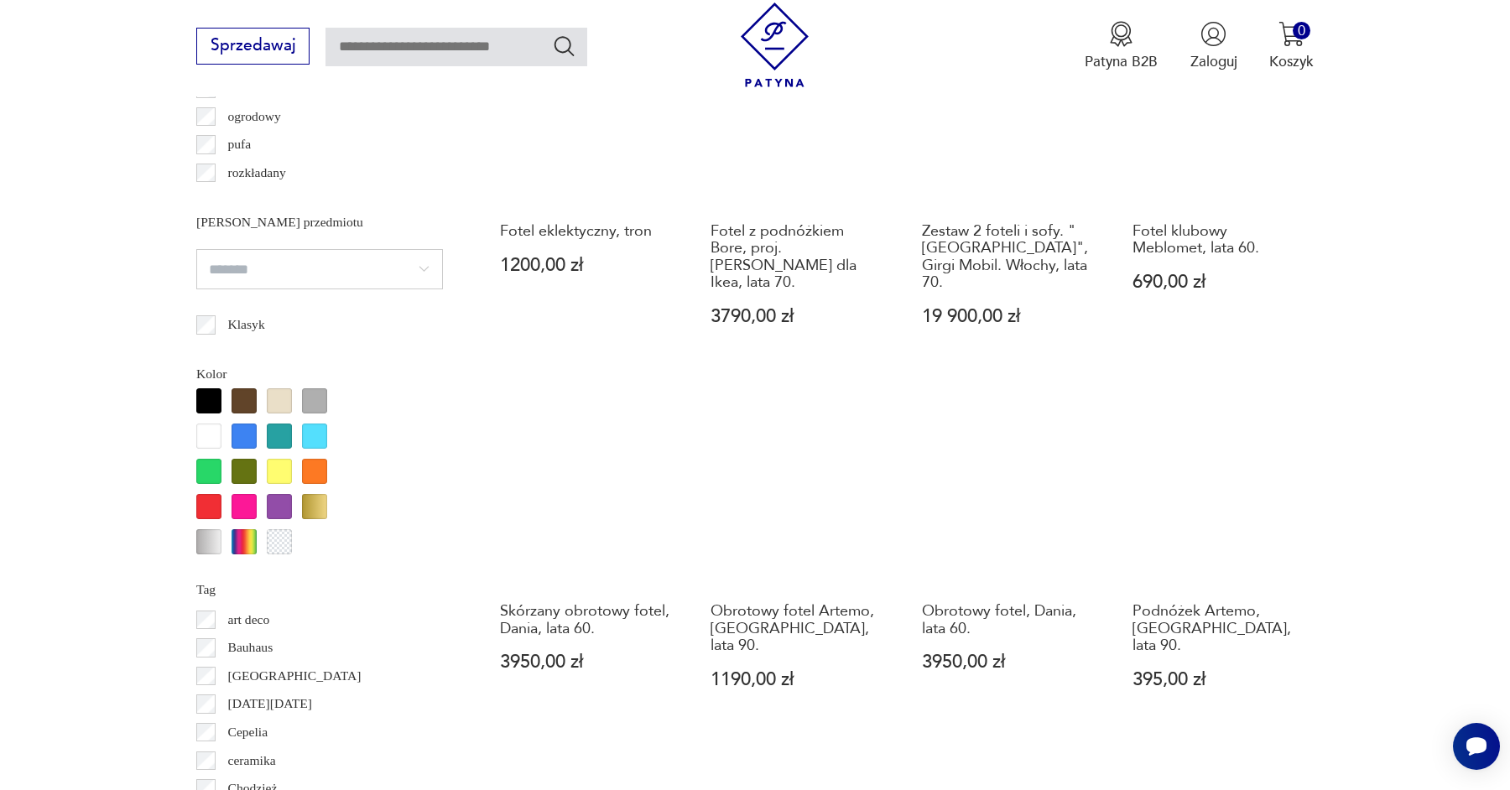
scroll to position [1808, 0]
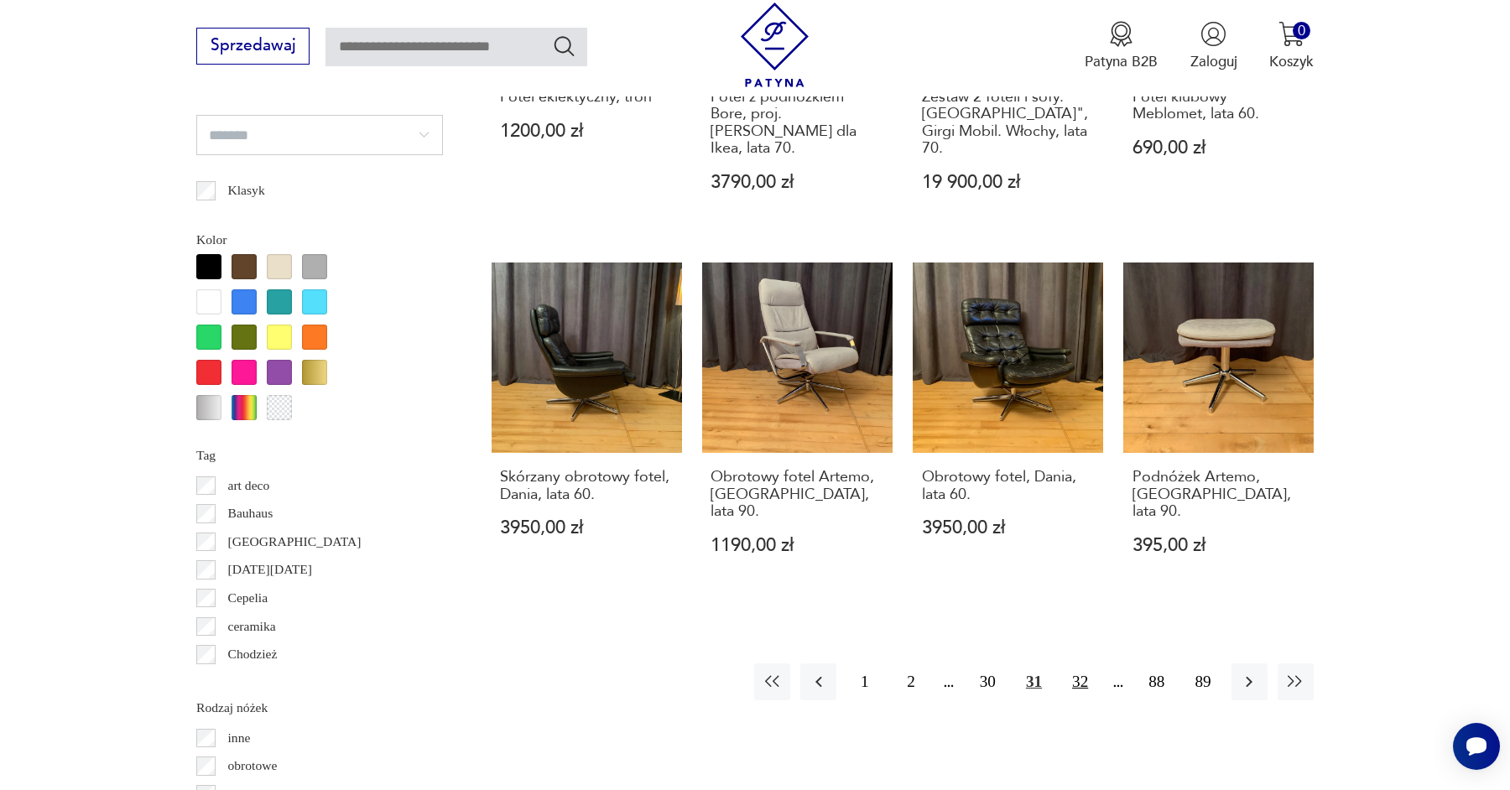
click at [1079, 663] on button "32" at bounding box center [1080, 681] width 36 height 36
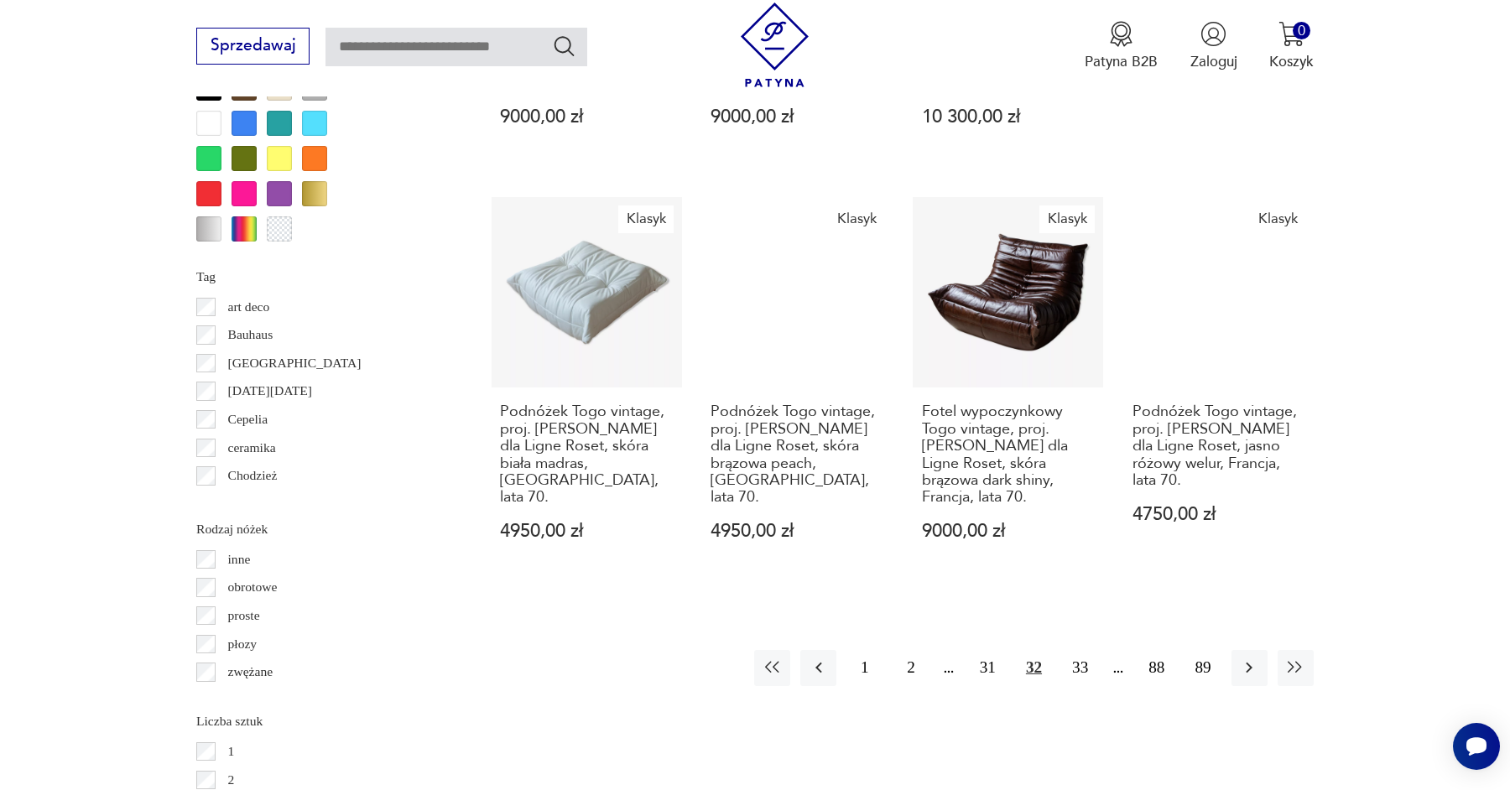
scroll to position [2078, 0]
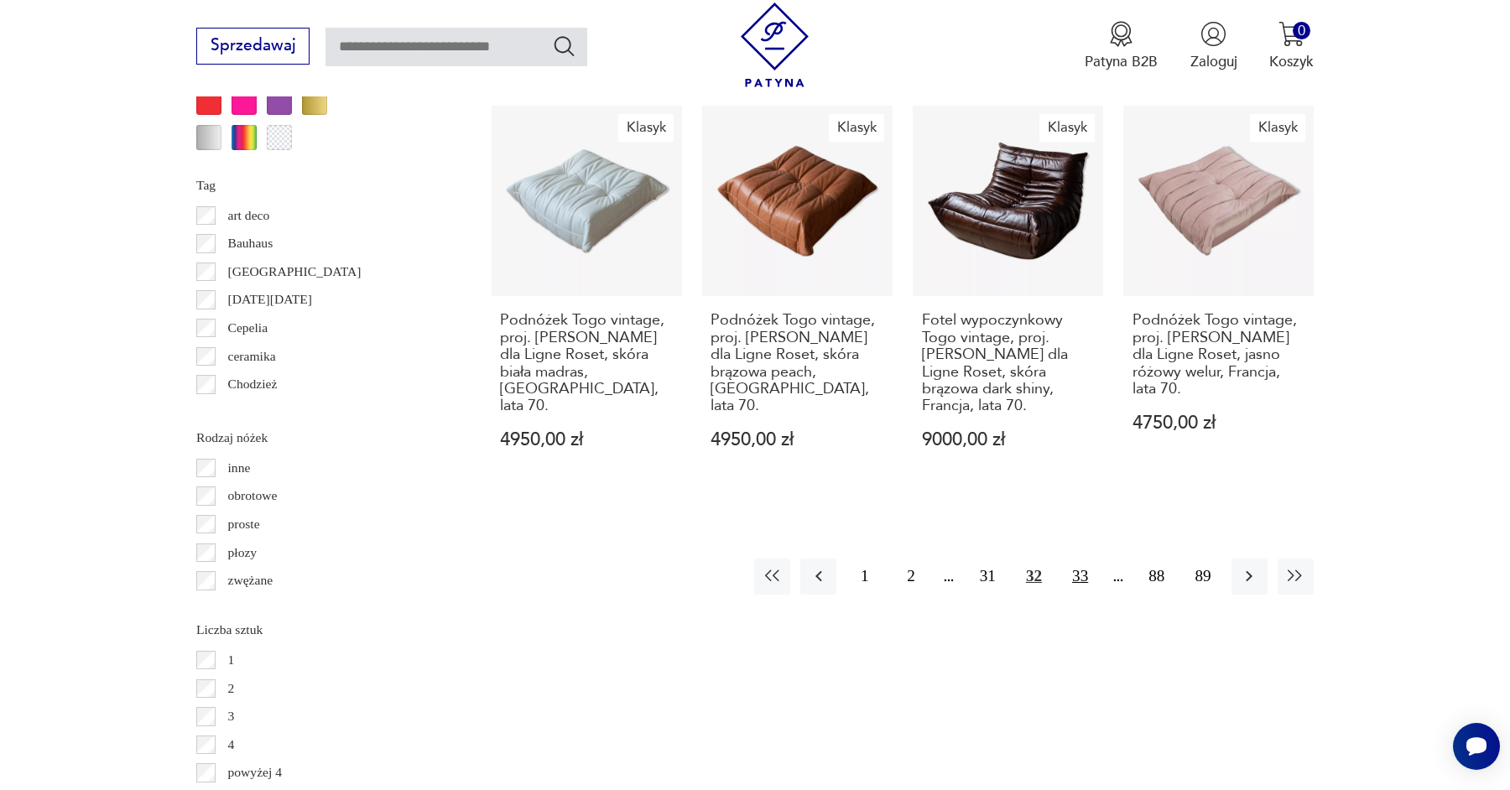
click at [1086, 559] on button "33" at bounding box center [1080, 577] width 36 height 36
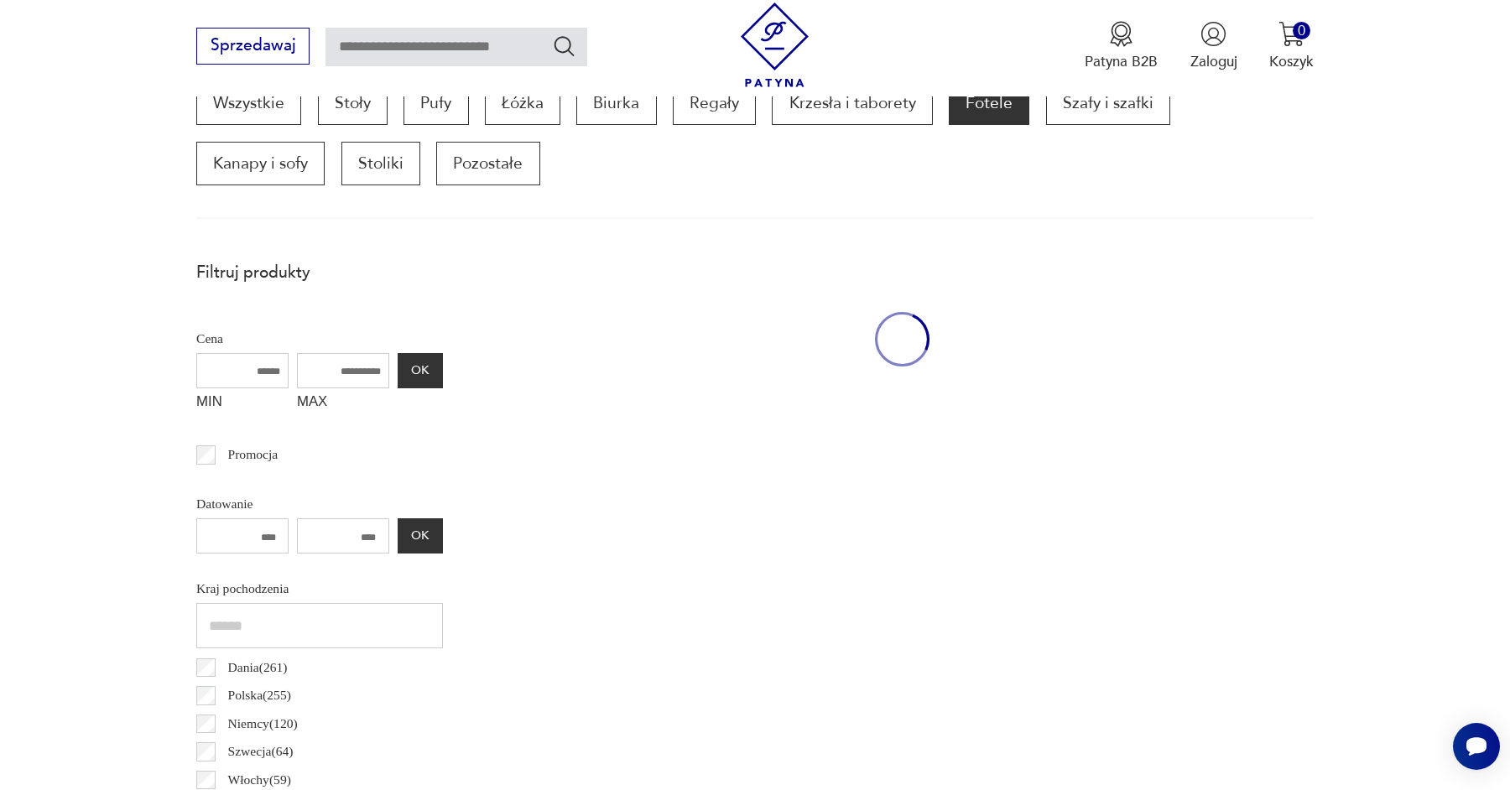
scroll to position [557, 0]
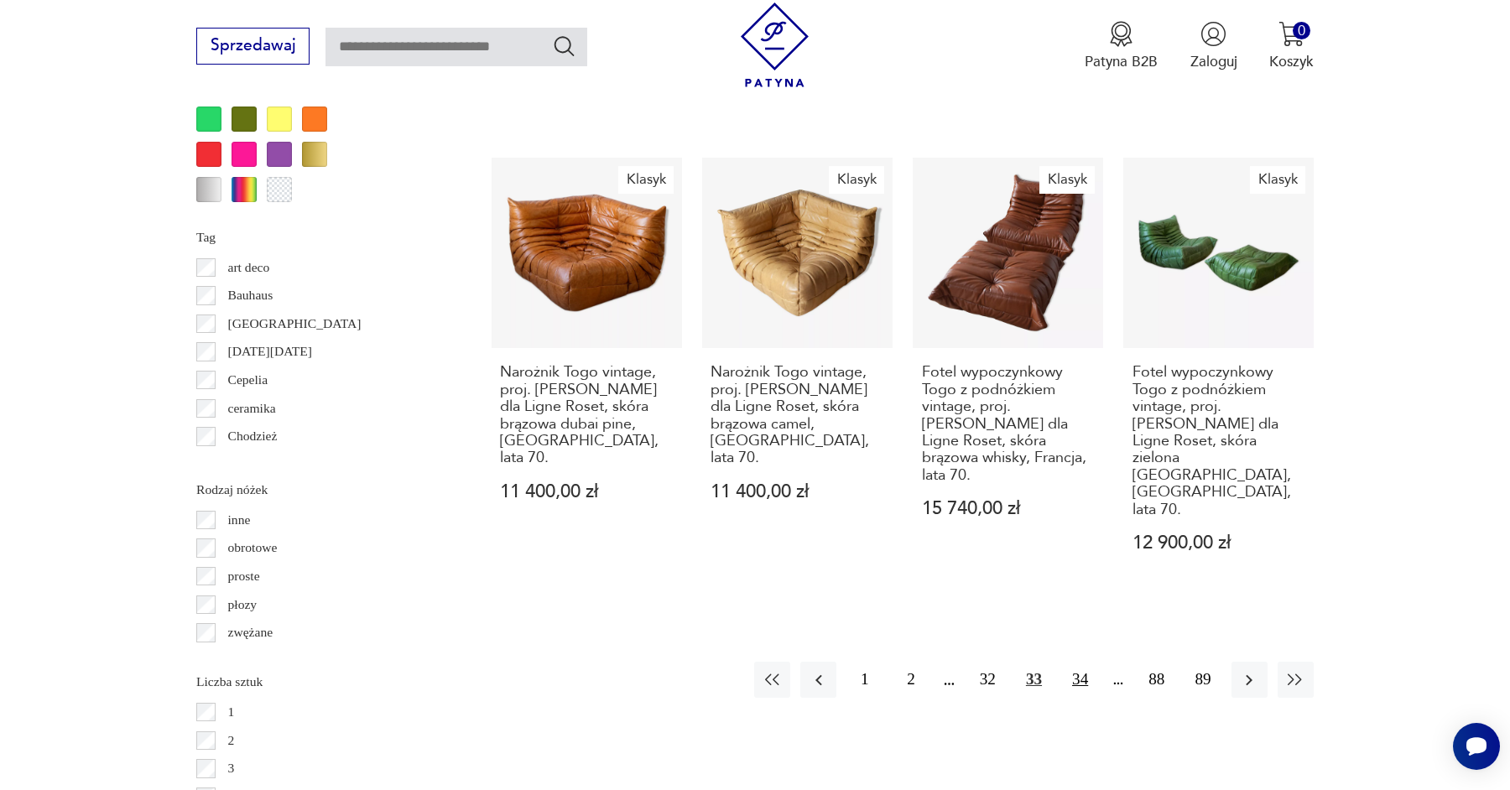
click at [1072, 662] on button "34" at bounding box center [1080, 680] width 36 height 36
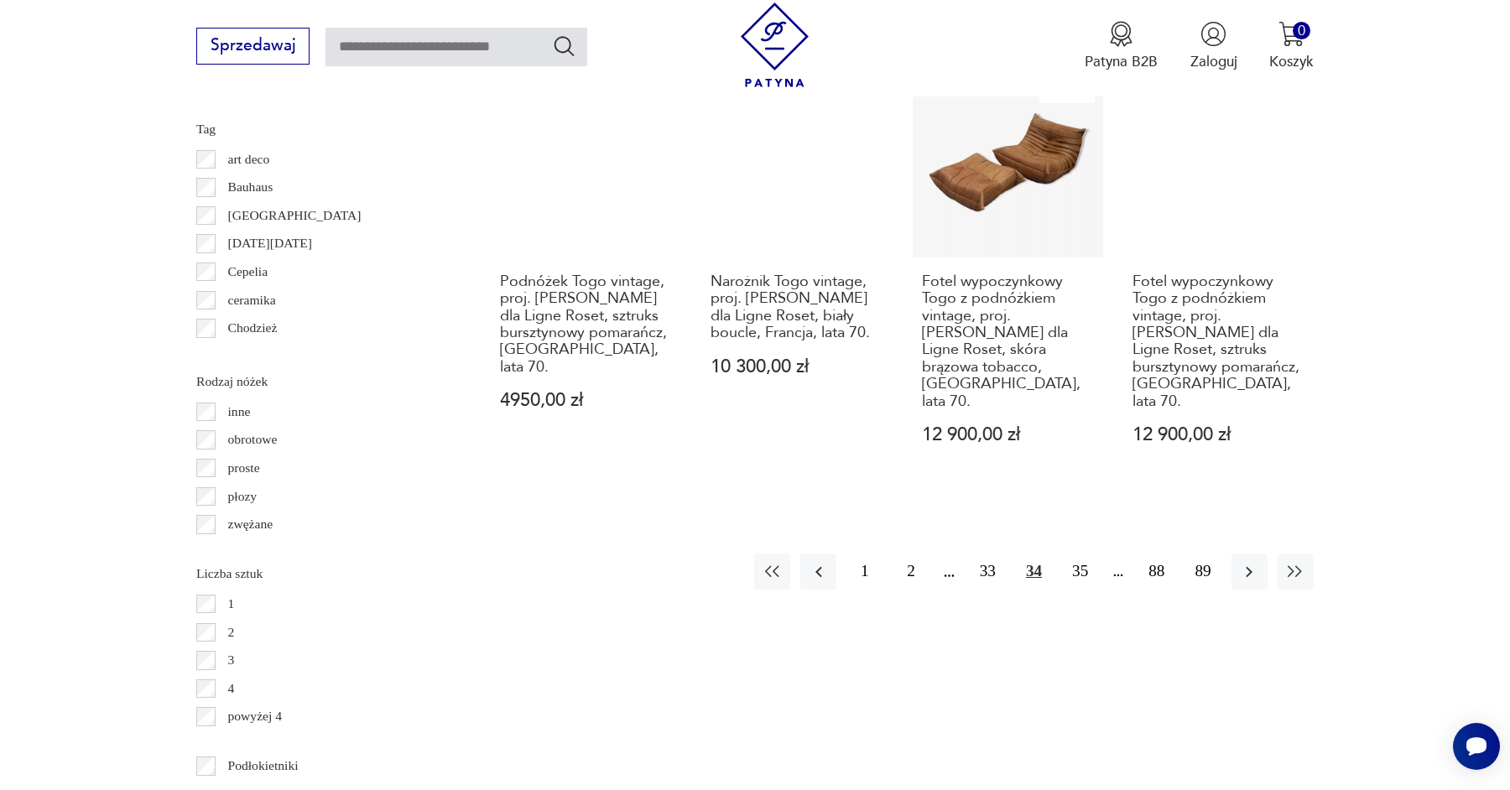
scroll to position [2269, 0]
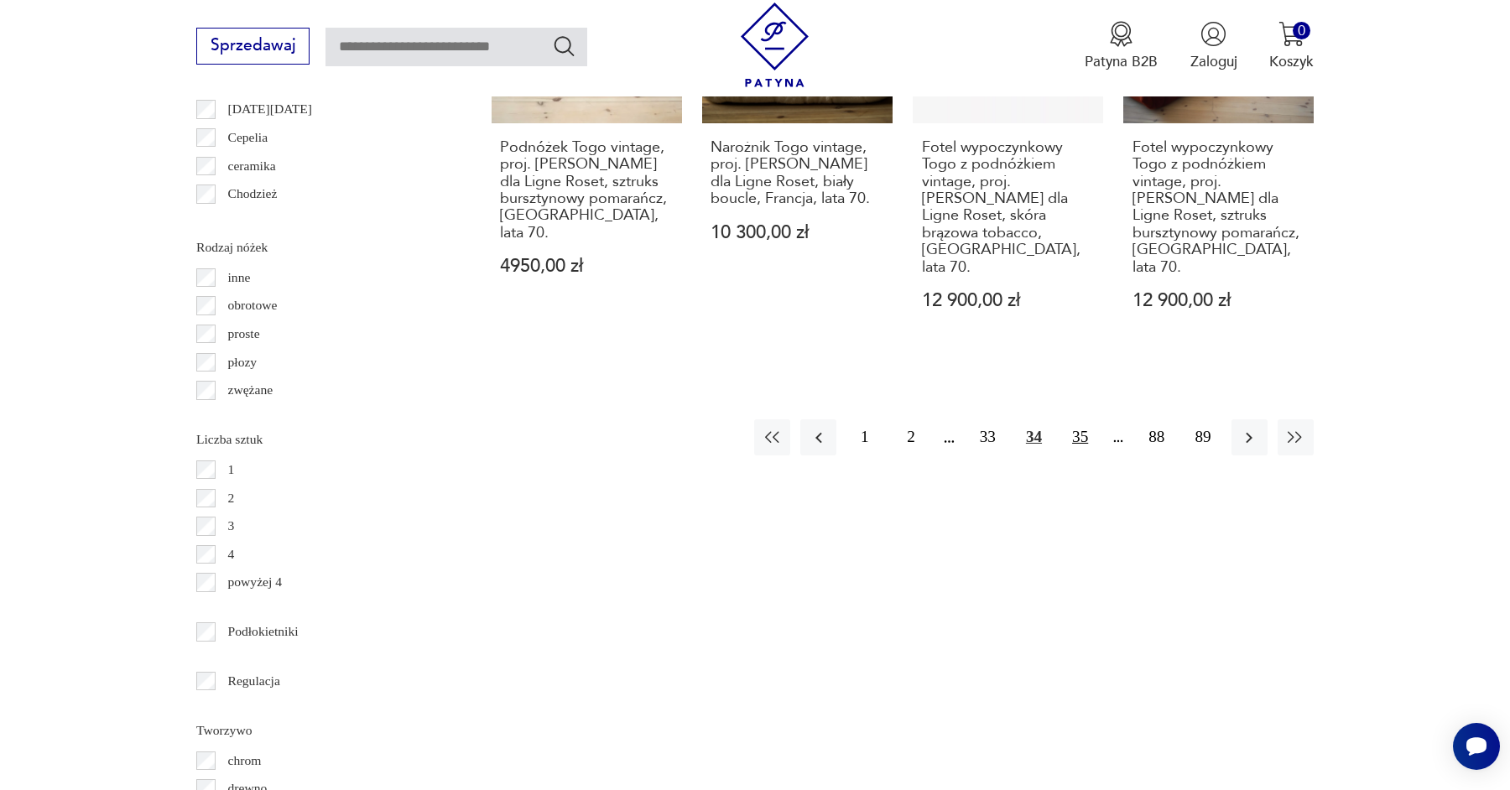
click at [1077, 419] on button "35" at bounding box center [1080, 437] width 36 height 36
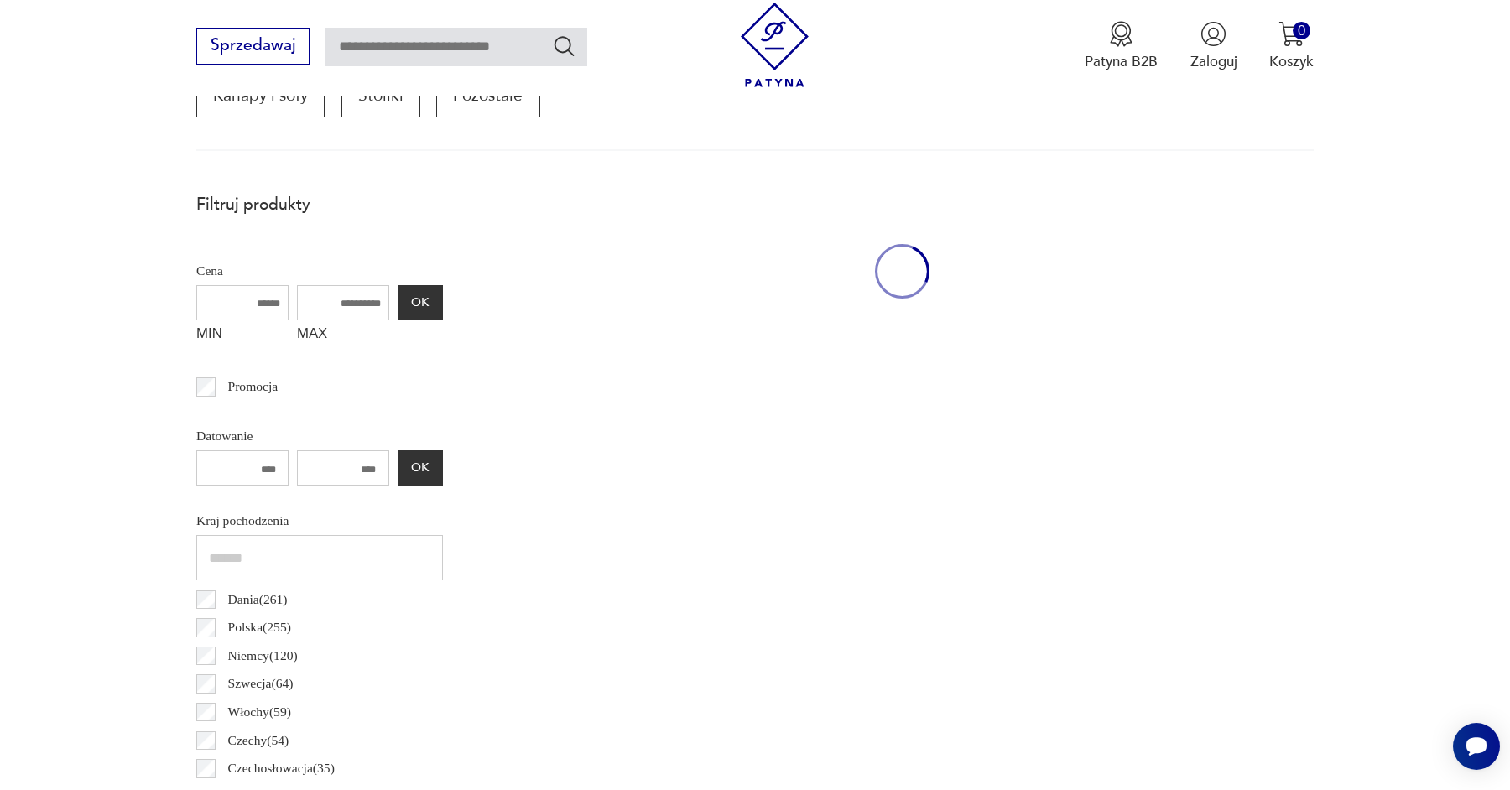
scroll to position [557, 0]
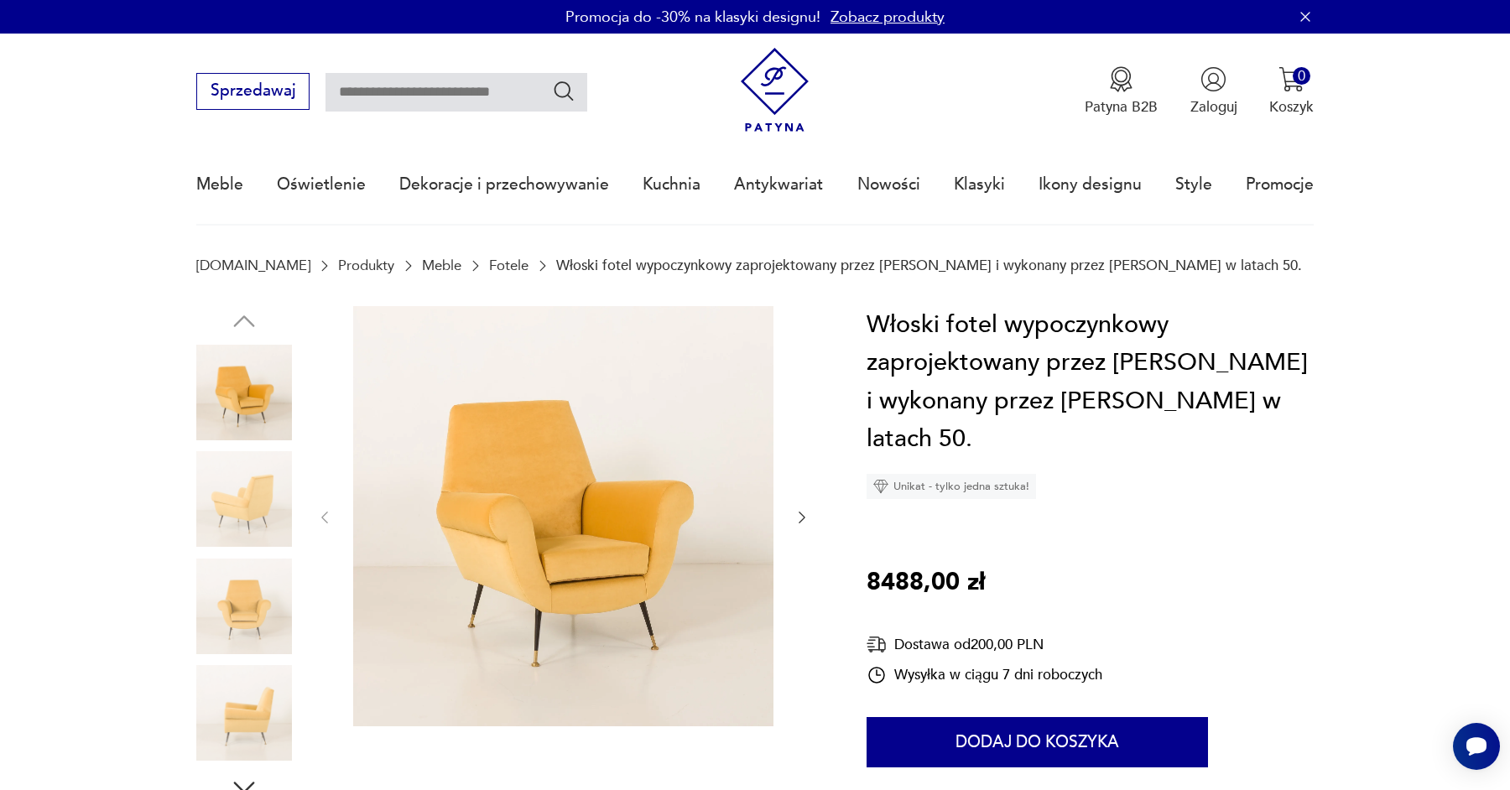
click at [799, 512] on icon "button" at bounding box center [801, 517] width 17 height 17
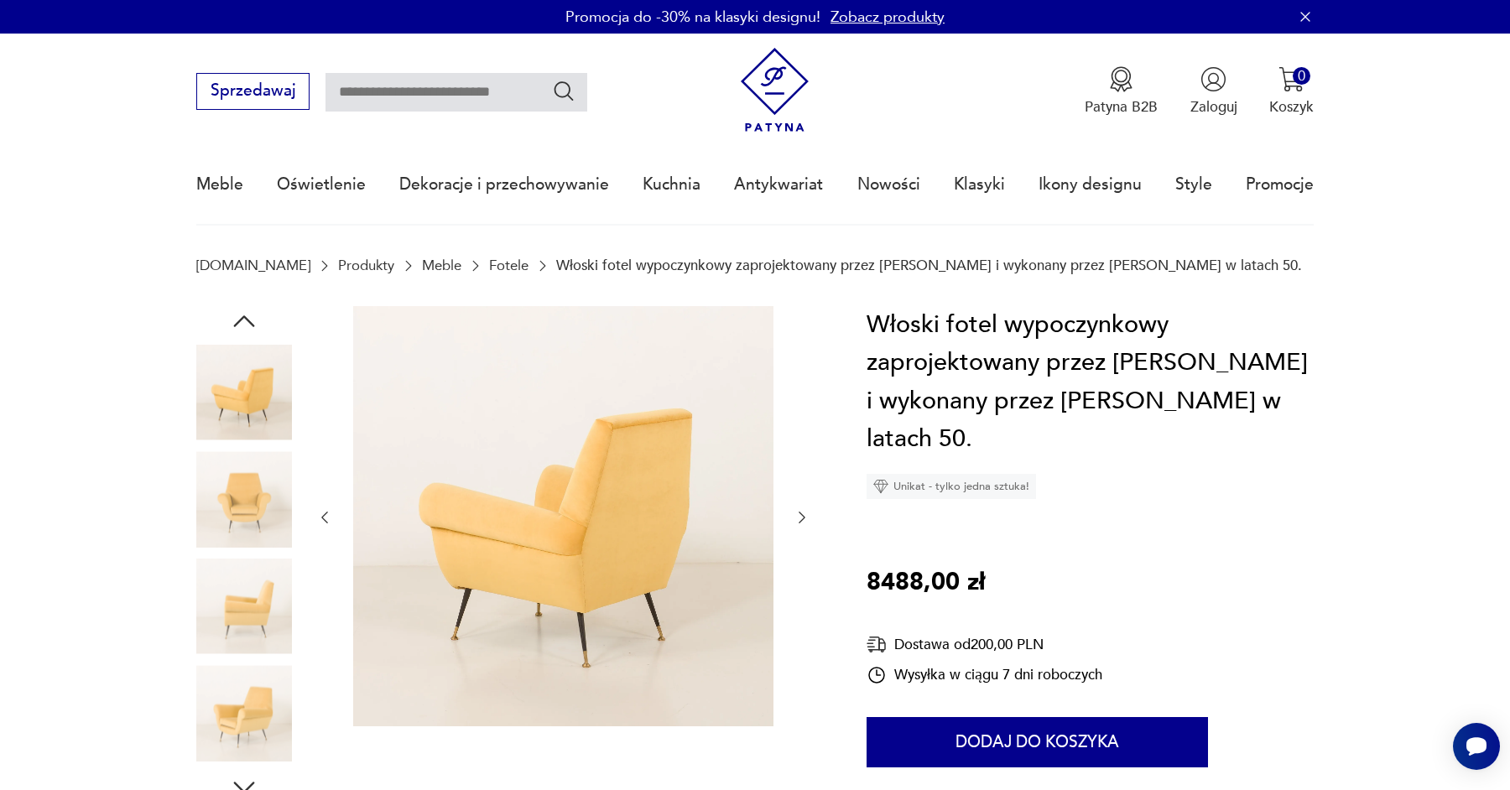
click at [799, 512] on icon "button" at bounding box center [801, 517] width 17 height 17
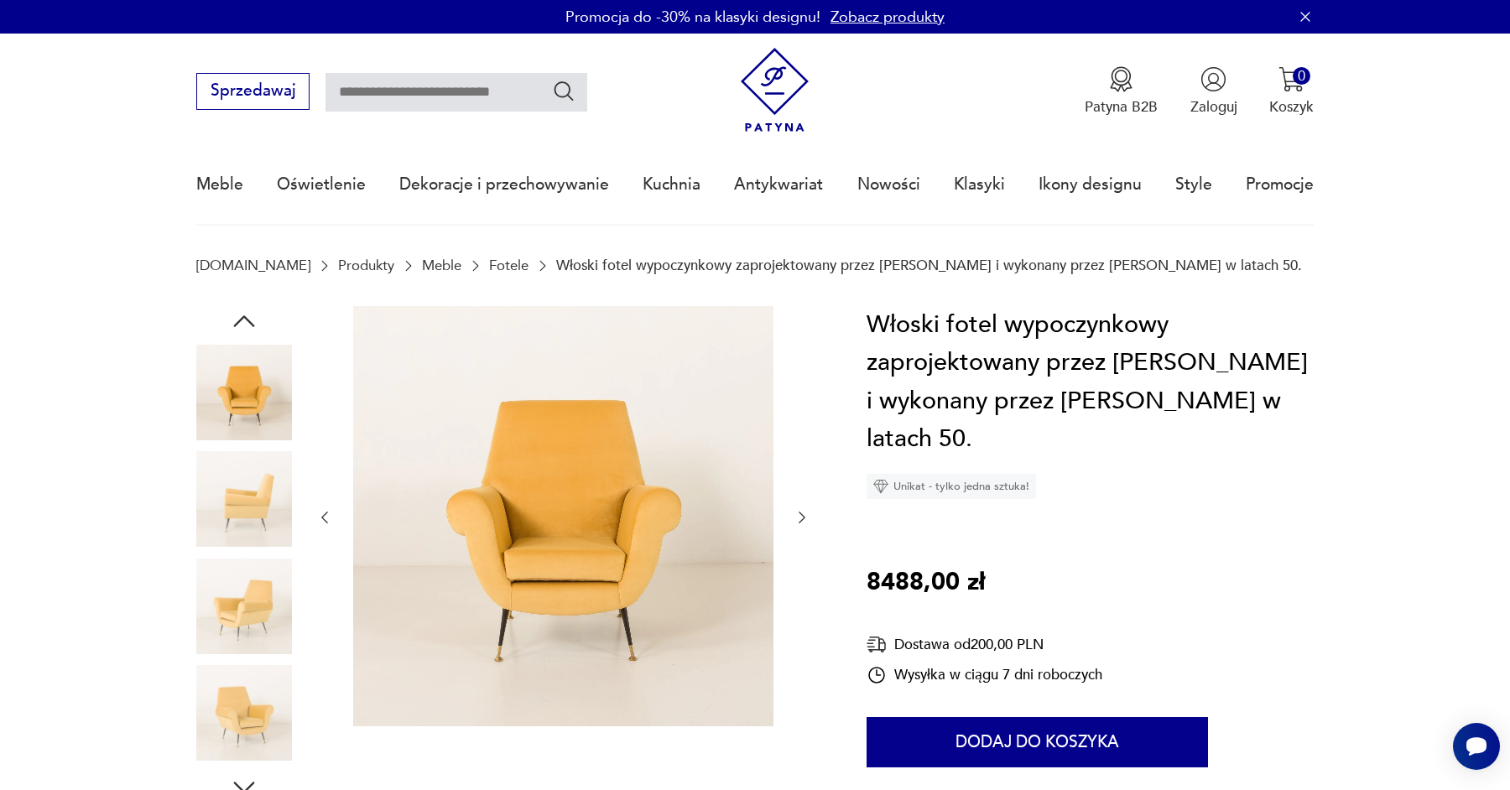
click at [799, 512] on icon "button" at bounding box center [801, 517] width 17 height 17
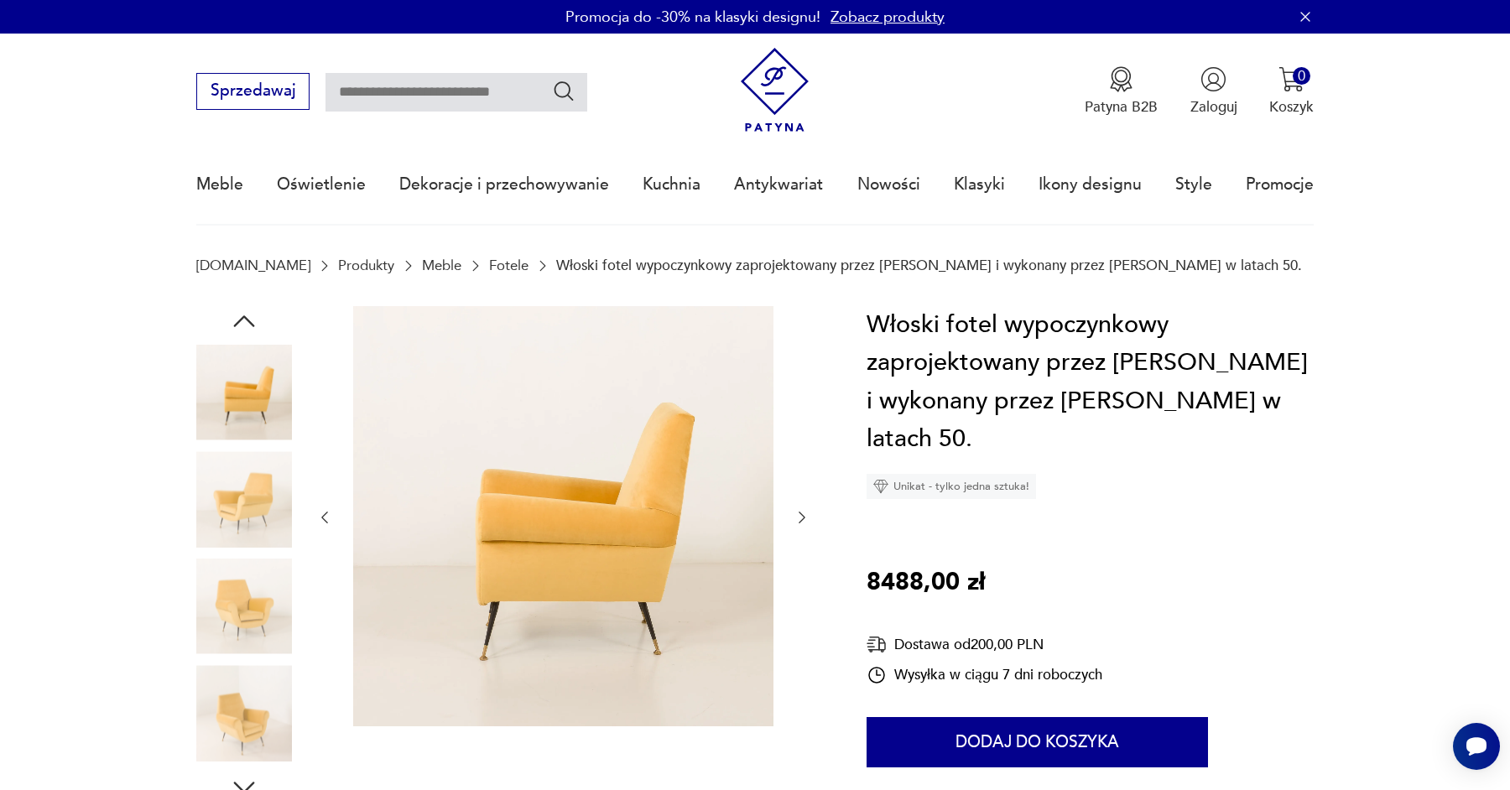
click at [799, 512] on icon "button" at bounding box center [801, 517] width 17 height 17
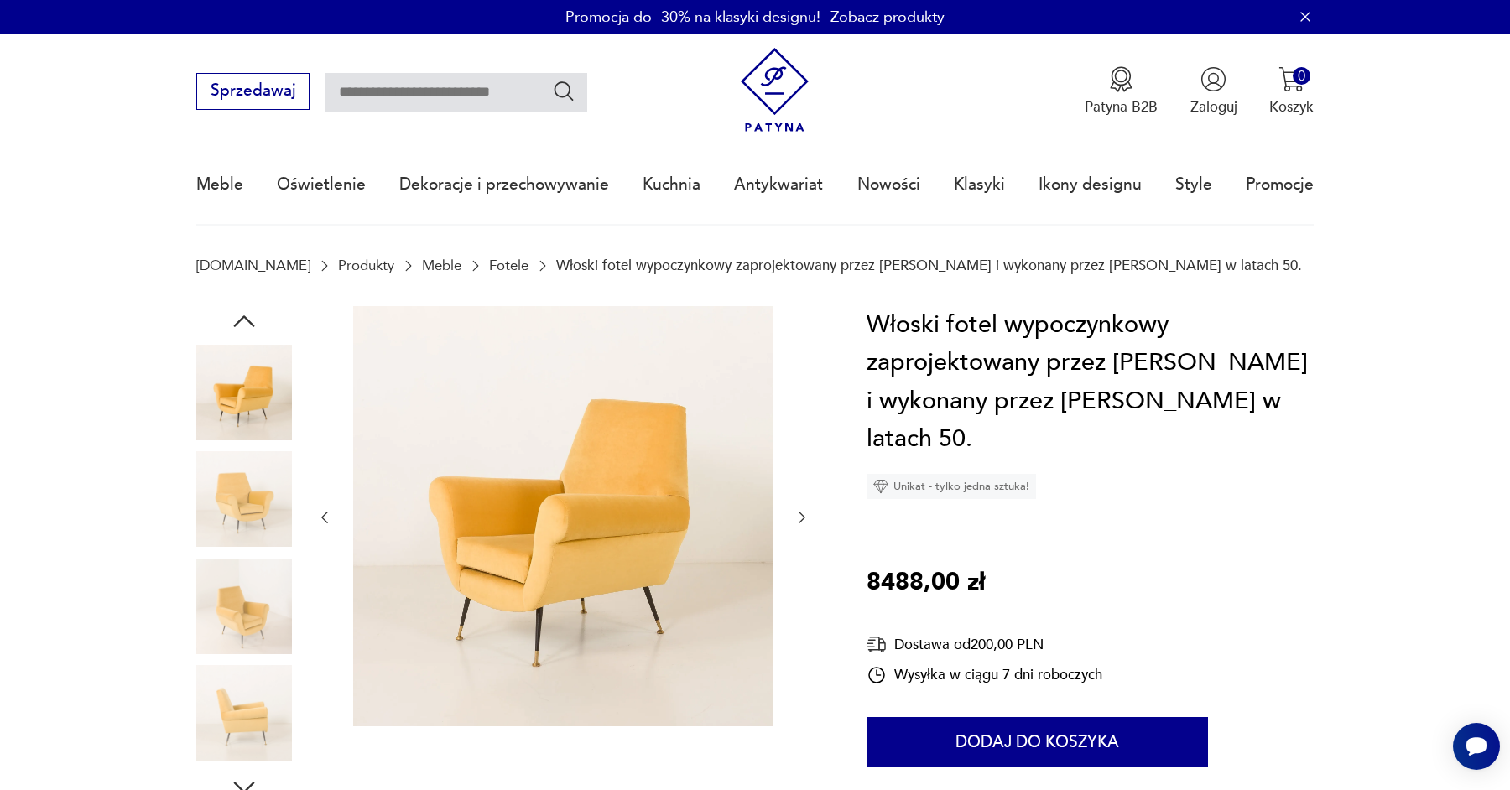
click at [799, 512] on icon "button" at bounding box center [801, 517] width 17 height 17
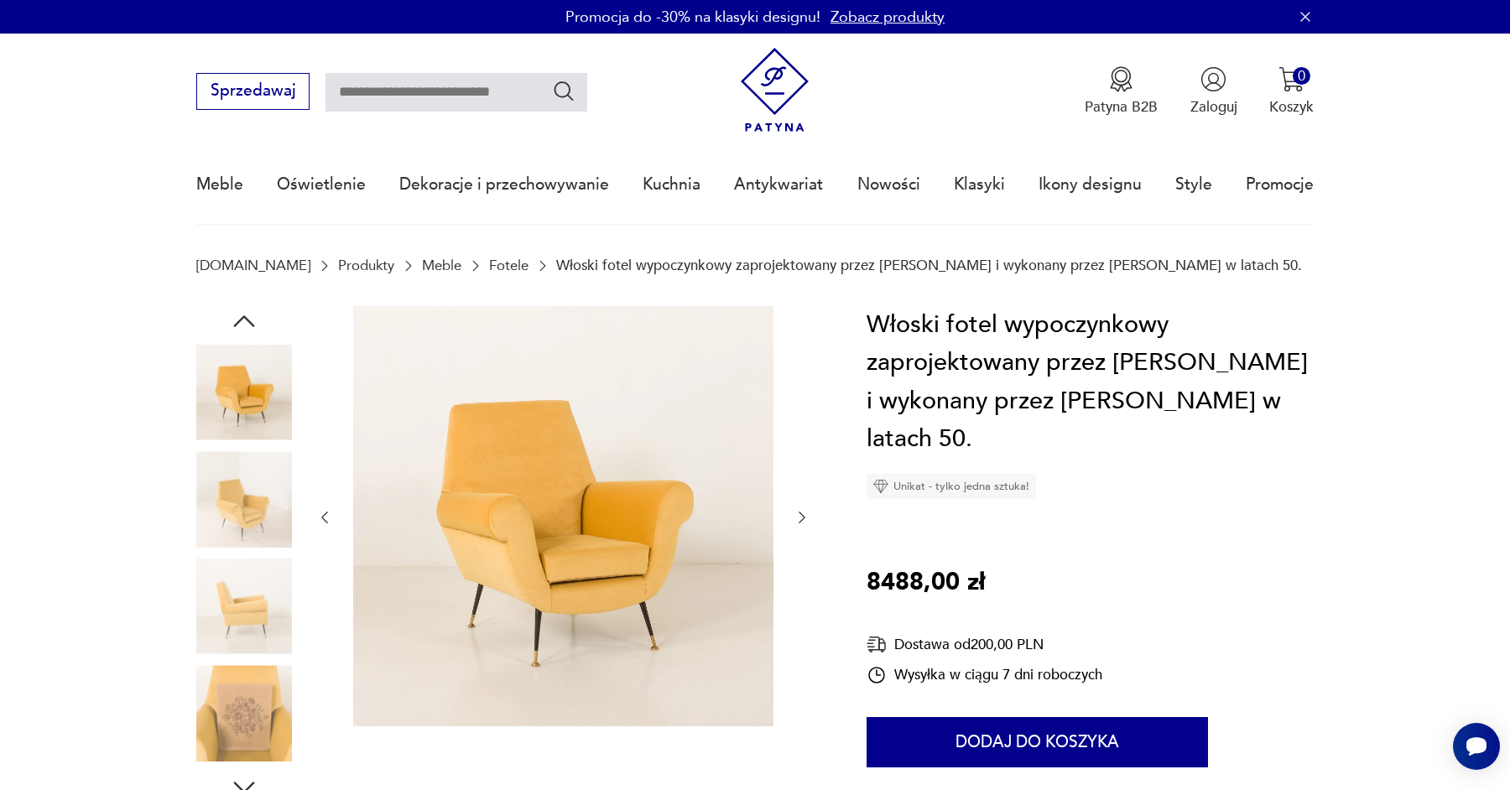
click at [804, 512] on icon "button" at bounding box center [801, 517] width 17 height 17
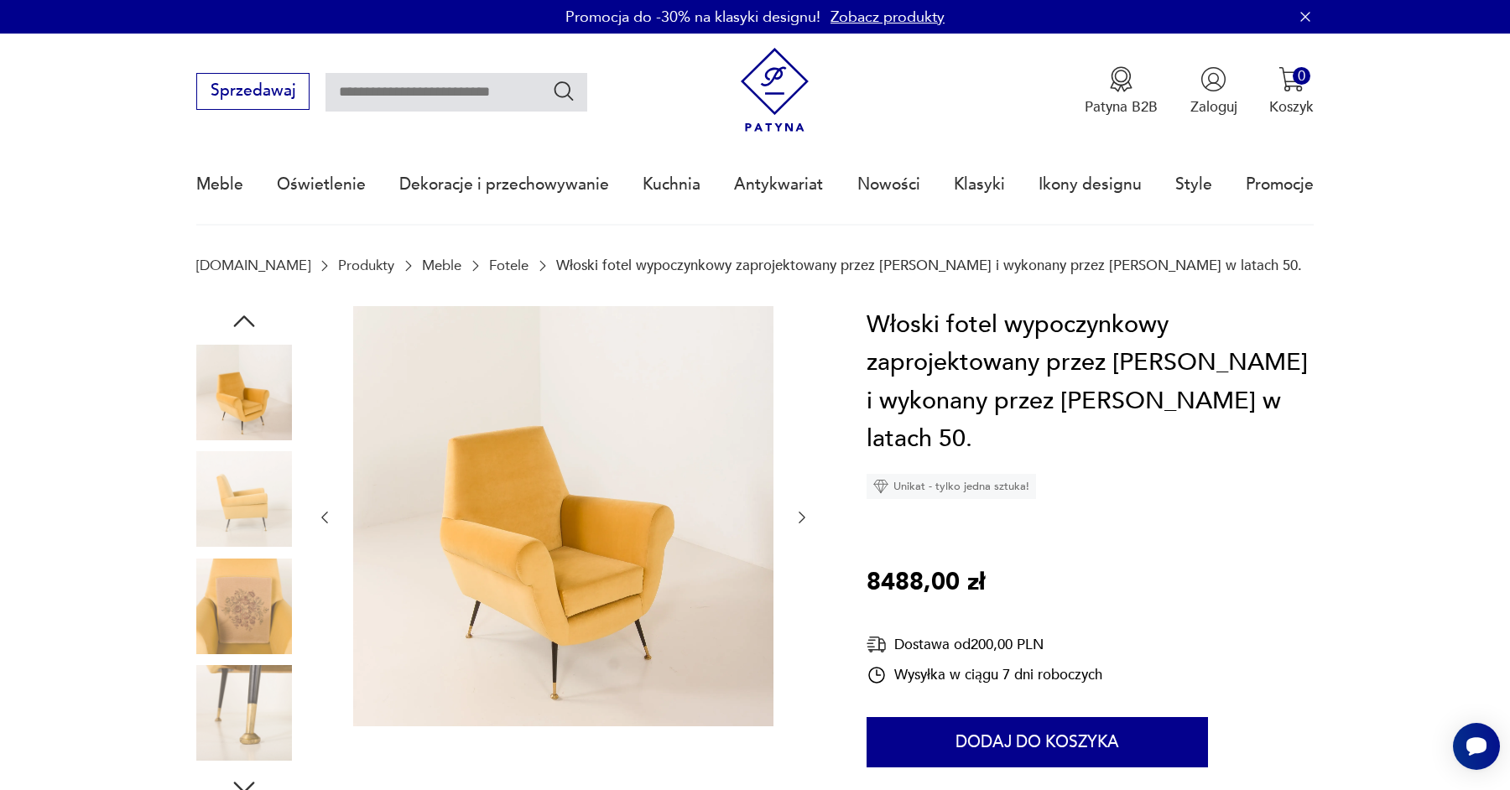
click at [804, 512] on icon "button" at bounding box center [801, 517] width 17 height 17
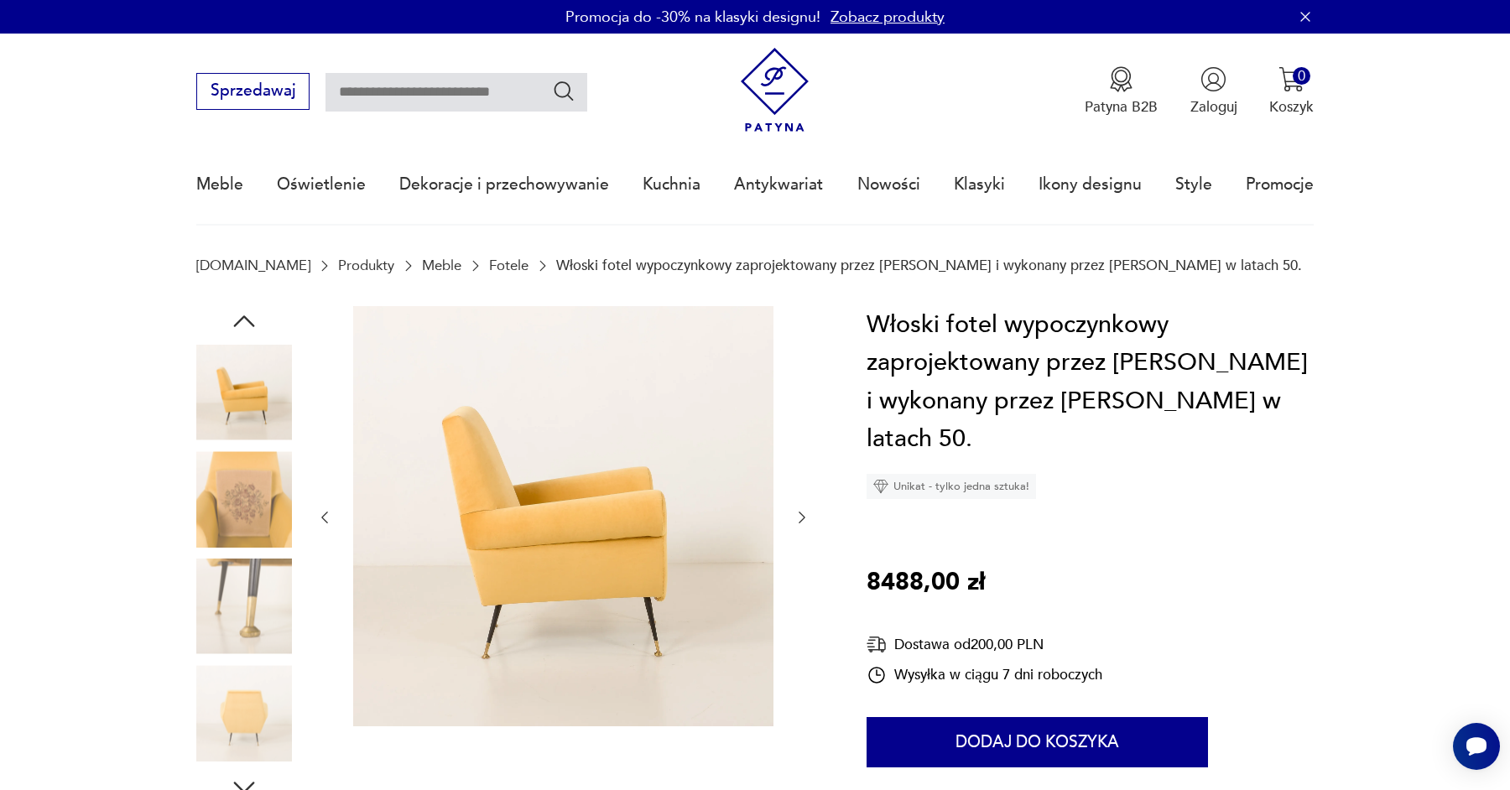
click at [804, 512] on icon "button" at bounding box center [801, 517] width 17 height 17
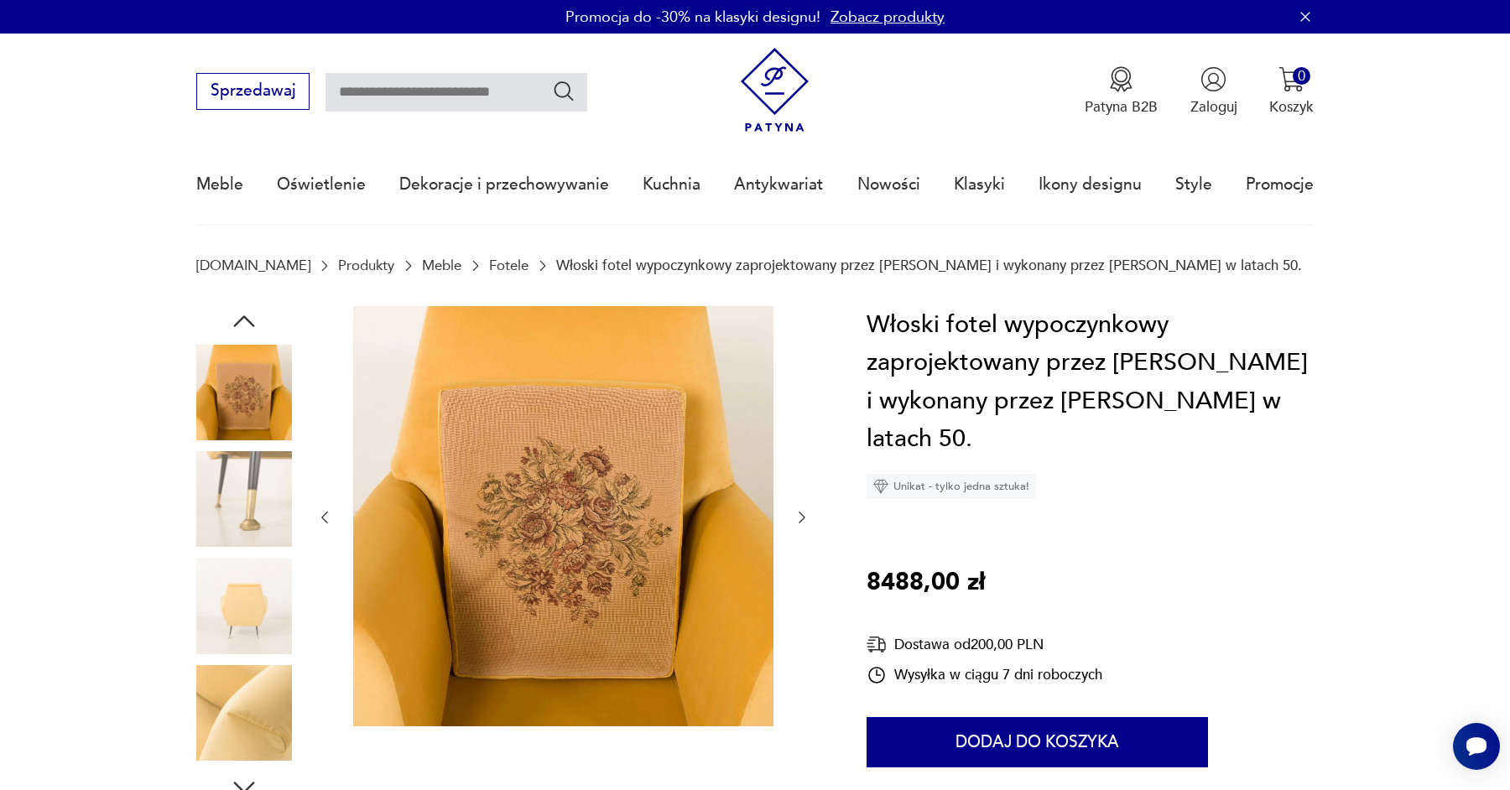
click at [804, 512] on icon "button" at bounding box center [801, 517] width 17 height 17
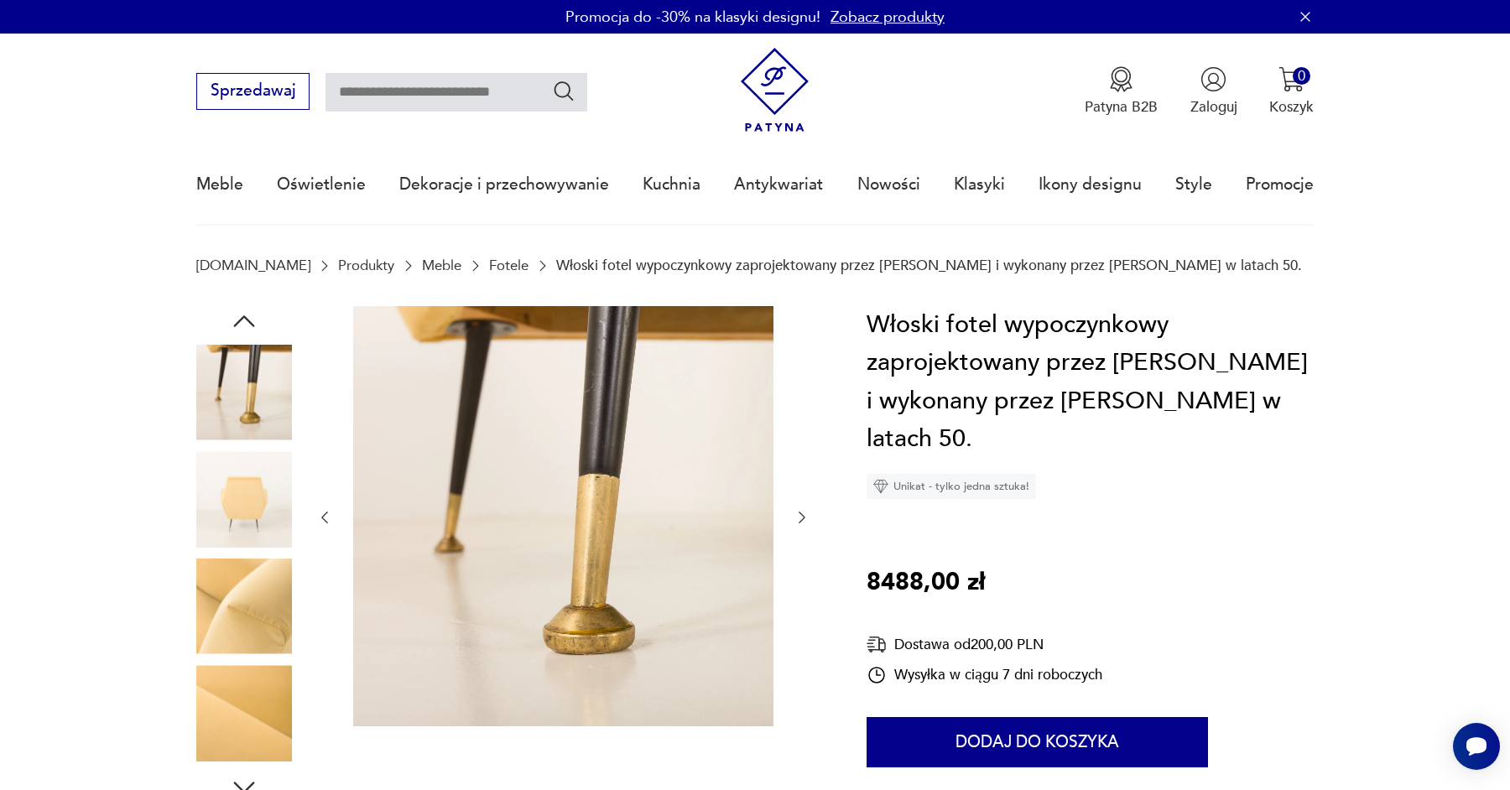
click at [804, 512] on icon "button" at bounding box center [801, 517] width 17 height 17
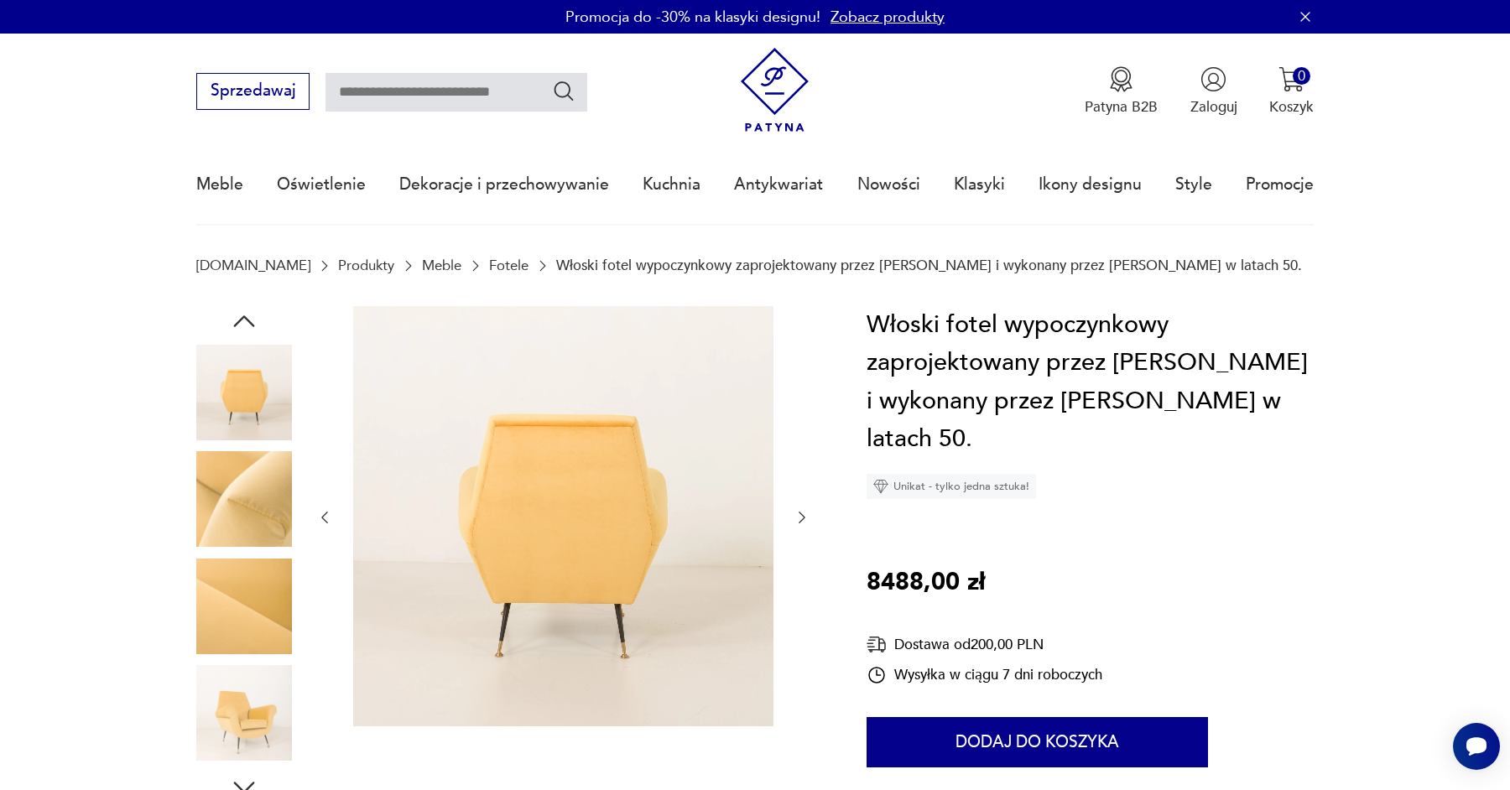
click at [804, 512] on icon "button" at bounding box center [801, 517] width 17 height 17
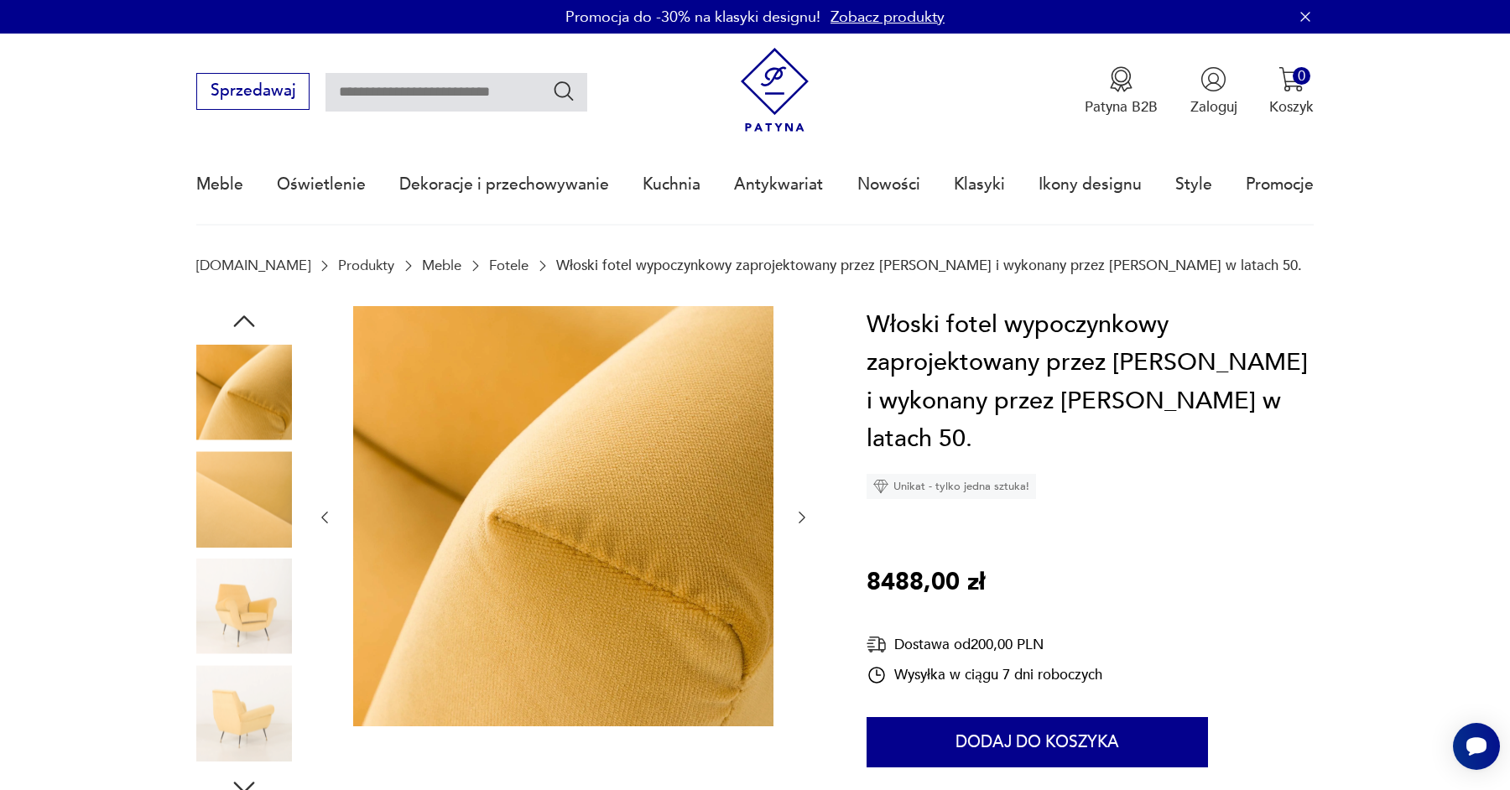
click at [804, 512] on icon "button" at bounding box center [801, 517] width 17 height 17
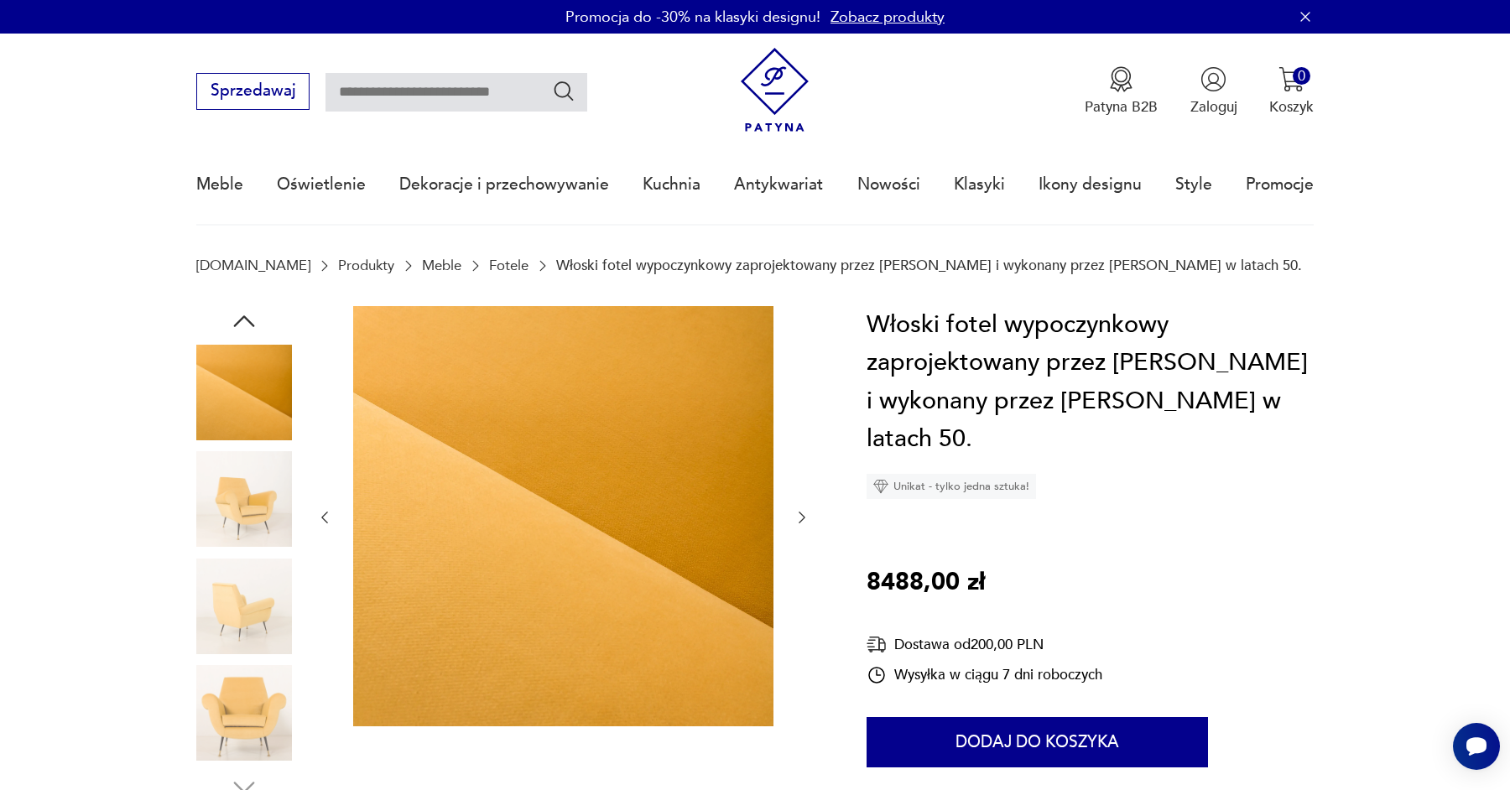
click at [804, 512] on icon "button" at bounding box center [801, 517] width 17 height 17
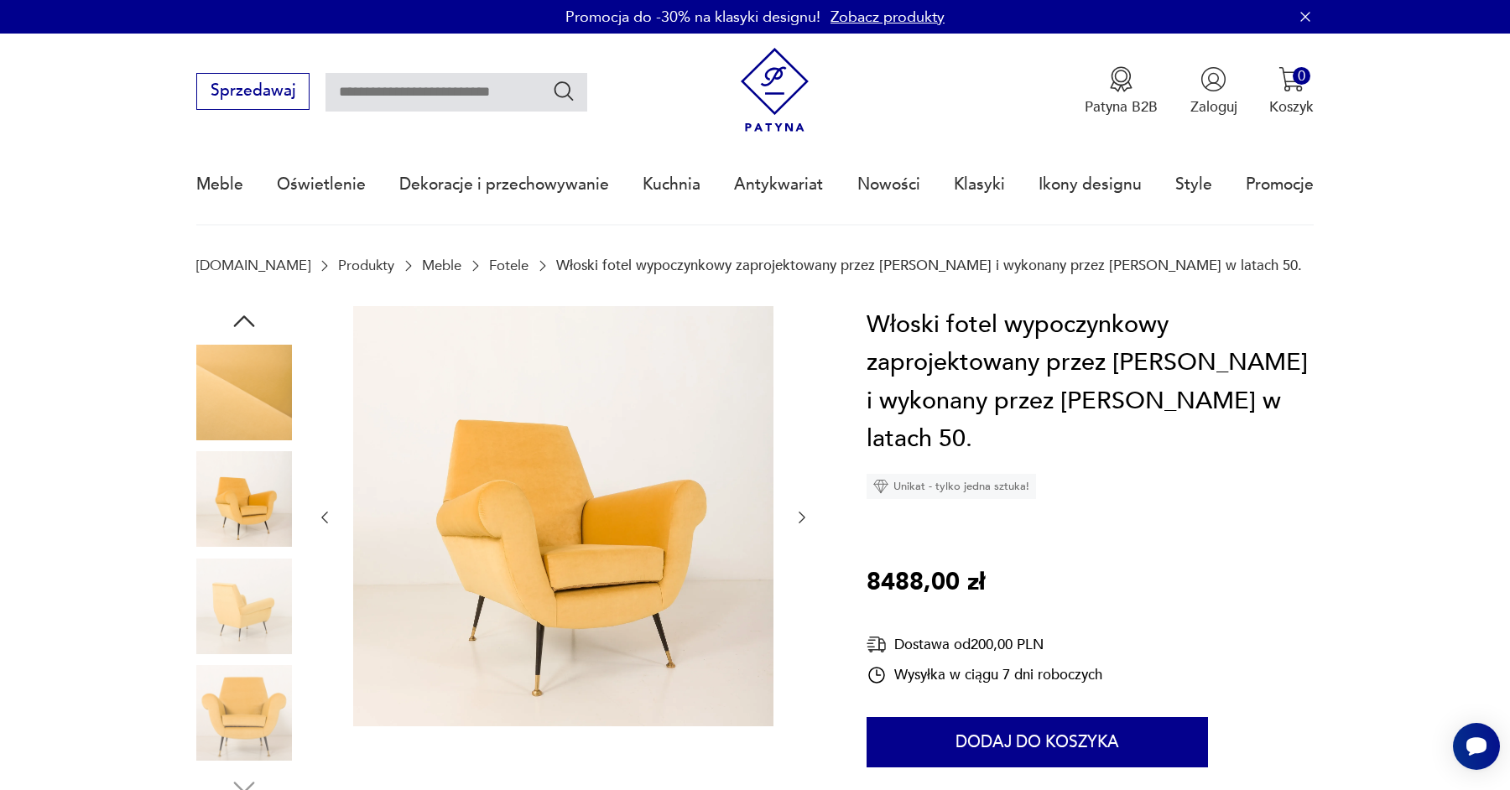
click at [804, 512] on icon "button" at bounding box center [801, 517] width 17 height 17
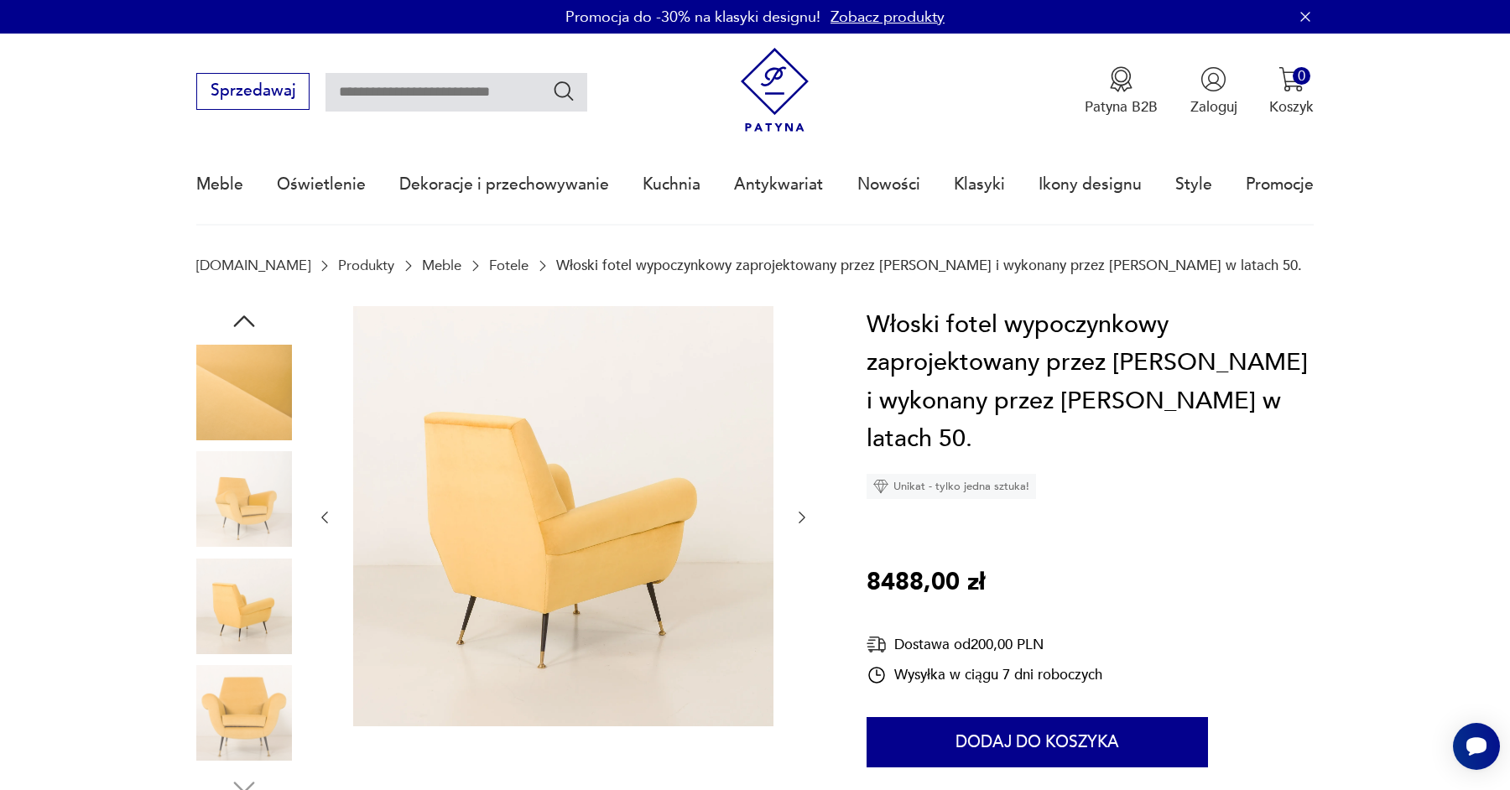
click at [804, 512] on icon "button" at bounding box center [801, 517] width 17 height 17
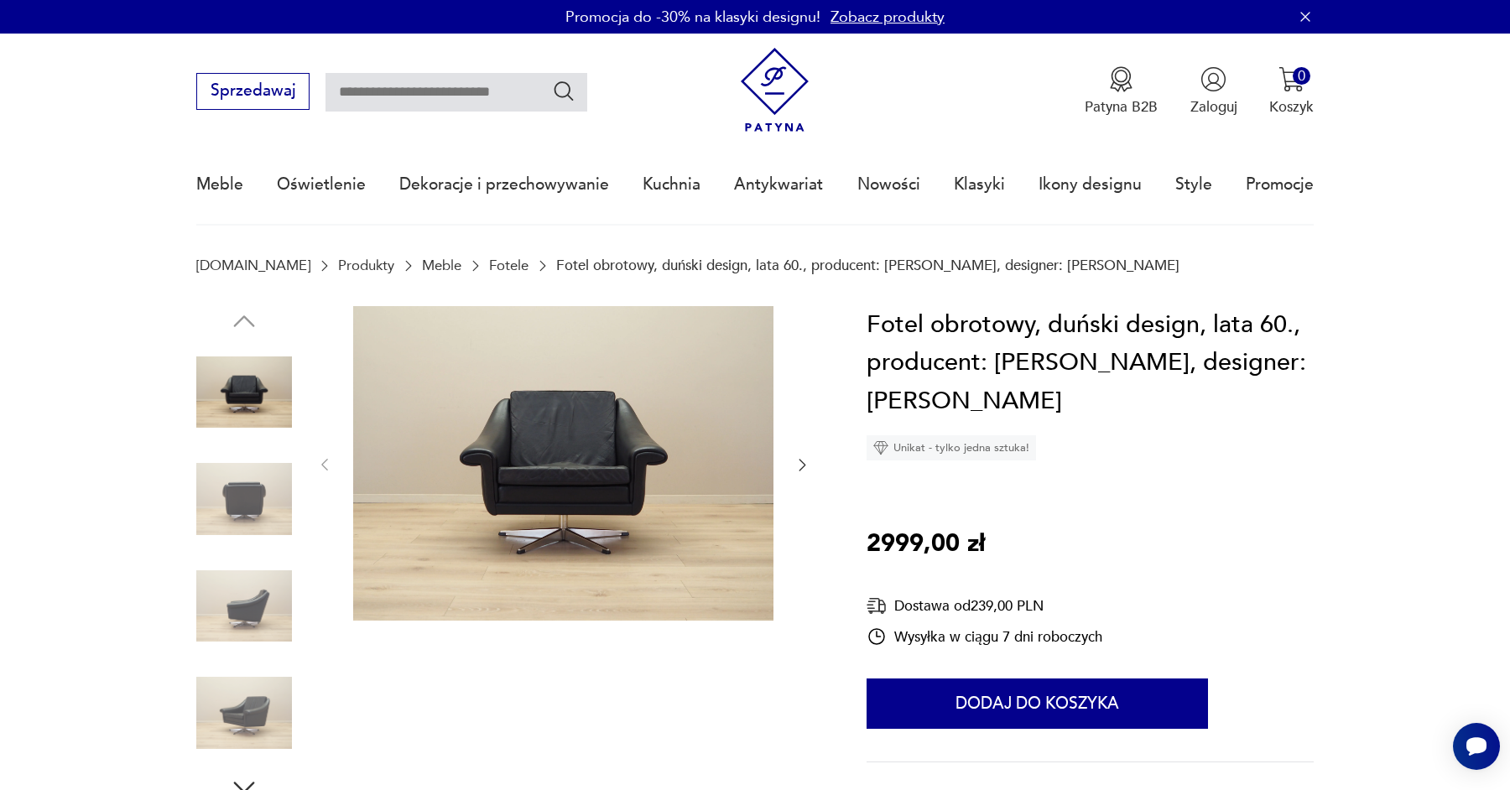
click at [804, 466] on icon "button" at bounding box center [802, 466] width 7 height 12
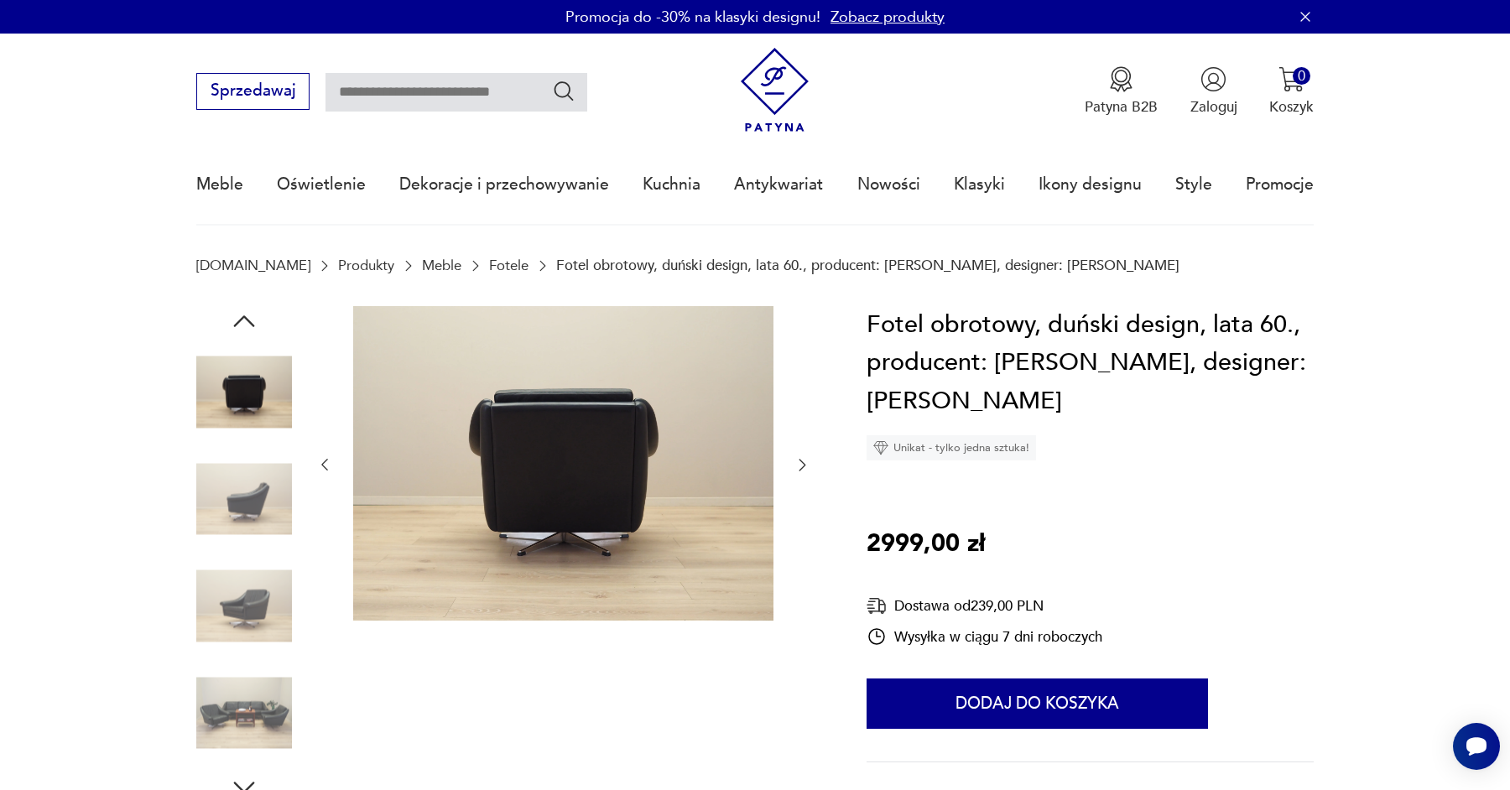
click at [804, 466] on icon "button" at bounding box center [802, 466] width 7 height 12
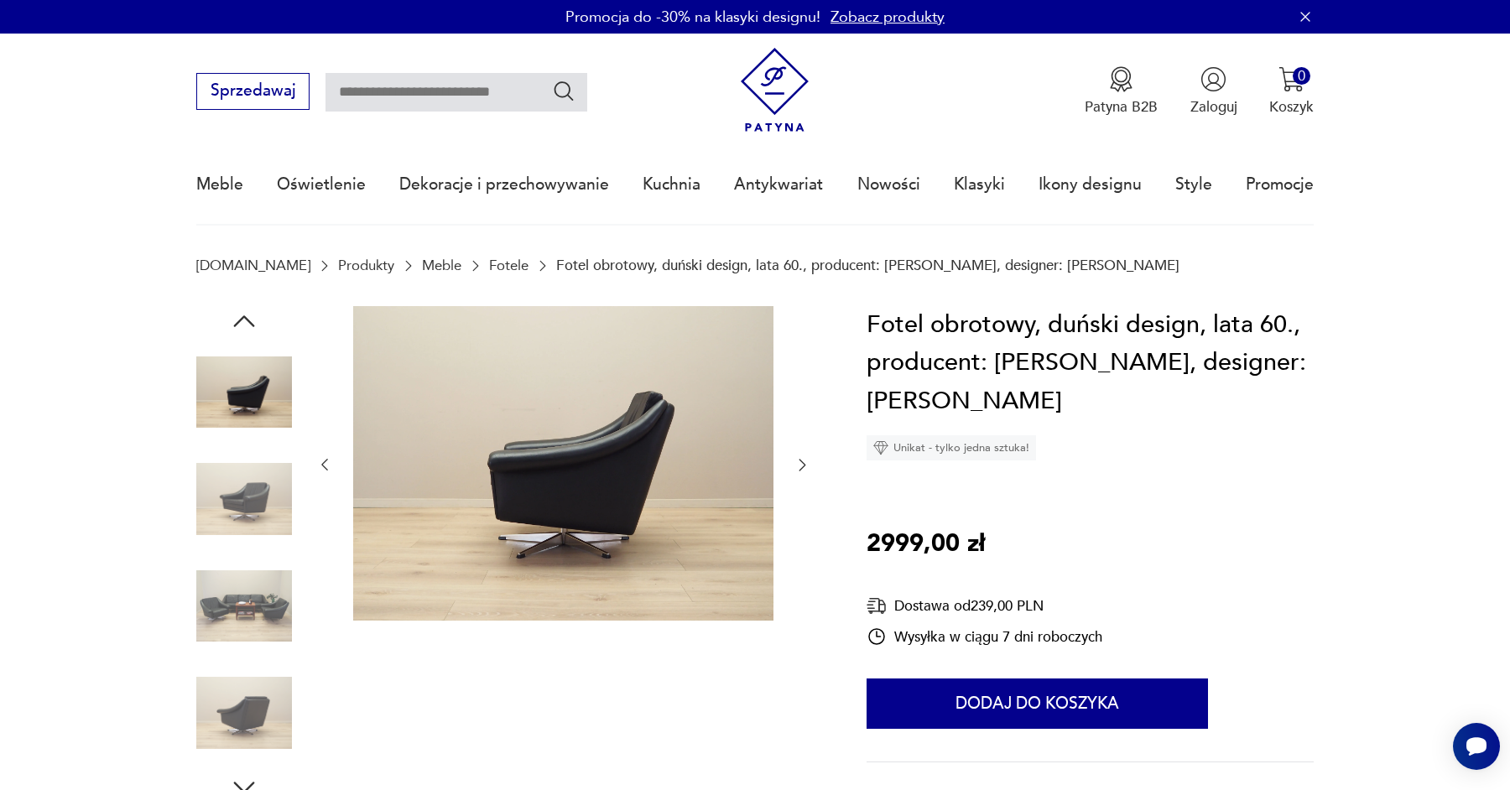
click at [804, 466] on icon "button" at bounding box center [802, 466] width 7 height 12
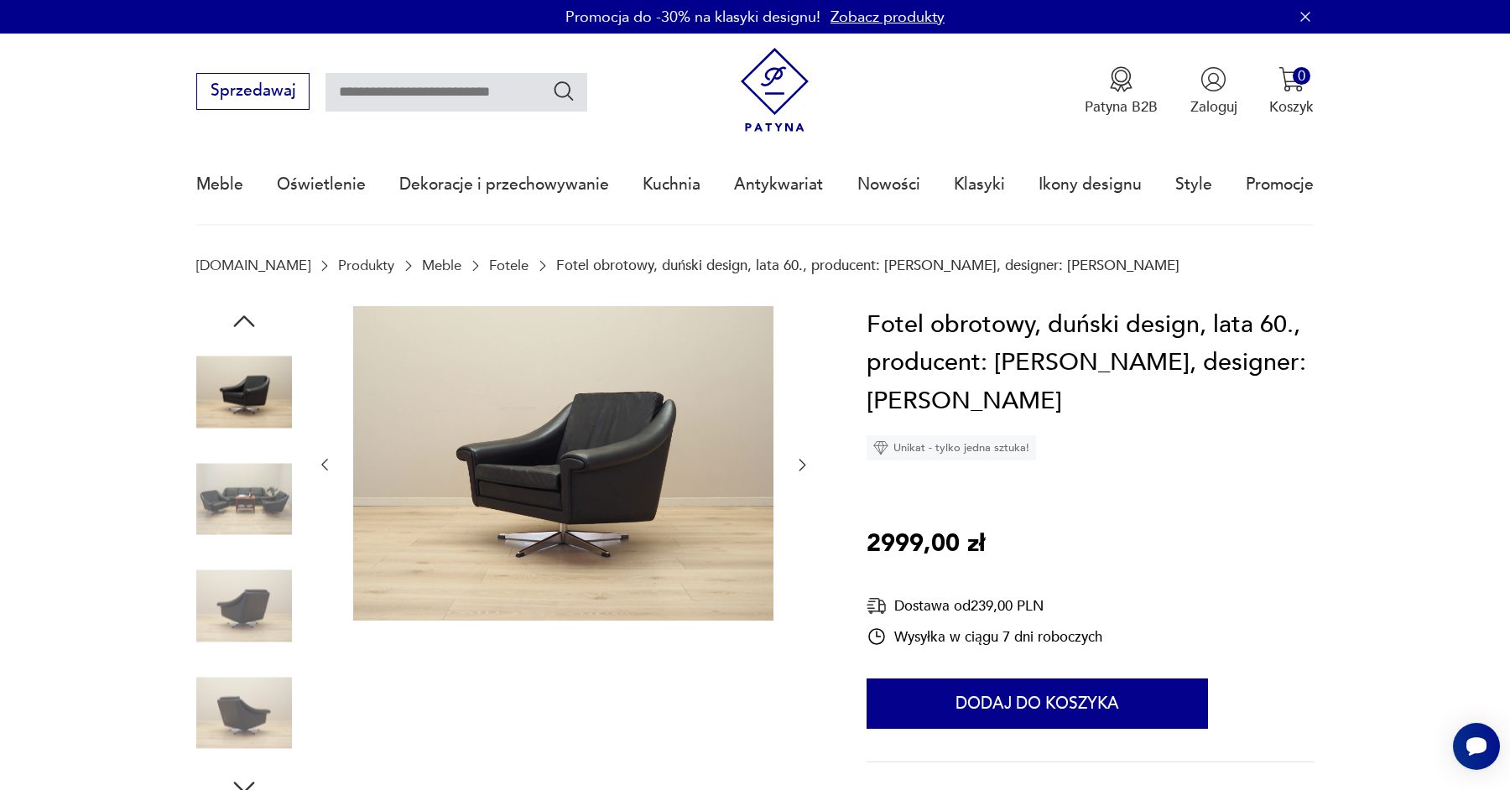
click at [804, 466] on icon "button" at bounding box center [802, 466] width 7 height 12
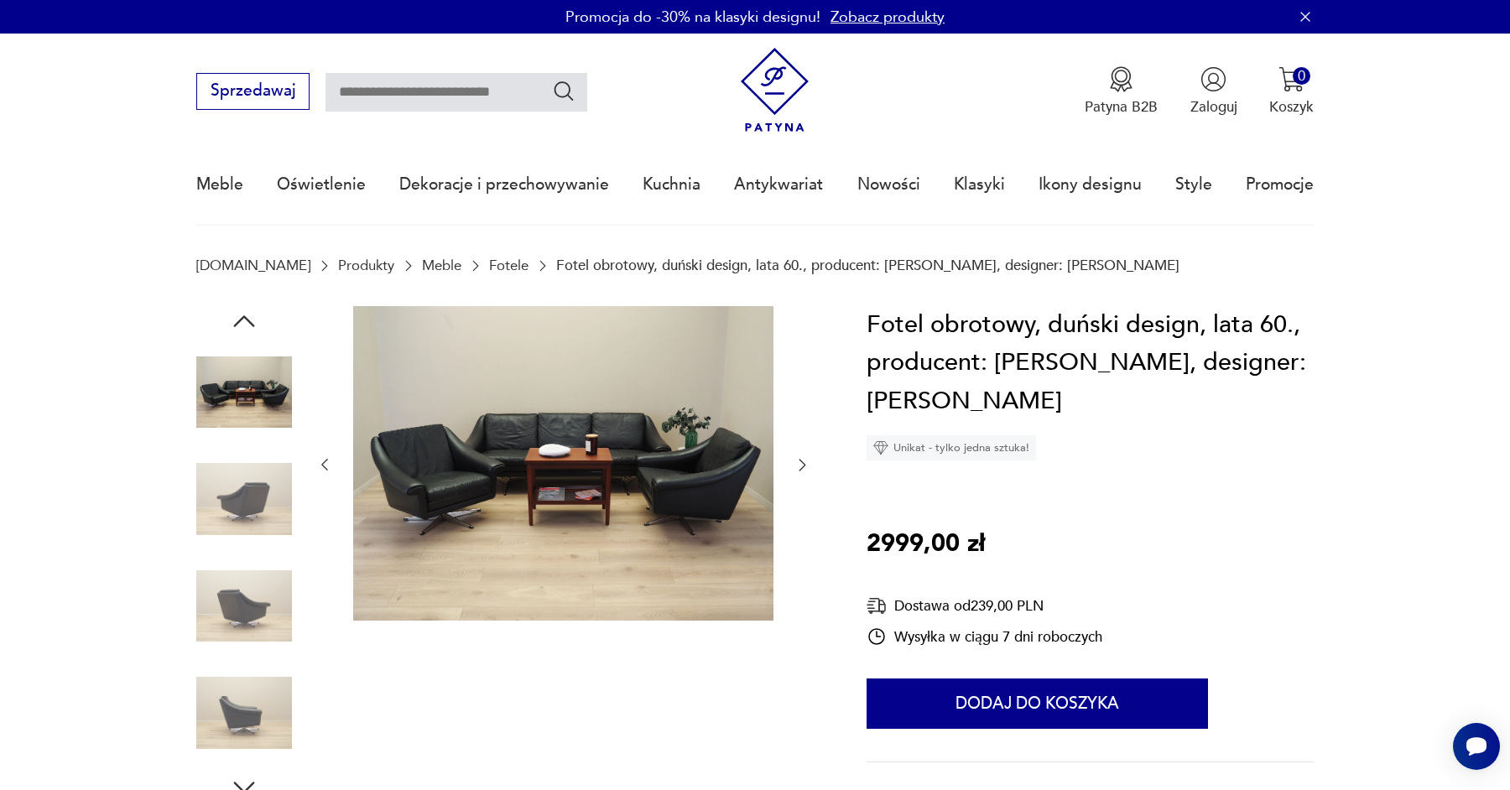
click at [804, 466] on icon "button" at bounding box center [802, 466] width 7 height 12
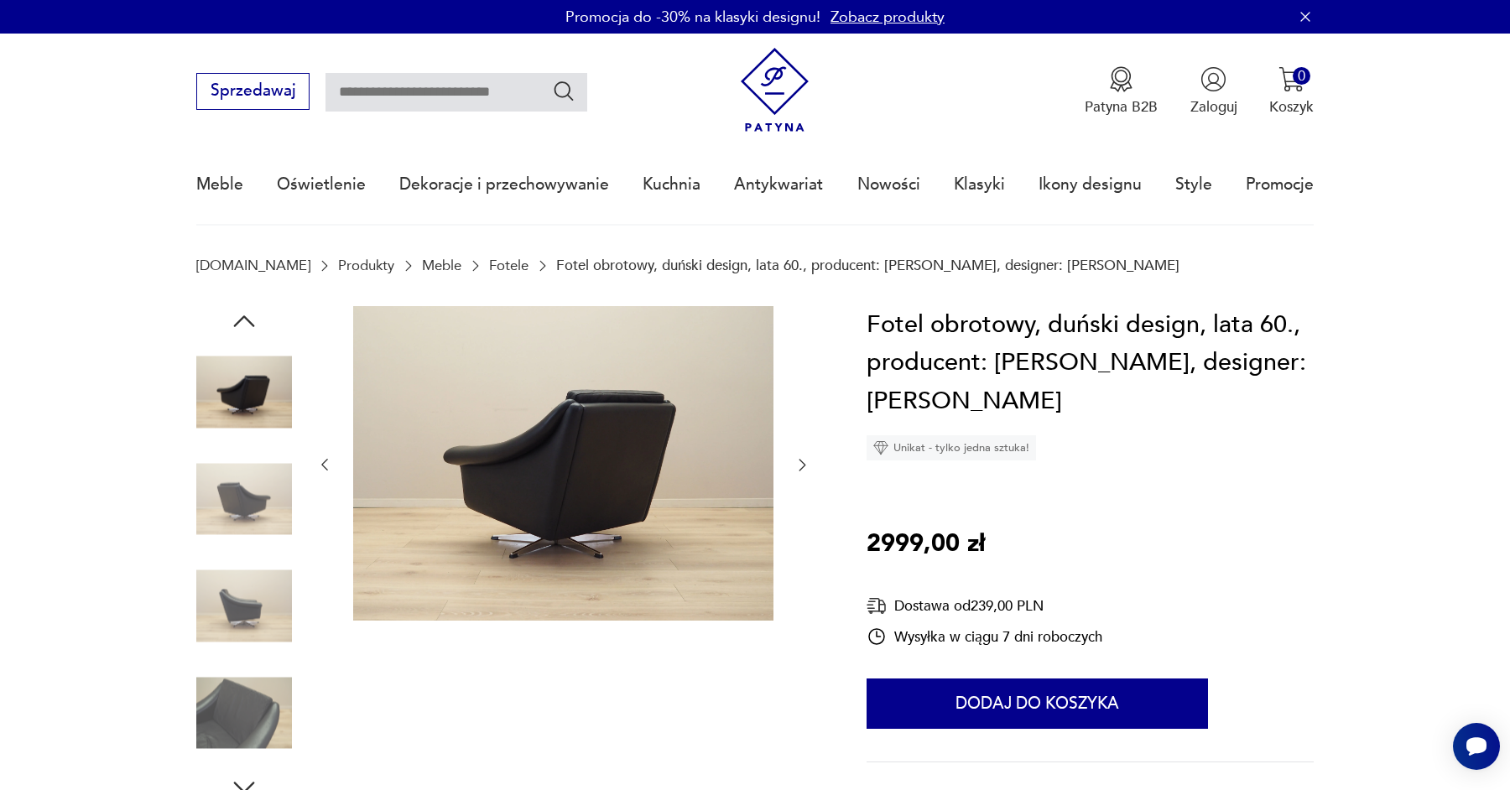
click at [804, 466] on icon "button" at bounding box center [802, 466] width 7 height 12
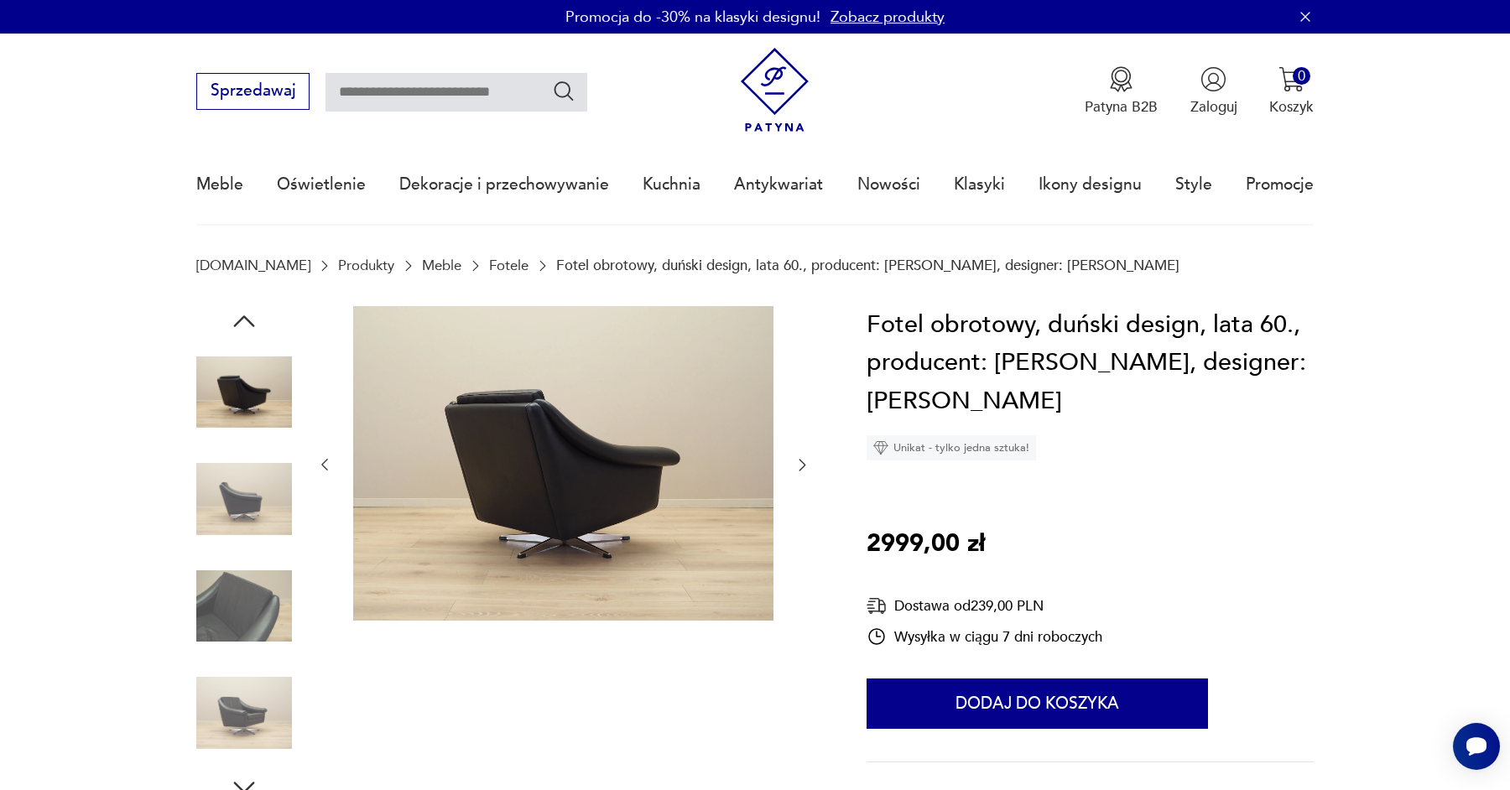
click at [804, 466] on icon "button" at bounding box center [802, 466] width 7 height 12
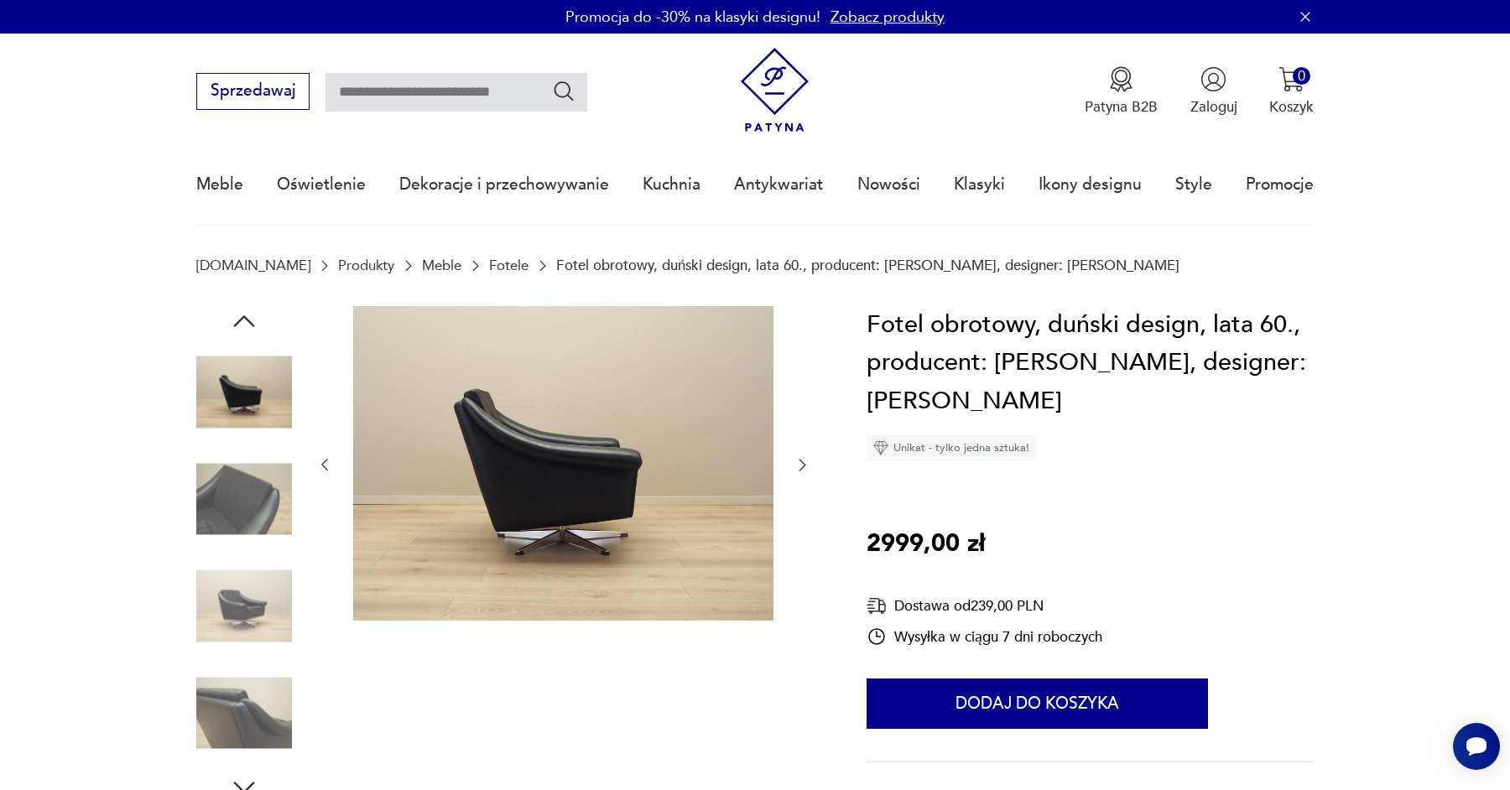
click at [804, 466] on icon "button" at bounding box center [802, 466] width 7 height 12
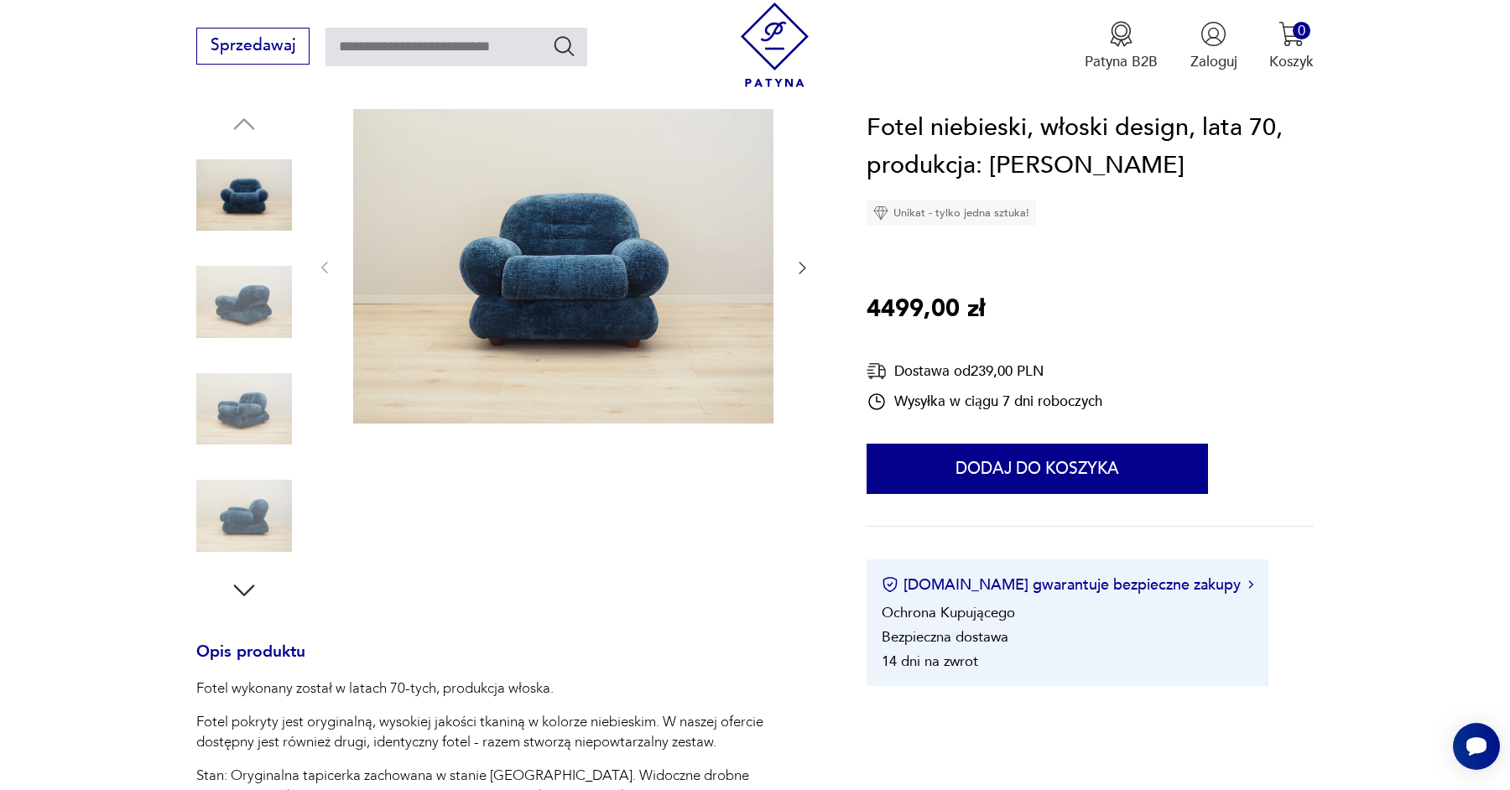
scroll to position [201, 0]
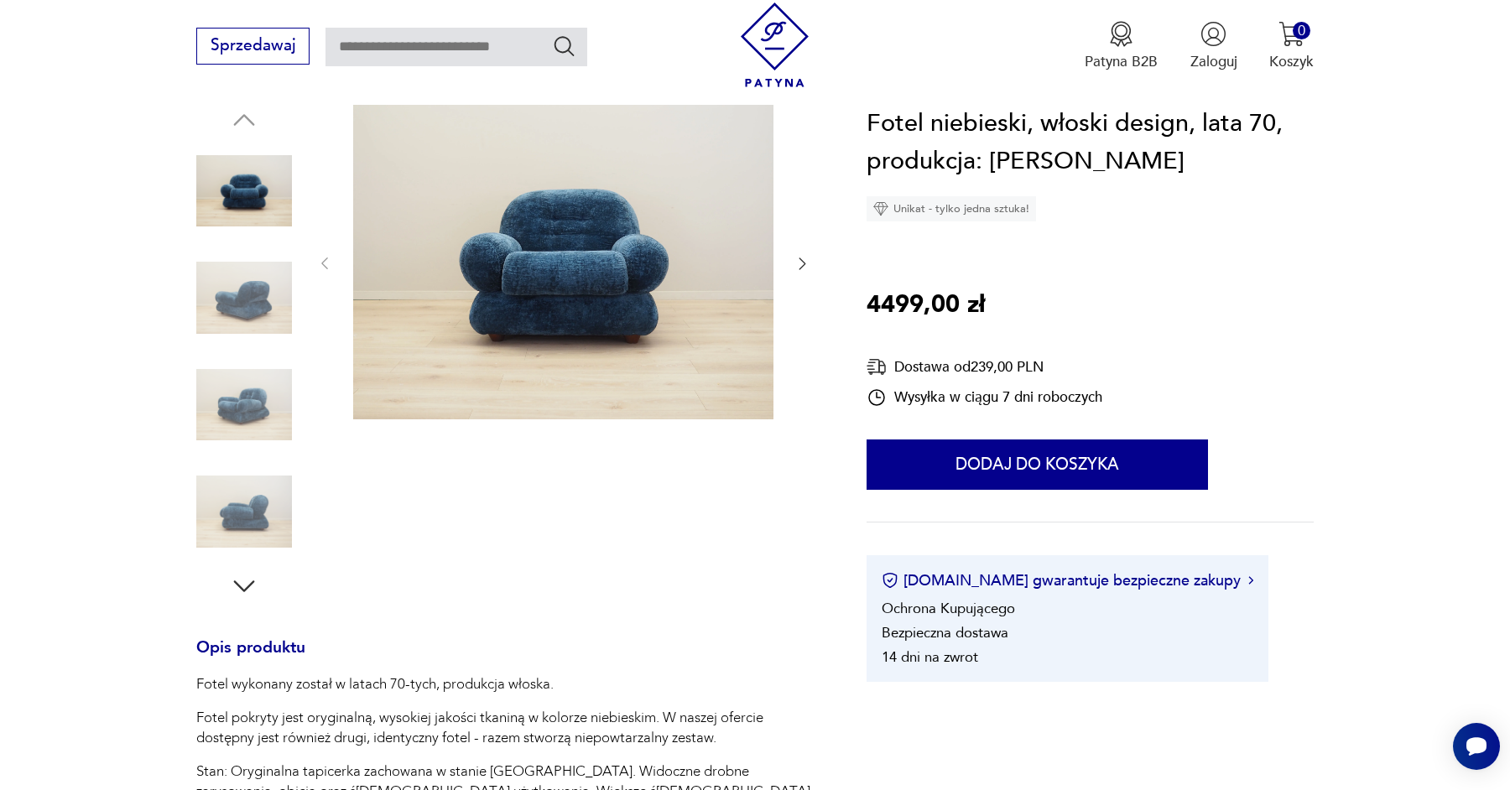
click at [216, 302] on img at bounding box center [244, 298] width 96 height 96
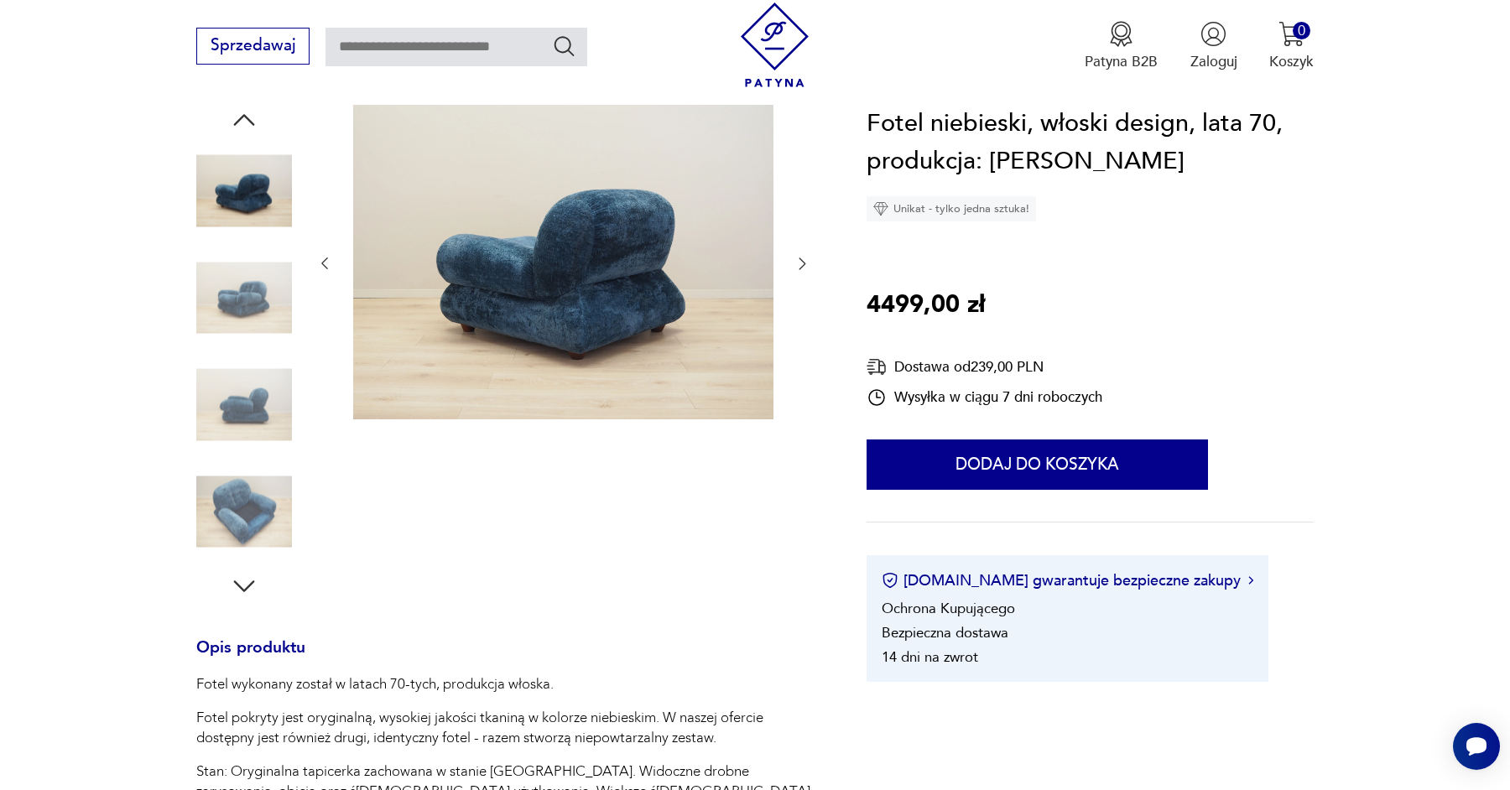
click at [233, 357] on img at bounding box center [244, 405] width 96 height 96
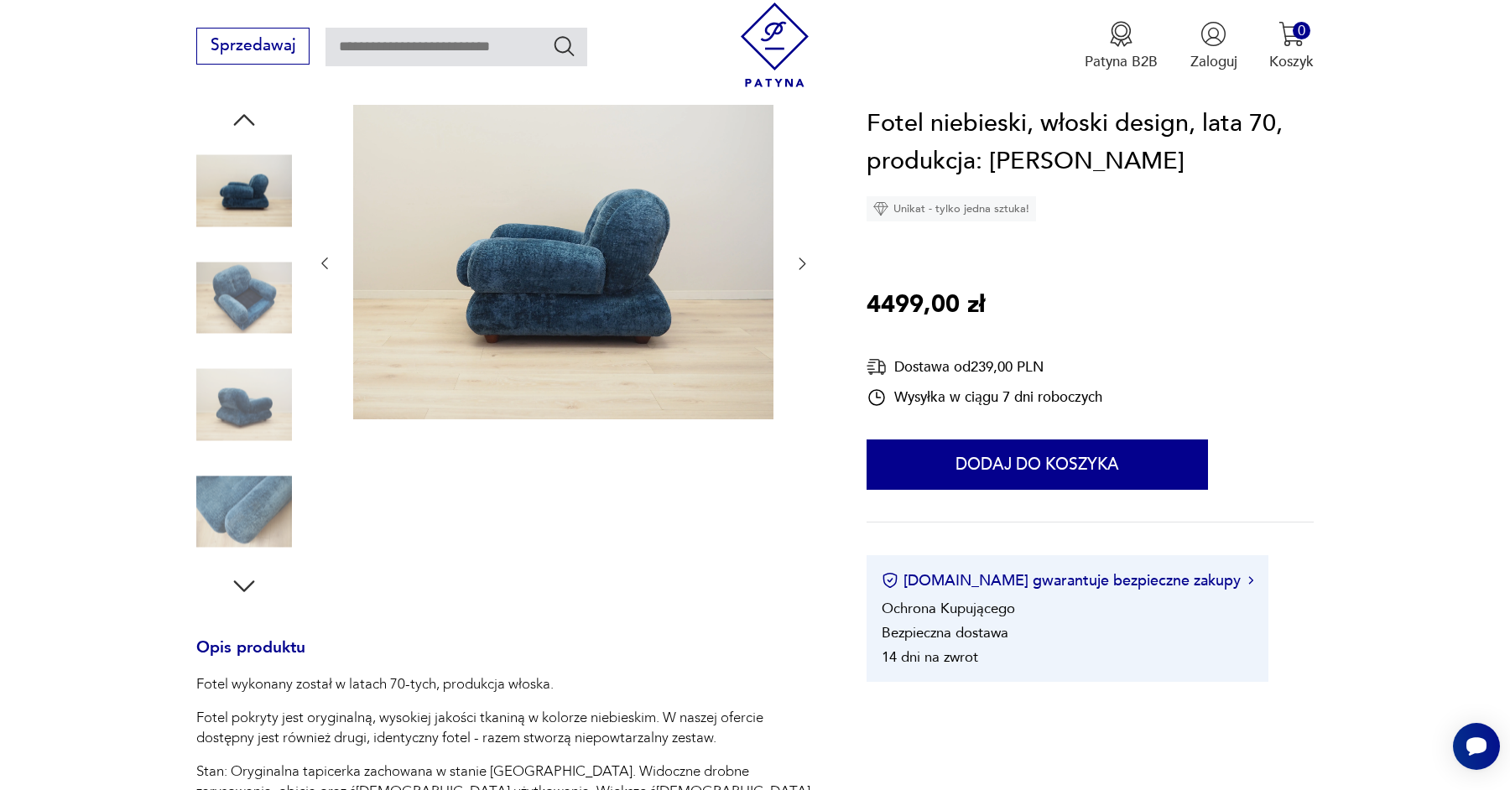
click at [237, 413] on img at bounding box center [244, 405] width 96 height 96
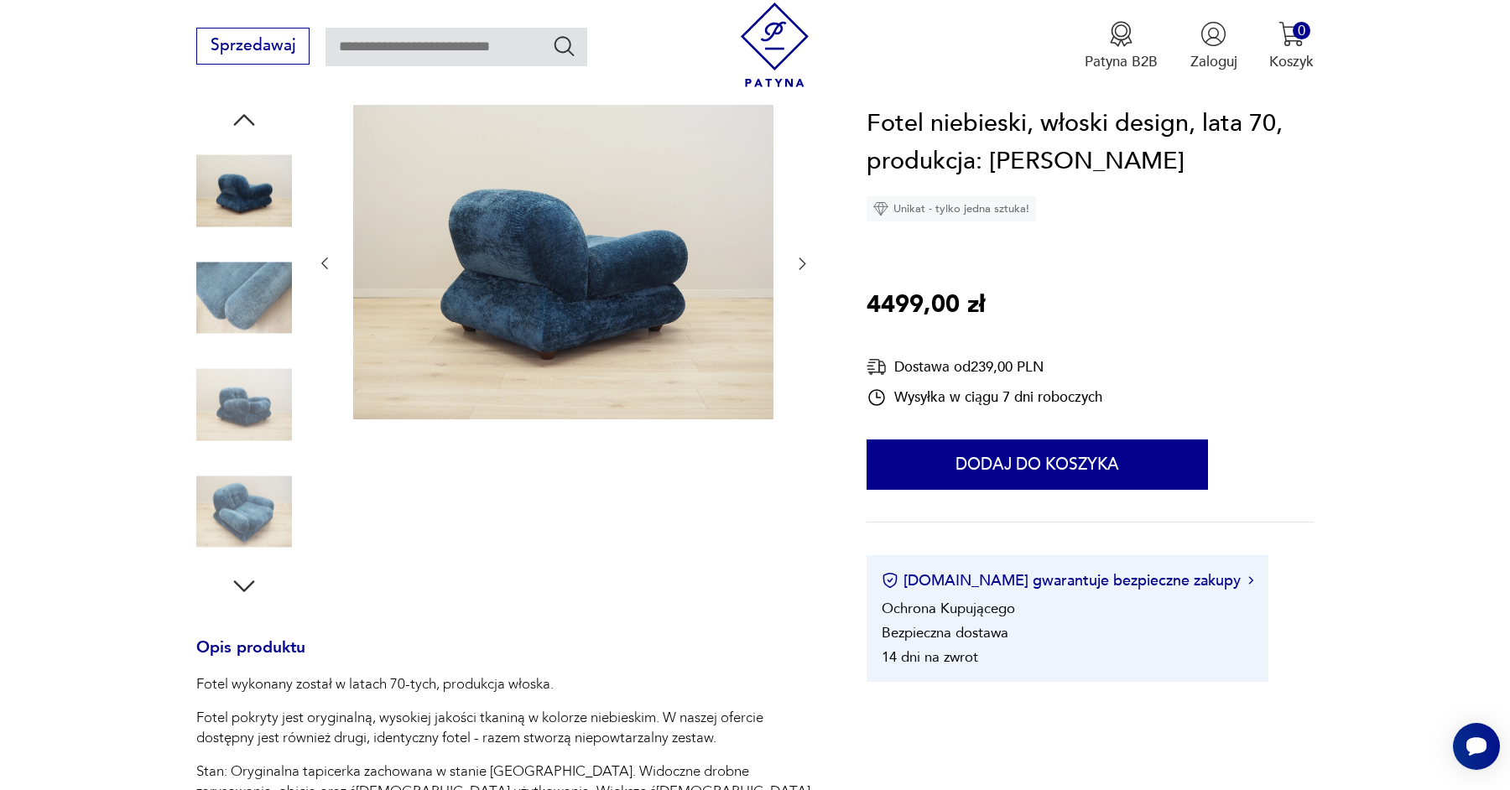
click at [237, 448] on img at bounding box center [244, 405] width 96 height 96
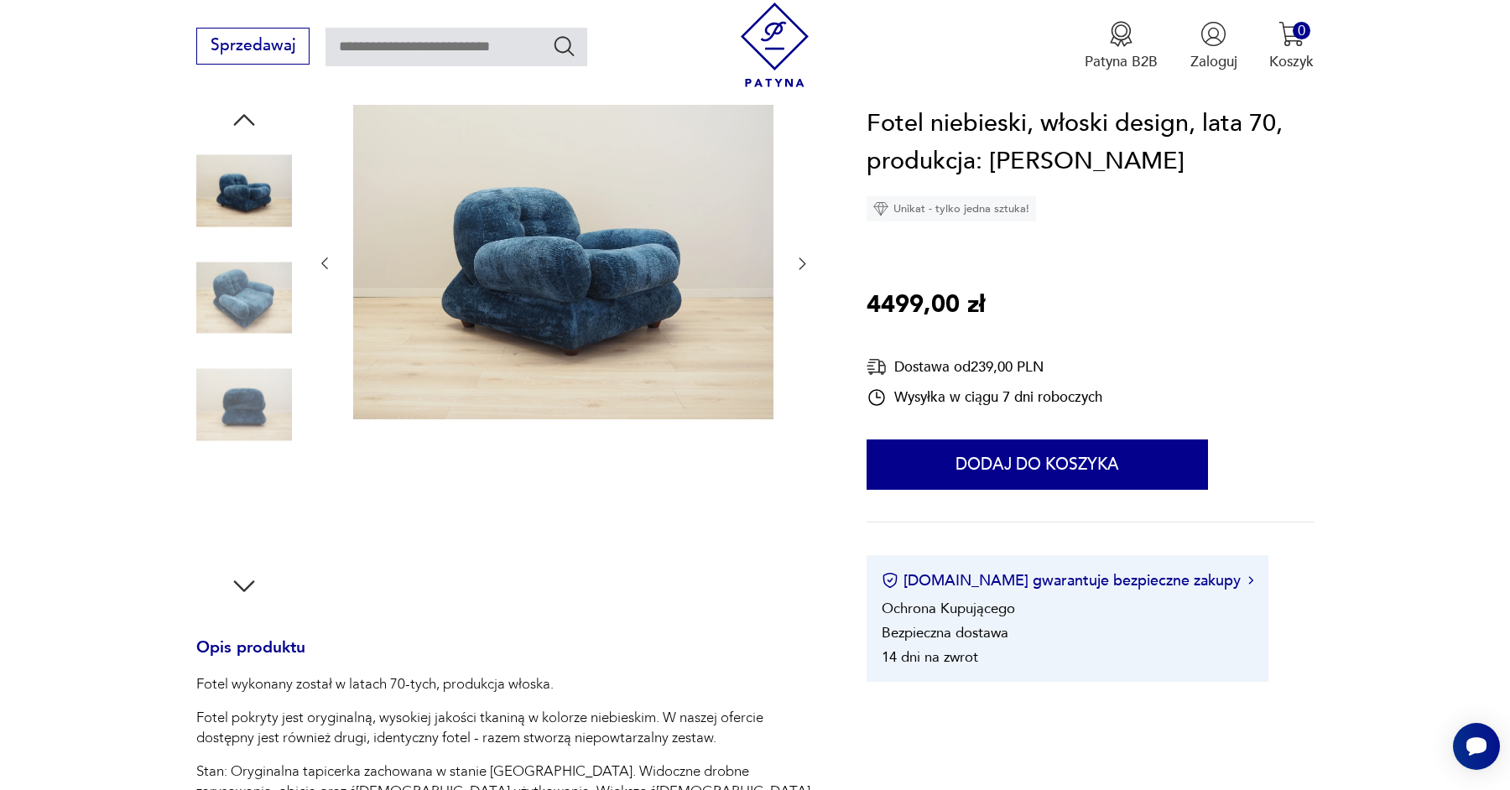
click at [237, 480] on img at bounding box center [244, 512] width 96 height 96
